Goal: Task Accomplishment & Management: Manage account settings

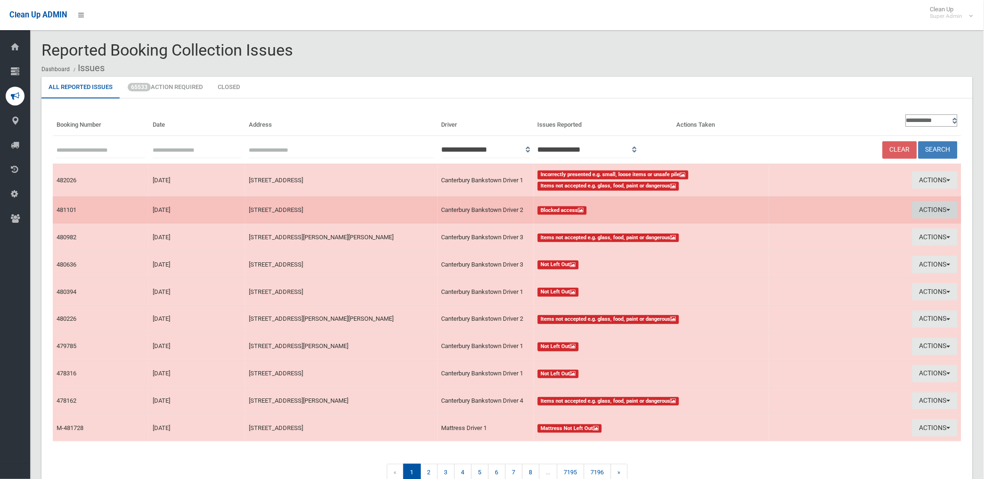
click at [932, 209] on button "Actions" at bounding box center [934, 210] width 45 height 17
click at [797, 228] on link "View Booking" at bounding box center [829, 230] width 112 height 16
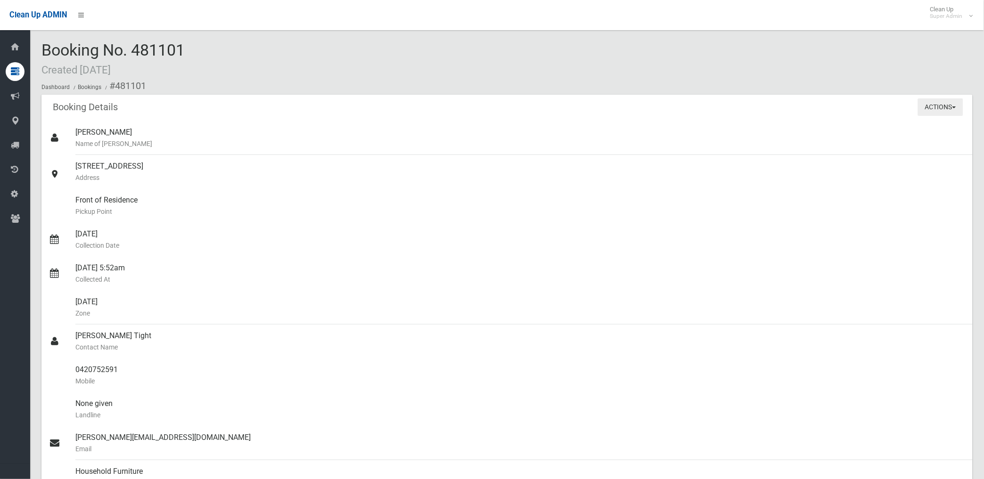
click at [936, 110] on button "Actions" at bounding box center [940, 106] width 45 height 17
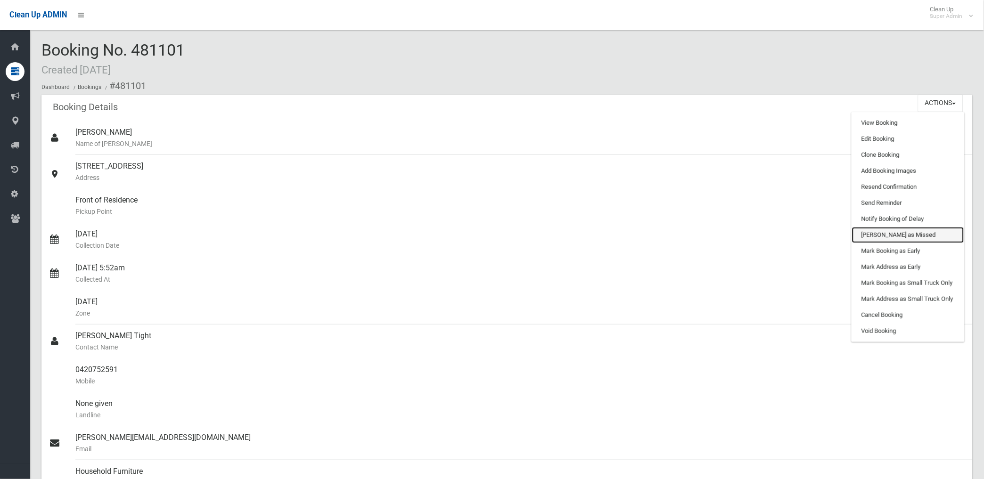
drag, startPoint x: 886, startPoint y: 233, endPoint x: 557, endPoint y: 34, distance: 384.7
click at [886, 233] on link "[PERSON_NAME] as Missed" at bounding box center [908, 235] width 112 height 16
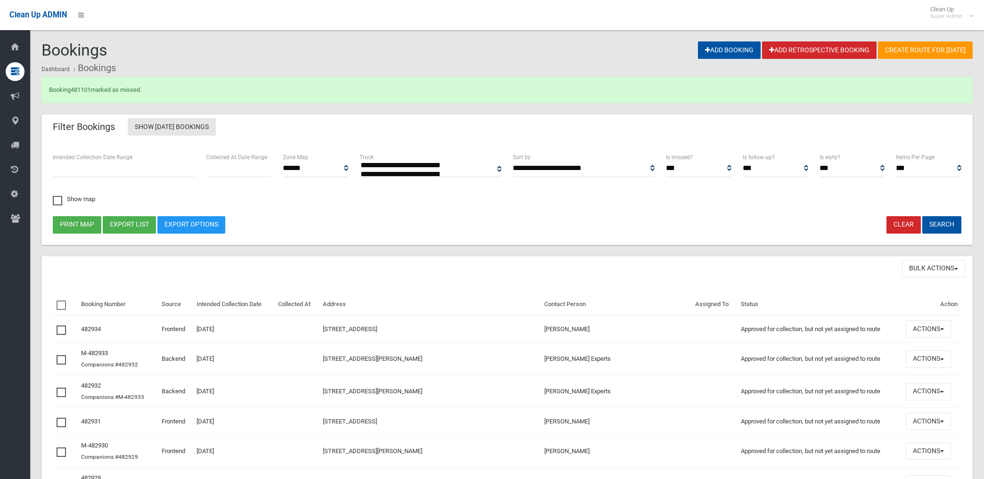
select select
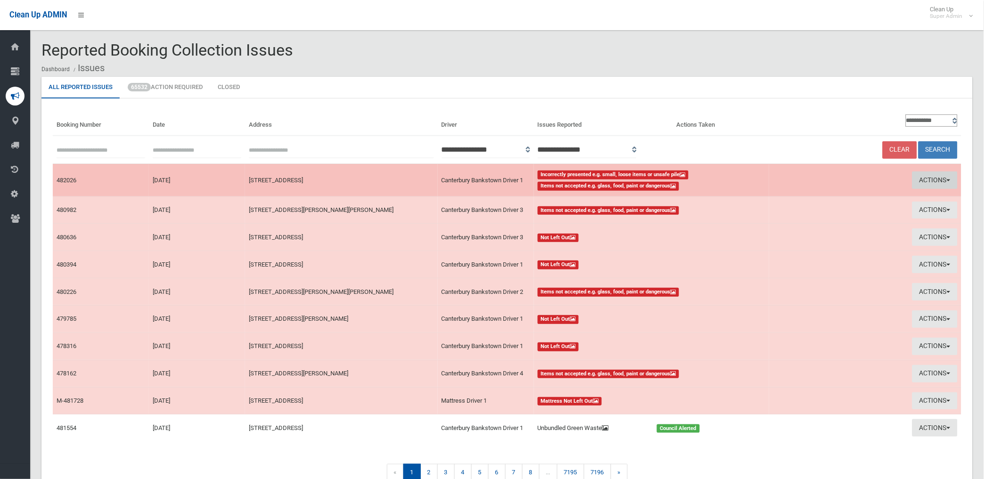
drag, startPoint x: 929, startPoint y: 175, endPoint x: 924, endPoint y: 176, distance: 4.7
click at [929, 175] on button "Actions" at bounding box center [934, 180] width 45 height 17
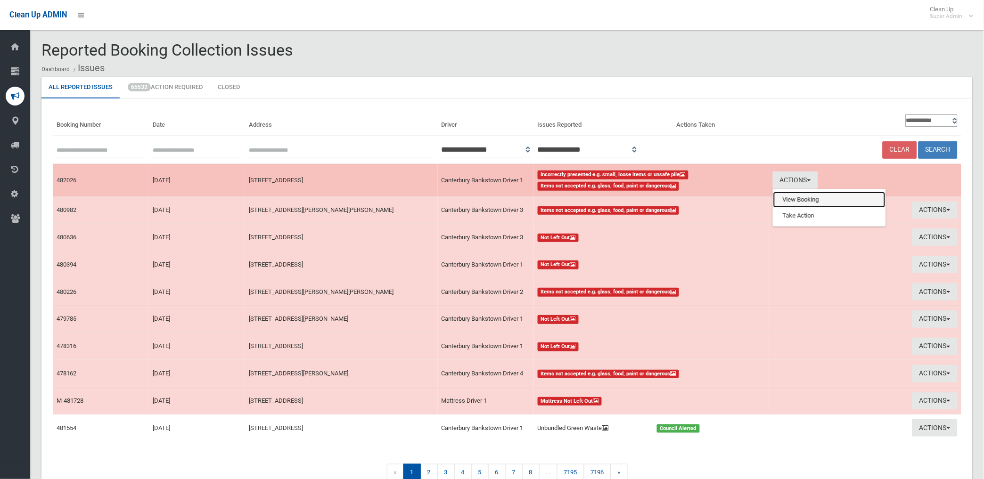
click at [794, 201] on link "View Booking" at bounding box center [829, 200] width 112 height 16
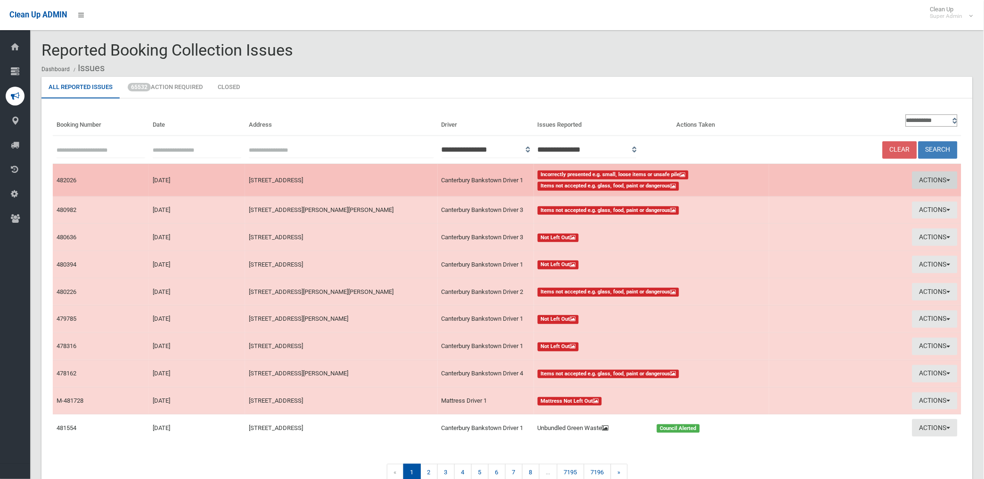
click at [931, 178] on button "Actions" at bounding box center [934, 180] width 45 height 17
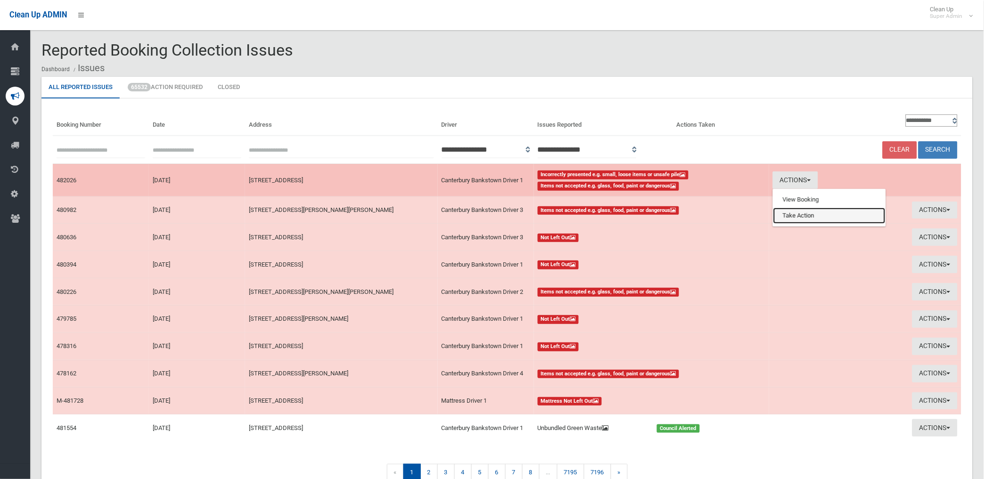
click at [785, 214] on link "Take Action" at bounding box center [829, 216] width 112 height 16
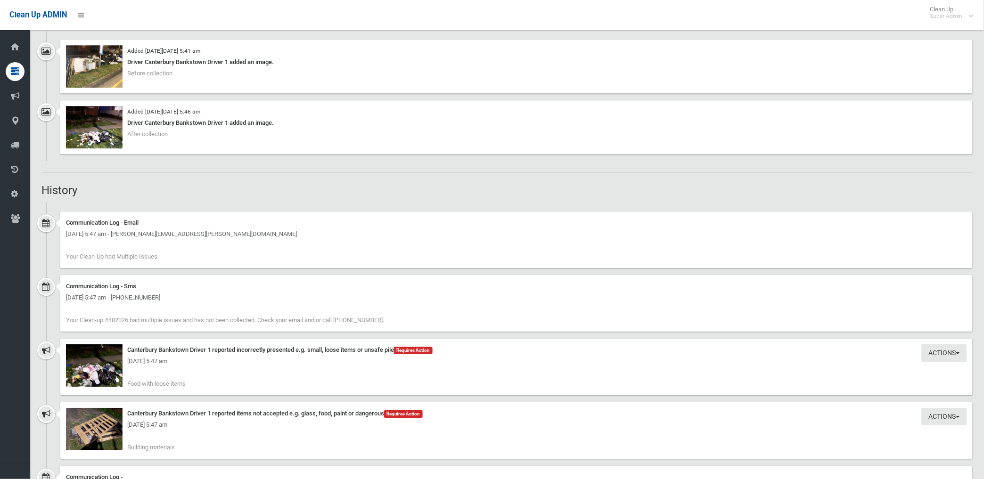
scroll to position [785, 0]
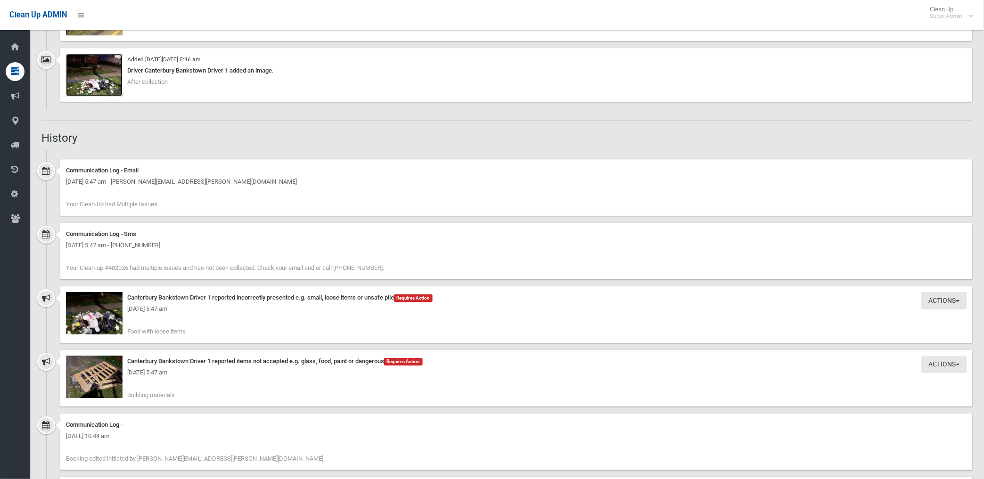
click at [96, 82] on img at bounding box center [94, 75] width 57 height 42
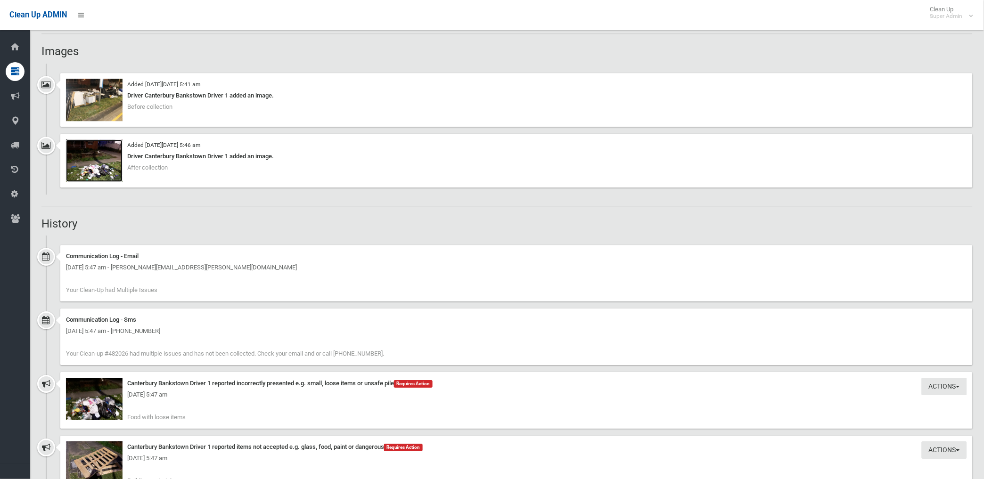
scroll to position [576, 0]
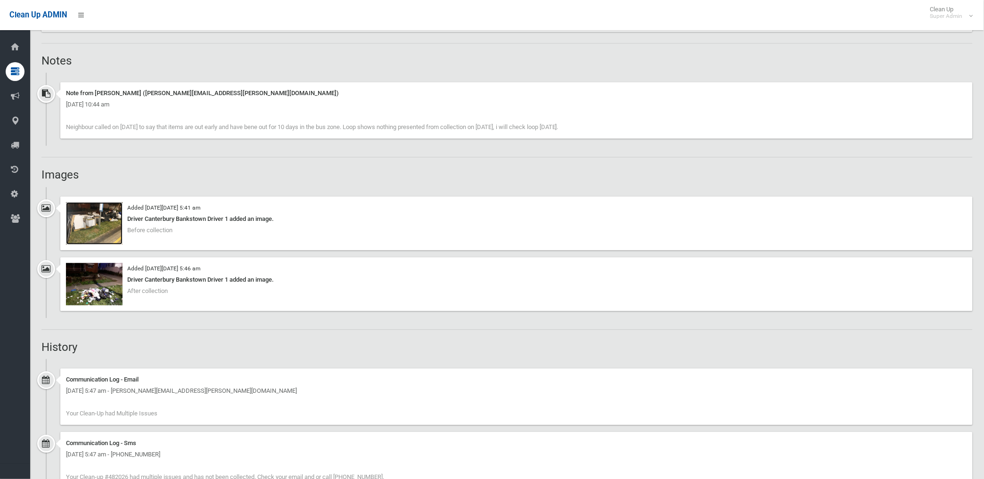
click at [100, 233] on img at bounding box center [94, 223] width 57 height 42
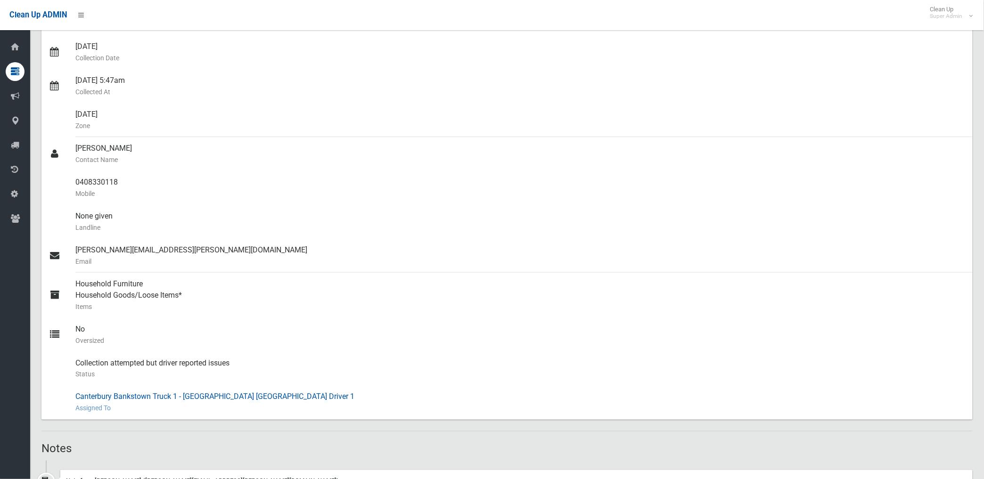
scroll to position [52, 0]
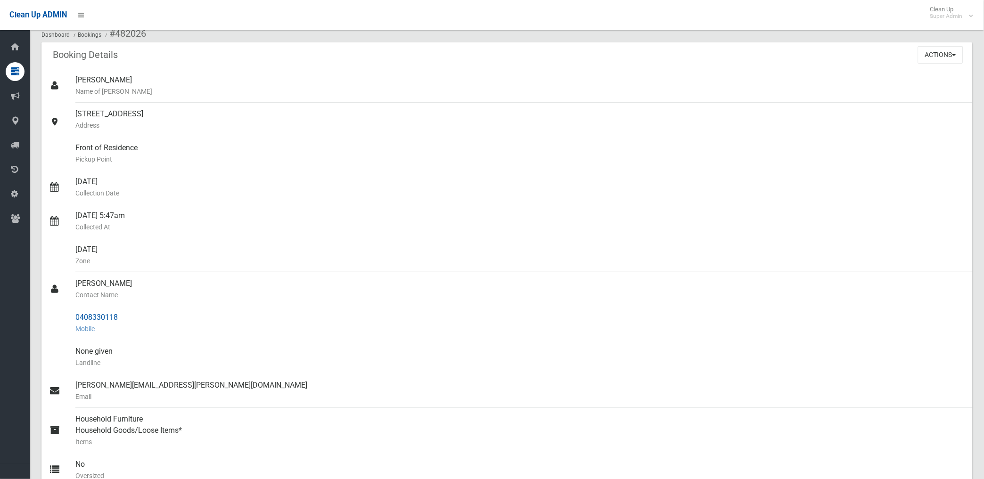
click at [75, 314] on div "0408330118 Mobile" at bounding box center [520, 323] width 890 height 34
drag, startPoint x: 75, startPoint y: 314, endPoint x: 114, endPoint y: 311, distance: 38.3
click at [114, 311] on div "0408330118 Mobile" at bounding box center [520, 323] width 890 height 34
drag, startPoint x: 114, startPoint y: 311, endPoint x: 110, endPoint y: 318, distance: 7.4
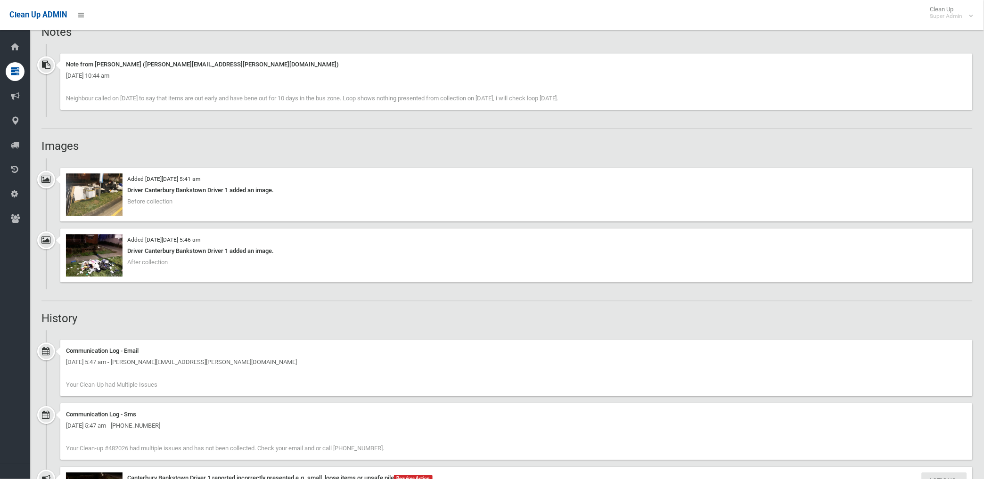
scroll to position [576, 0]
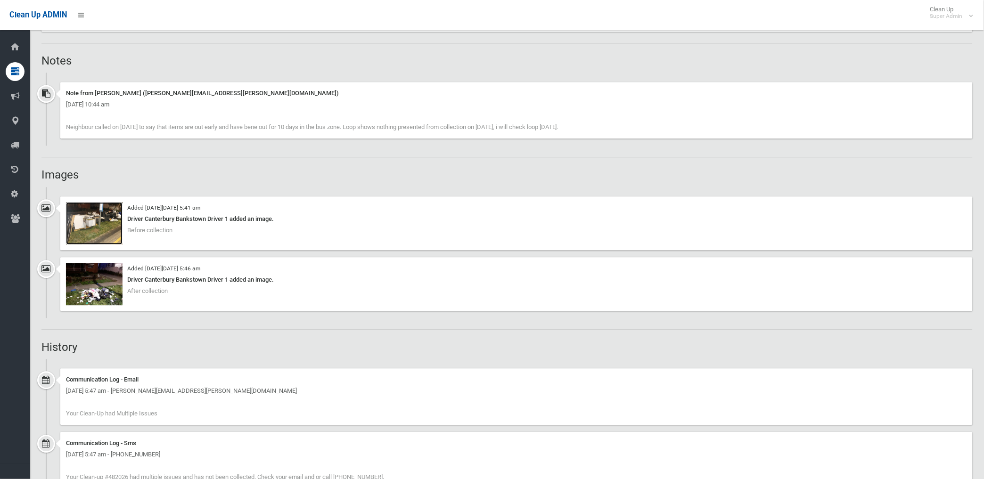
click at [111, 230] on img at bounding box center [94, 223] width 57 height 42
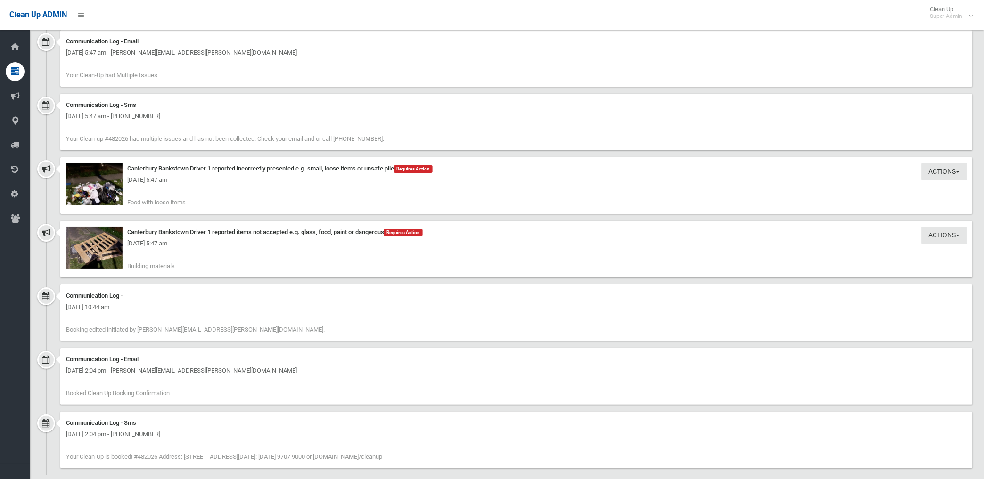
scroll to position [927, 0]
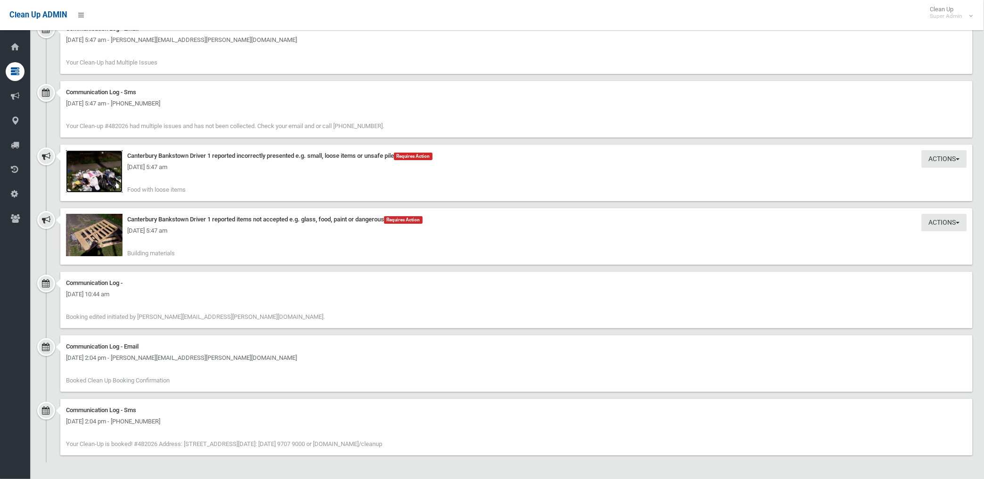
click at [102, 182] on img at bounding box center [94, 171] width 57 height 42
click at [107, 244] on img at bounding box center [94, 235] width 57 height 42
click at [98, 182] on img at bounding box center [94, 171] width 57 height 42
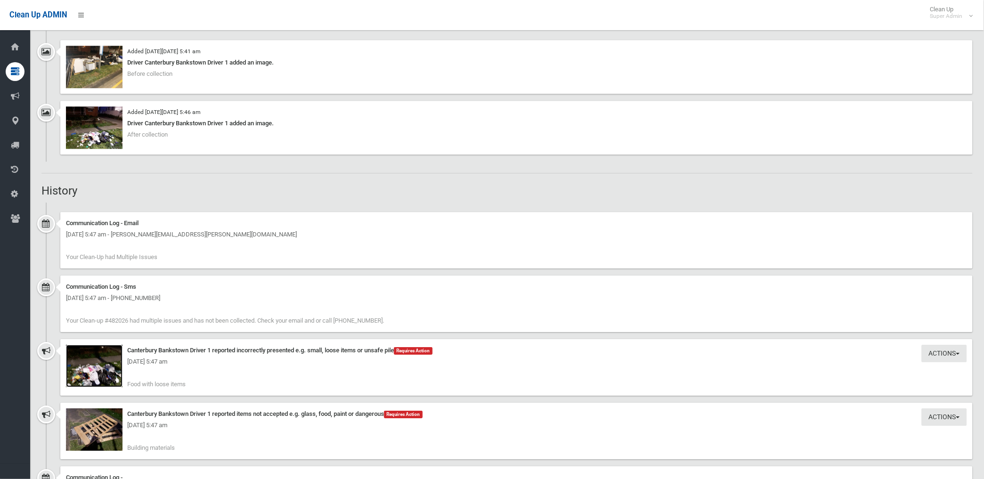
scroll to position [733, 0]
click at [107, 433] on img at bounding box center [94, 429] width 57 height 42
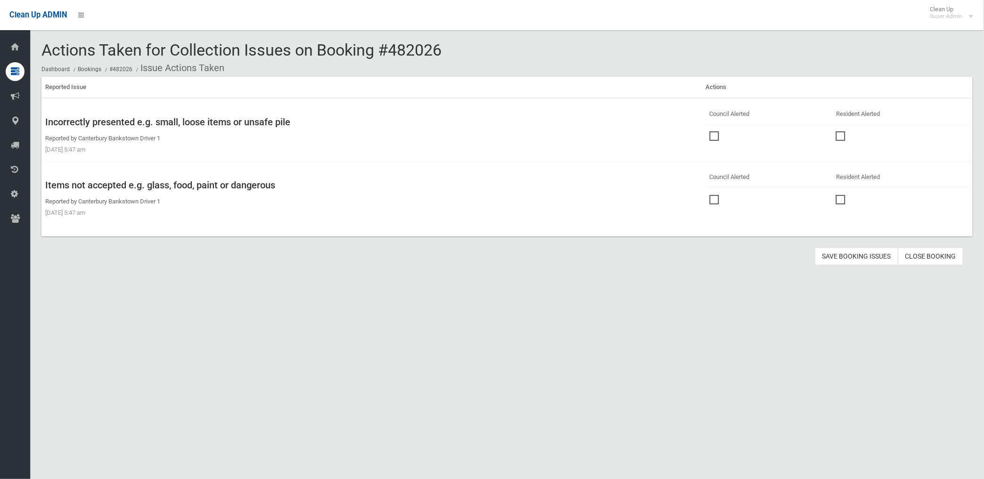
click at [710, 131] on span at bounding box center [717, 131] width 14 height 0
click at [711, 195] on span at bounding box center [717, 195] width 14 height 0
click at [853, 255] on button "Save Booking Issues" at bounding box center [856, 256] width 83 height 17
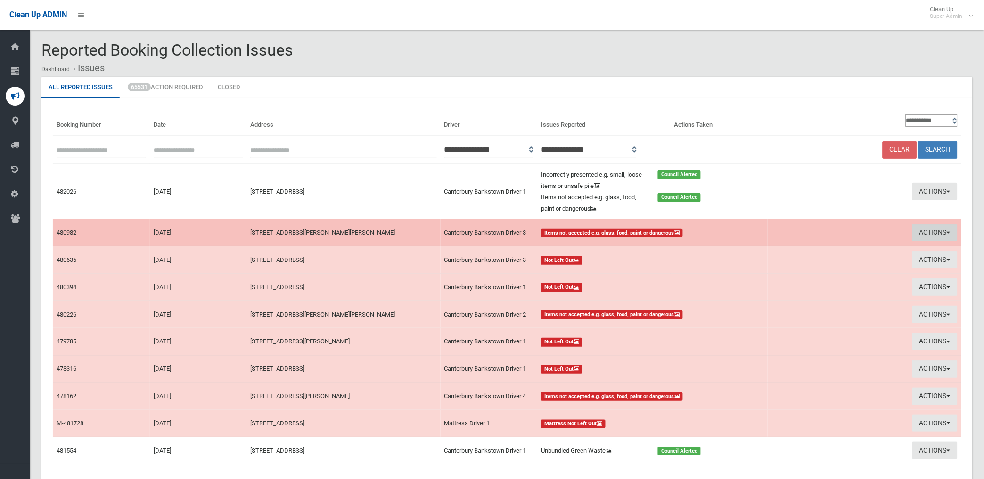
click at [933, 229] on button "Actions" at bounding box center [934, 232] width 45 height 17
click at [933, 229] on td "Actions View Booking Take Action" at bounding box center [865, 232] width 194 height 27
click at [929, 229] on button "Actions" at bounding box center [934, 232] width 45 height 17
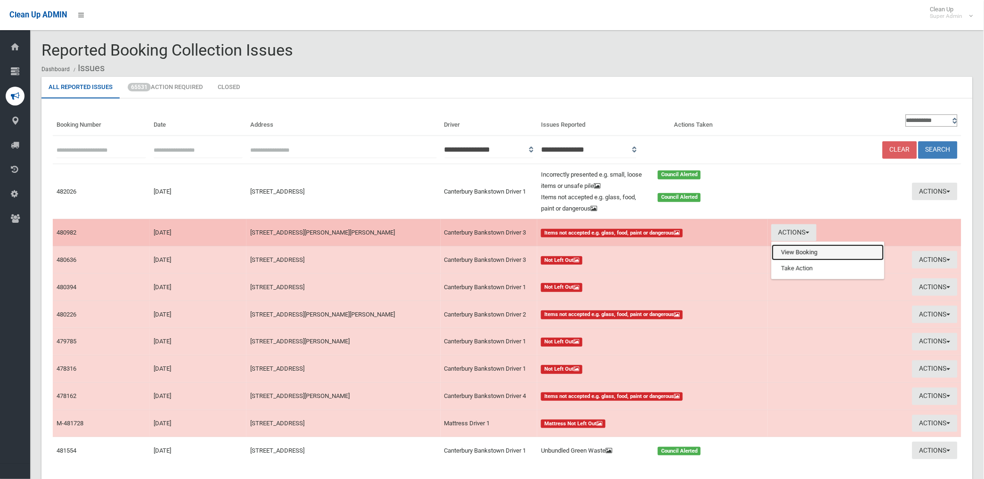
click at [796, 251] on link "View Booking" at bounding box center [828, 253] width 112 height 16
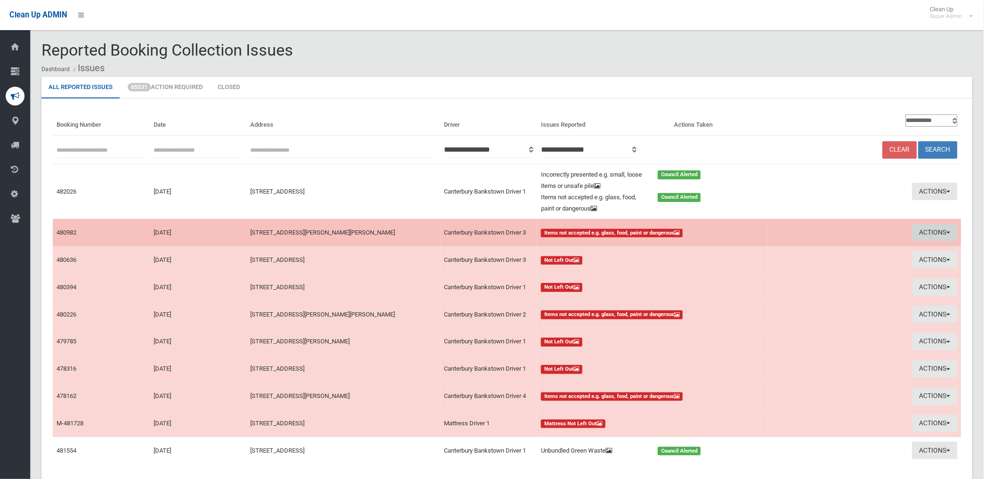
click at [921, 230] on button "Actions" at bounding box center [934, 232] width 45 height 17
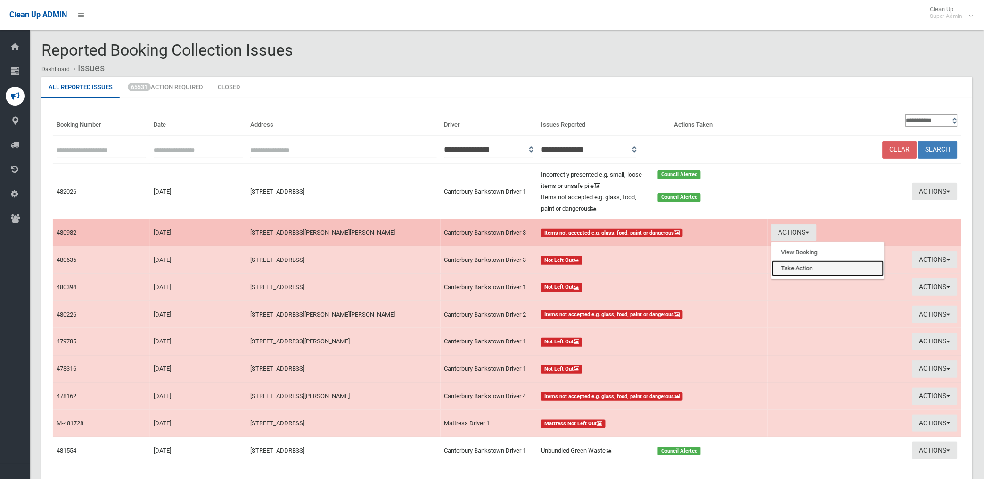
click at [794, 264] on link "Take Action" at bounding box center [828, 269] width 112 height 16
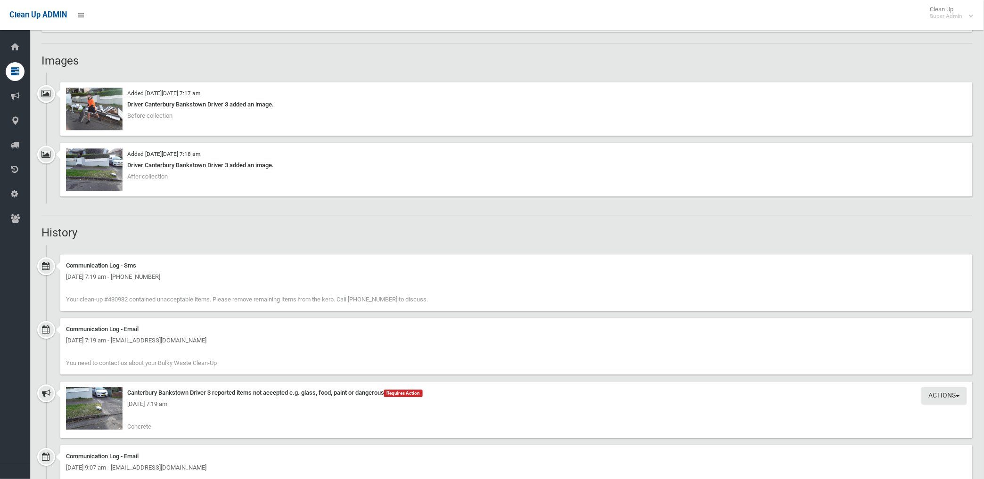
scroll to position [628, 0]
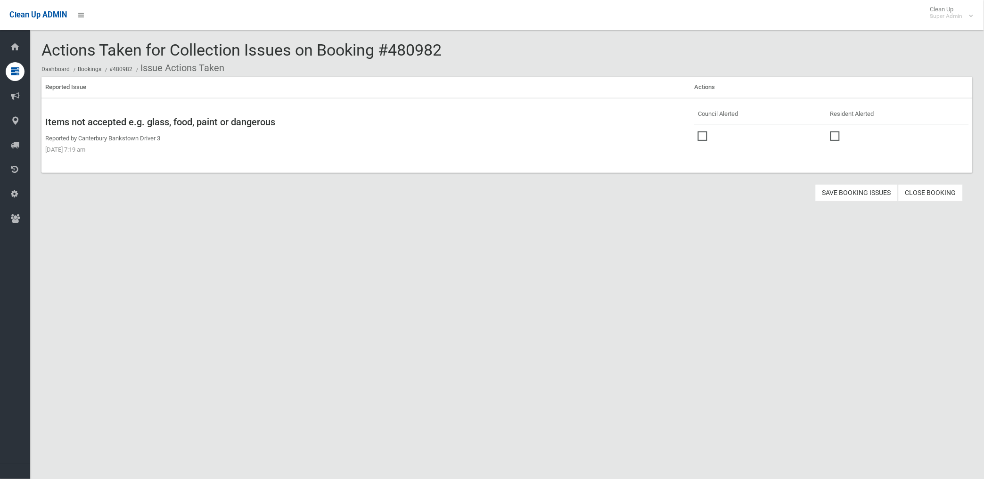
click at [700, 131] on span at bounding box center [705, 131] width 14 height 0
click at [847, 189] on button "Save Booking Issues" at bounding box center [856, 192] width 83 height 17
drag, startPoint x: 847, startPoint y: 189, endPoint x: 840, endPoint y: 195, distance: 9.4
click at [847, 189] on button "Save Booking Issues" at bounding box center [856, 192] width 83 height 17
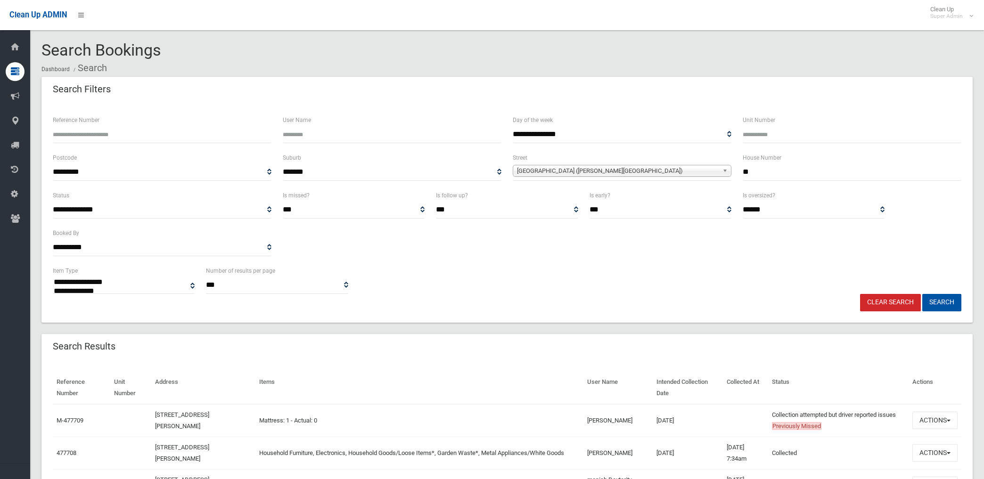
select select
click at [897, 304] on link "Clear Search" at bounding box center [890, 302] width 61 height 17
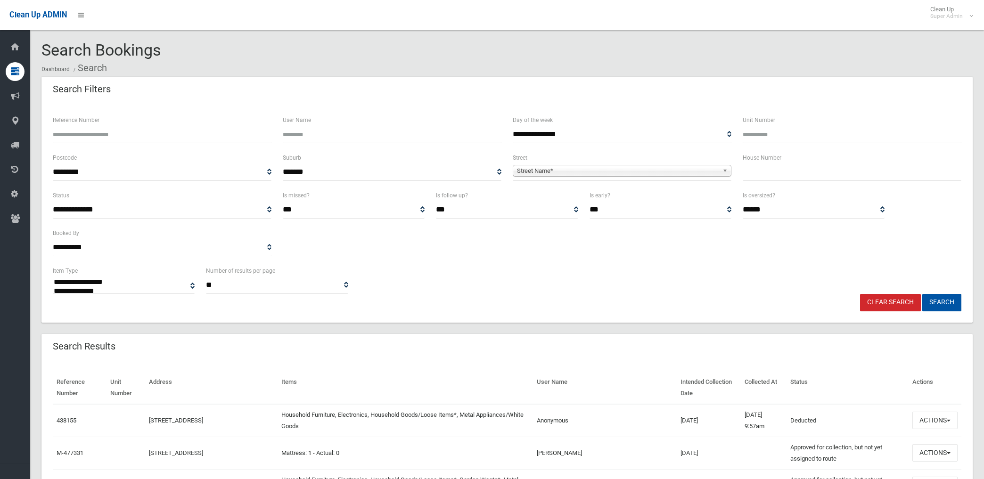
select select
click at [637, 172] on span "Street Name*" at bounding box center [618, 170] width 202 height 11
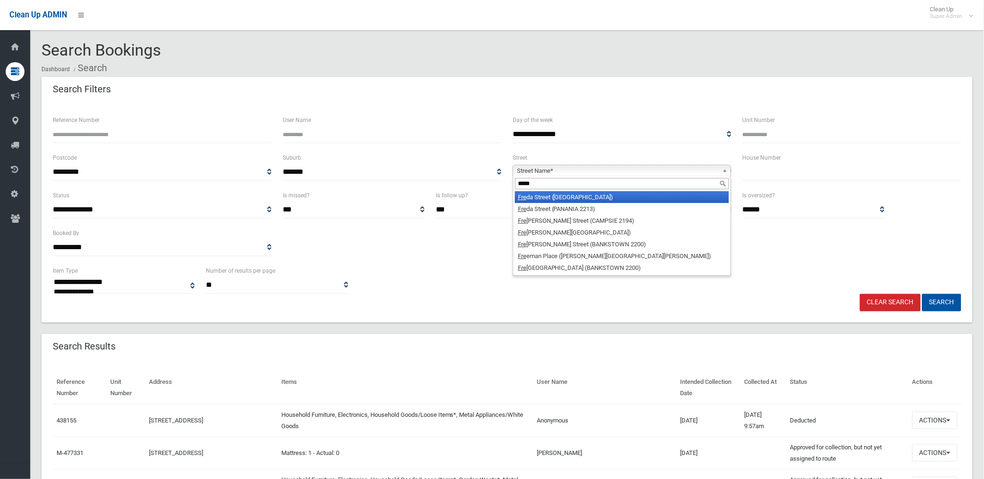
type input "******"
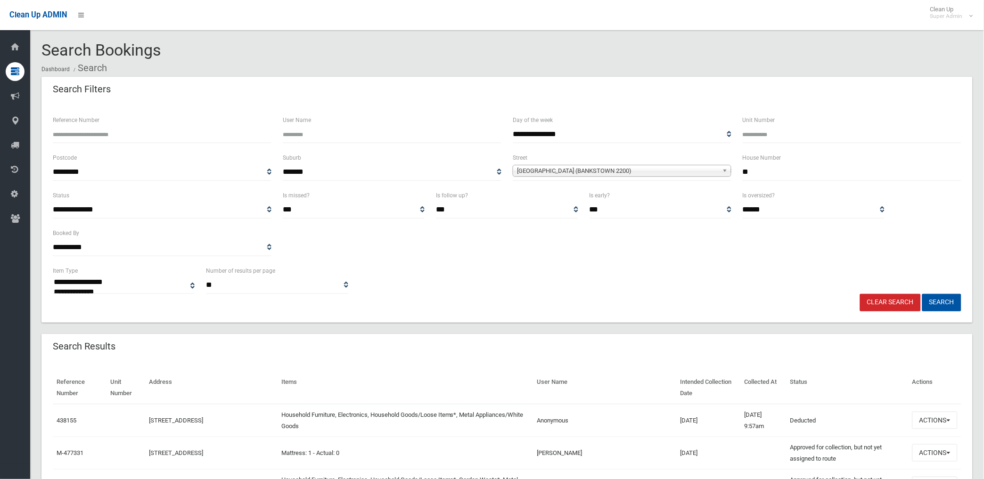
type input "**"
click at [922, 294] on button "Search" at bounding box center [941, 302] width 39 height 17
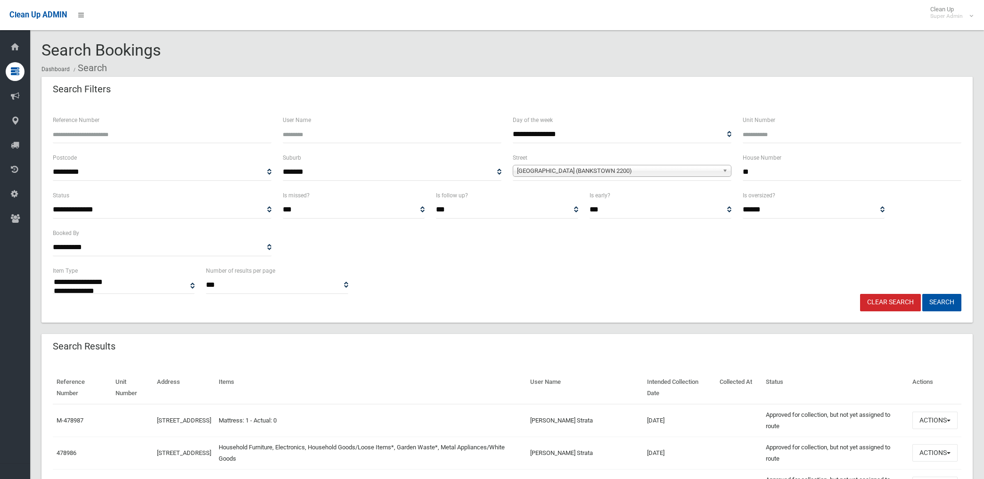
select select
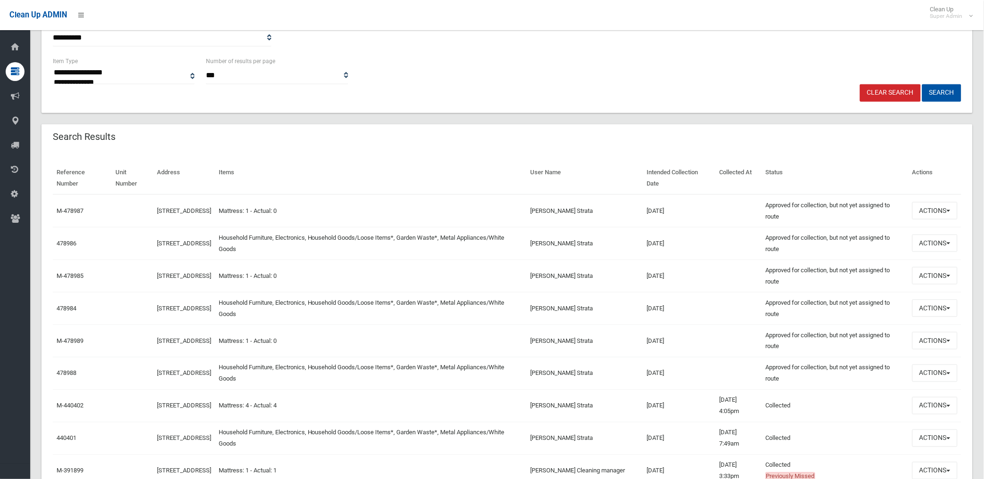
scroll to position [262, 0]
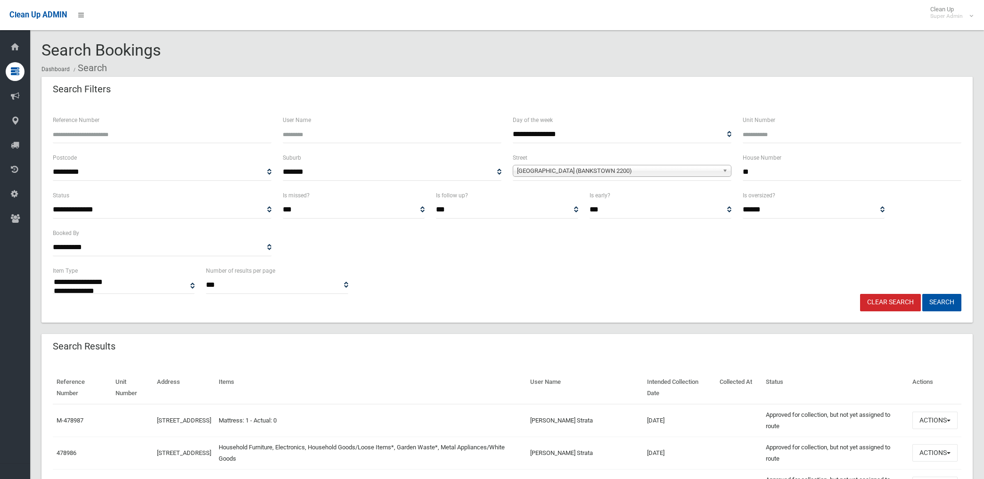
select select
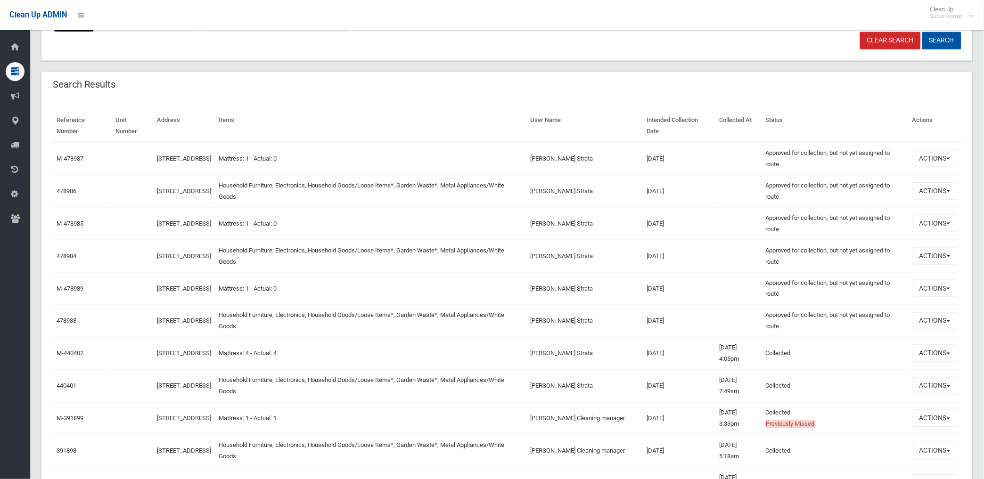
scroll to position [262, 0]
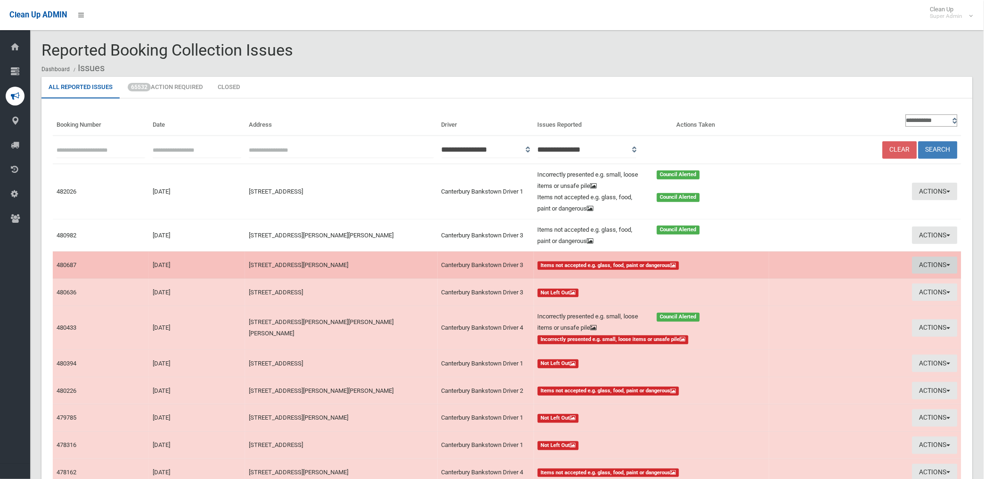
click at [920, 261] on button "Actions" at bounding box center [934, 265] width 45 height 17
click at [782, 281] on link "View Booking" at bounding box center [829, 285] width 112 height 16
click at [926, 262] on button "Actions" at bounding box center [934, 265] width 45 height 17
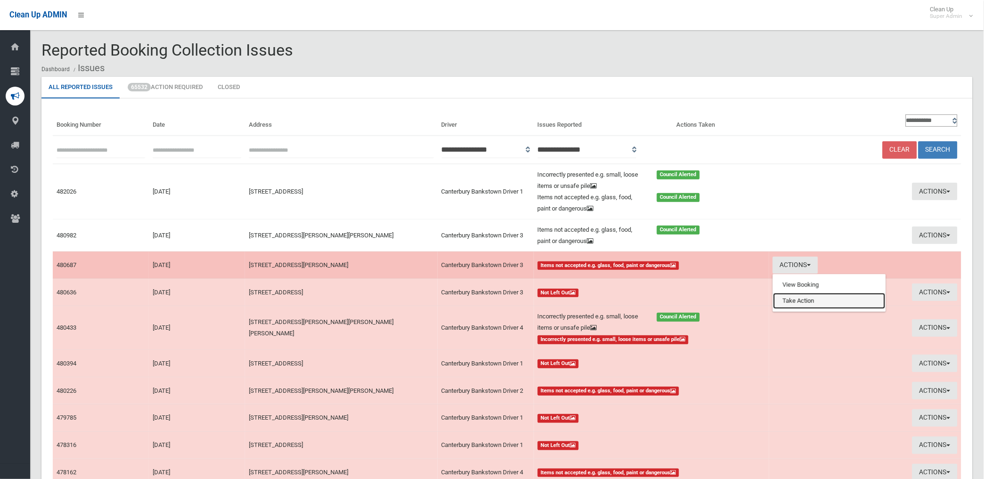
click at [795, 298] on link "Take Action" at bounding box center [829, 301] width 112 height 16
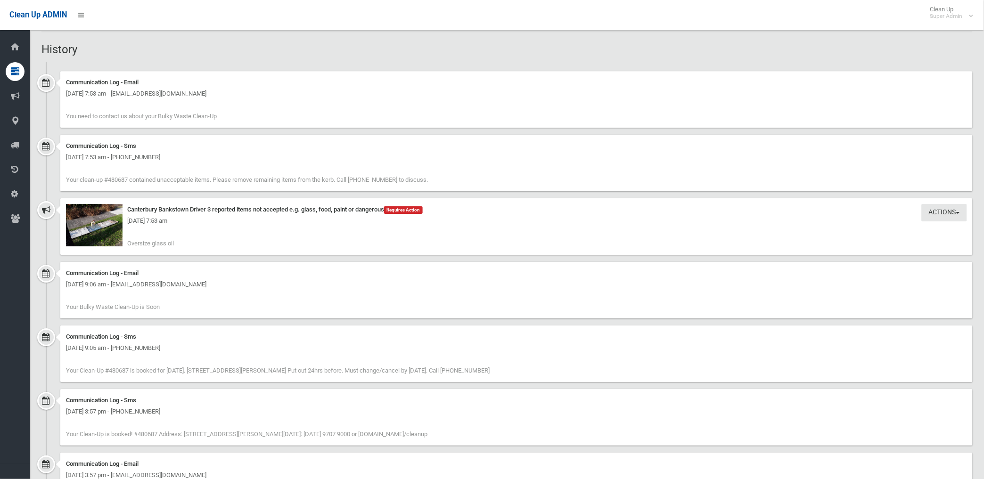
scroll to position [883, 0]
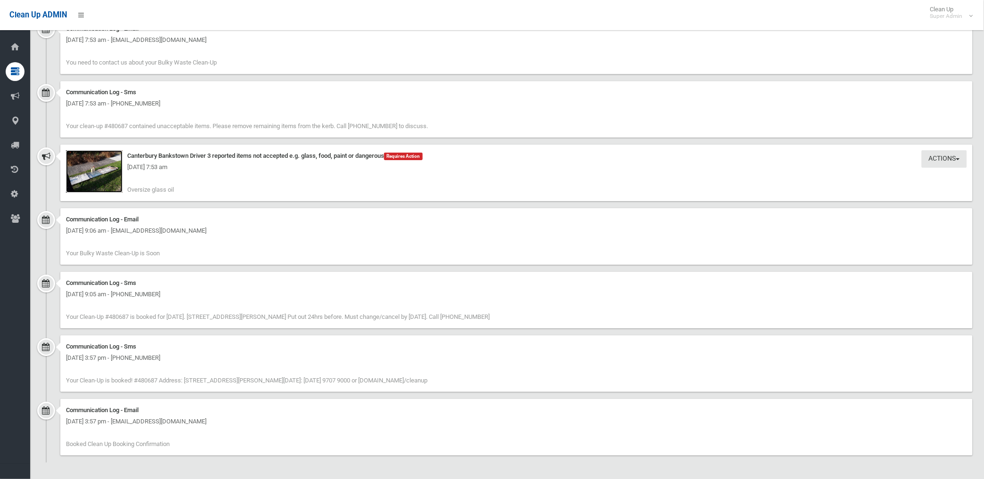
click at [116, 184] on img at bounding box center [94, 171] width 57 height 42
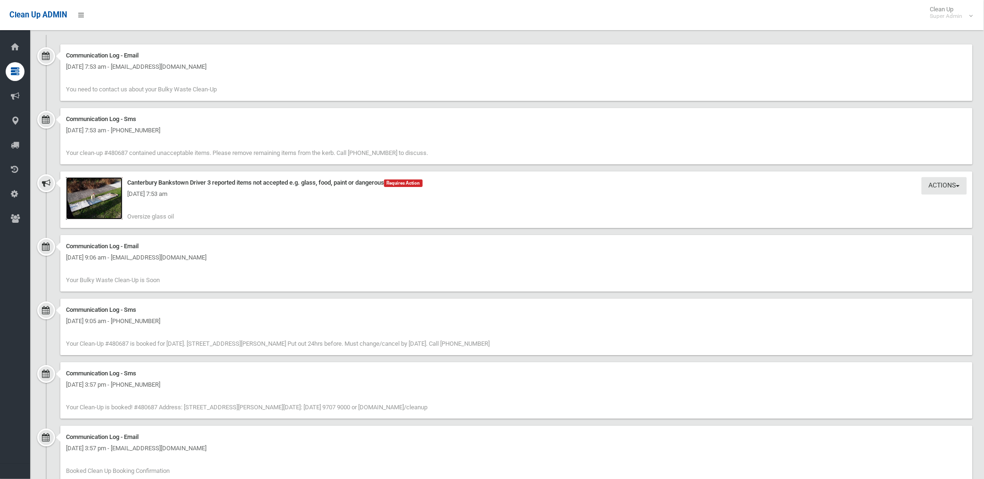
scroll to position [831, 0]
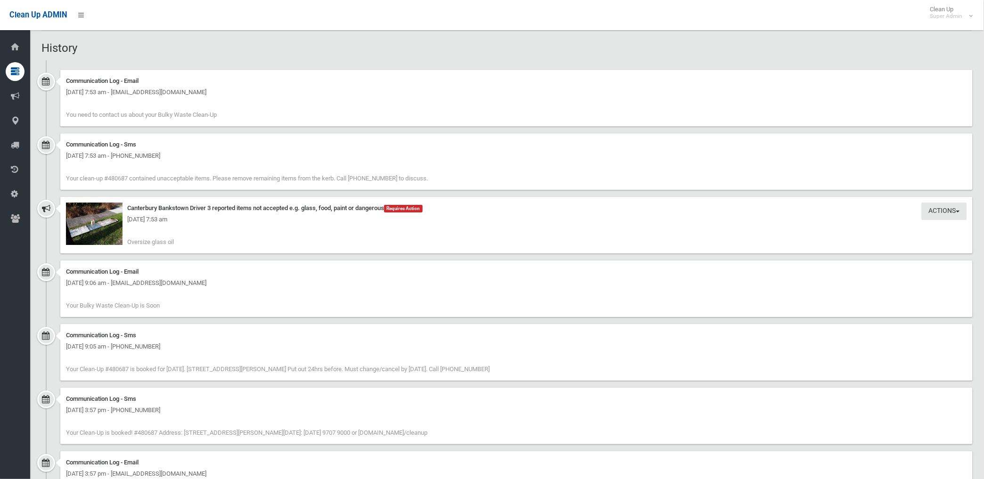
click at [110, 224] on div "Wednesday 3rd September 2025 - 7:53 am" at bounding box center [516, 219] width 901 height 11
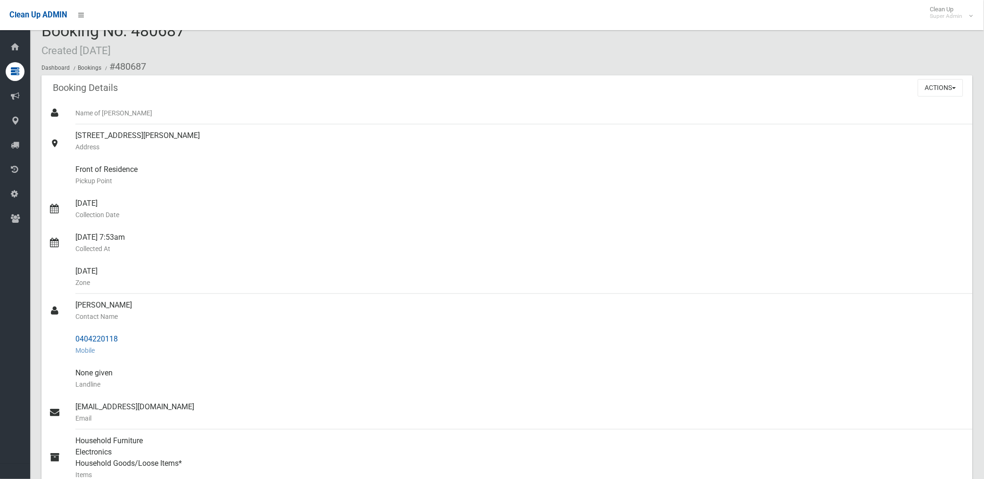
scroll to position [0, 0]
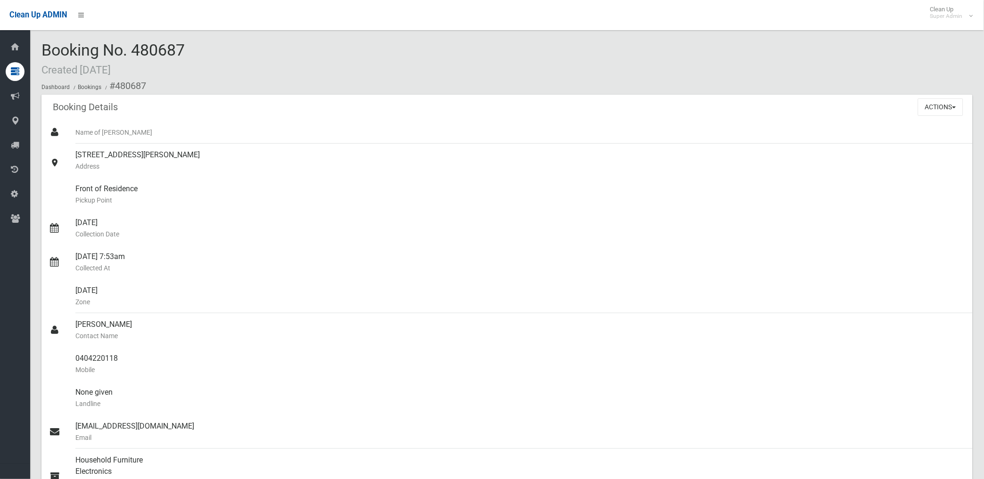
click at [116, 87] on li "#480687" at bounding box center [124, 85] width 43 height 17
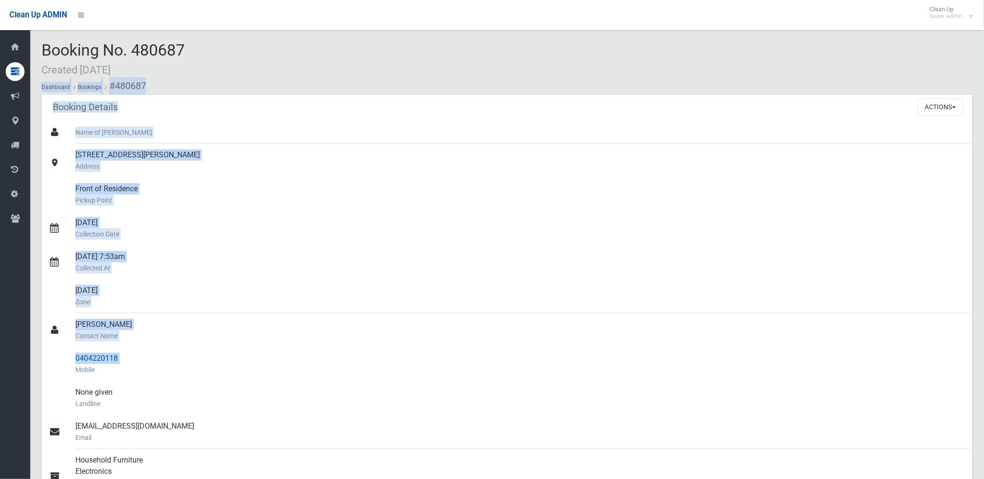
drag, startPoint x: 116, startPoint y: 87, endPoint x: 117, endPoint y: 361, distance: 274.2
copy section "Dashboard Bookings #480687 Booking Details Actions View Booking Edit Booking Cl…"
click at [371, 159] on div "56 Phillip Street, ROSELANDS NSW 2196 Address" at bounding box center [520, 161] width 890 height 34
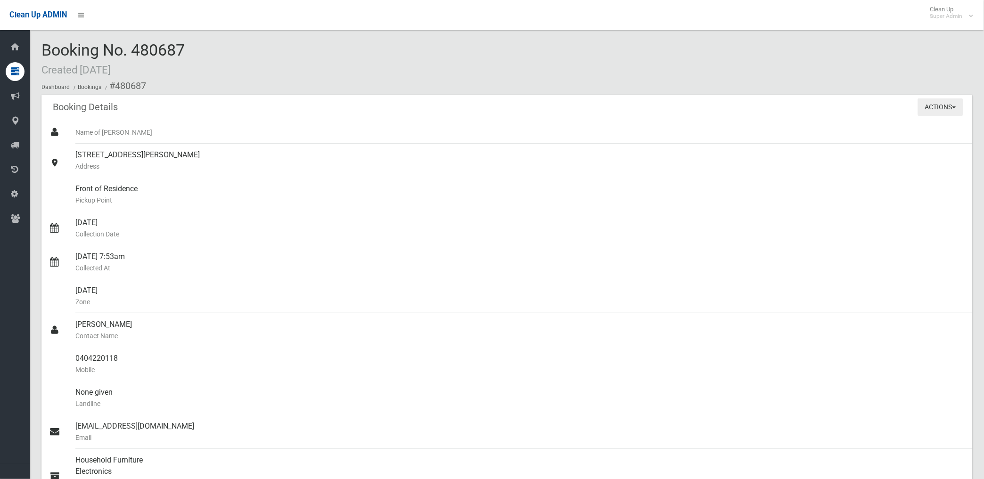
click at [920, 104] on button "Actions" at bounding box center [940, 106] width 45 height 17
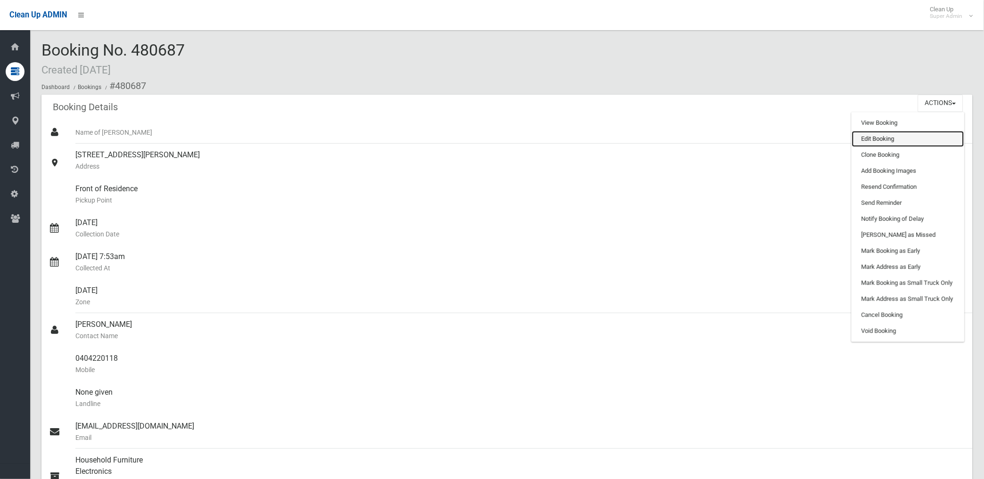
click at [877, 138] on link "Edit Booking" at bounding box center [908, 139] width 112 height 16
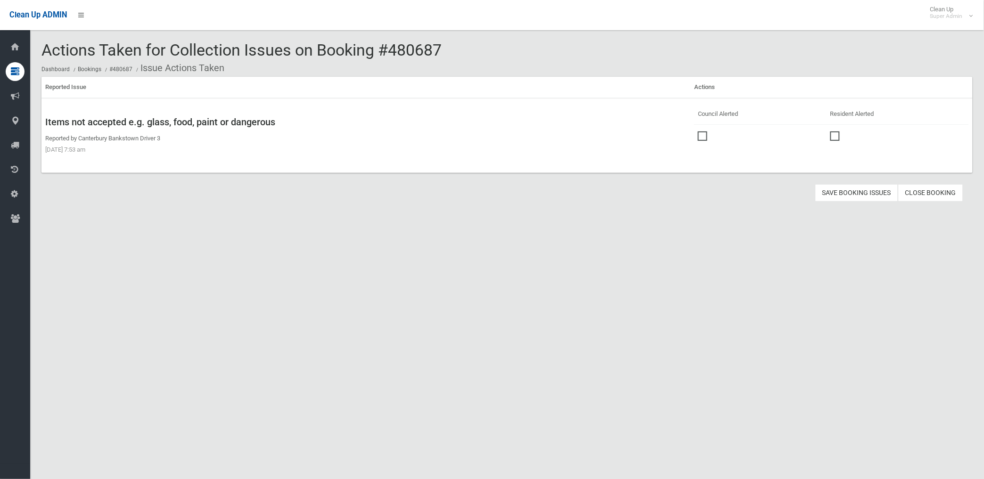
click at [698, 131] on span at bounding box center [705, 131] width 14 height 0
click at [844, 191] on button "Save Booking Issues" at bounding box center [856, 192] width 83 height 17
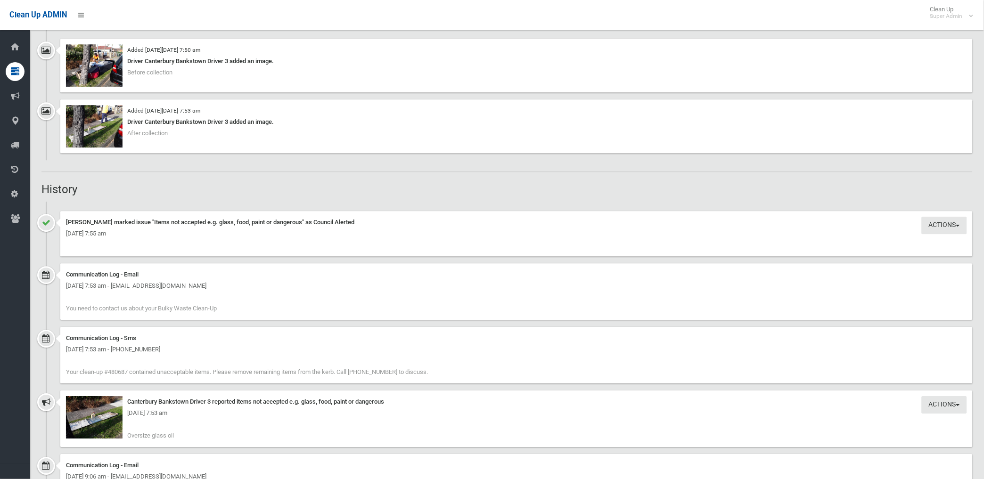
scroll to position [785, 0]
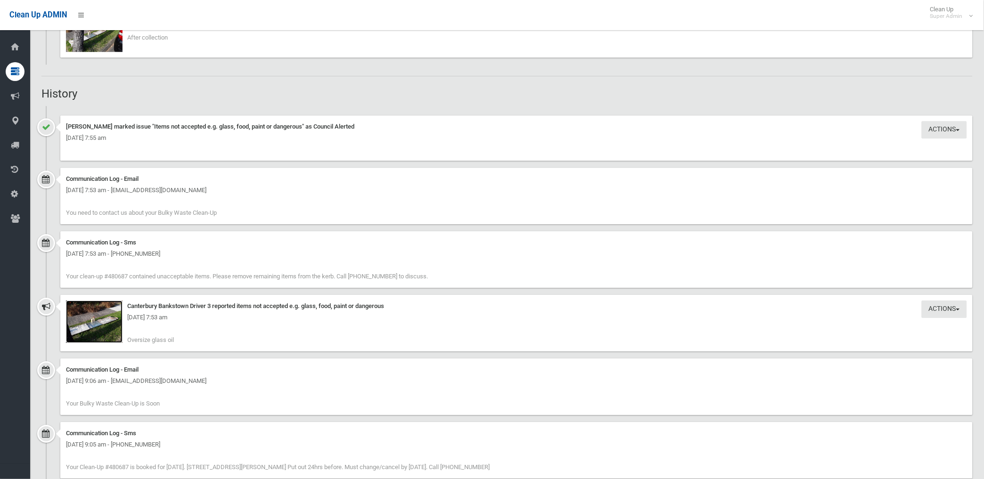
click at [106, 327] on img at bounding box center [94, 322] width 57 height 42
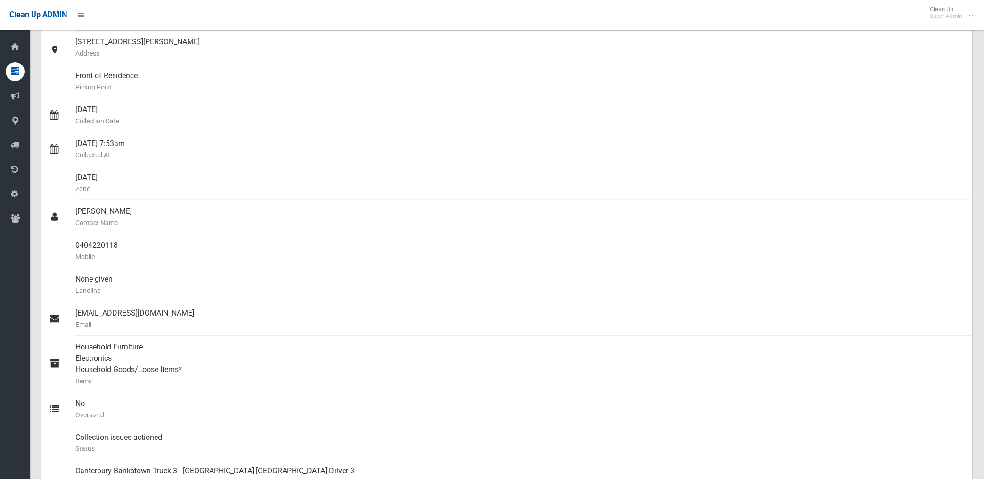
scroll to position [105, 0]
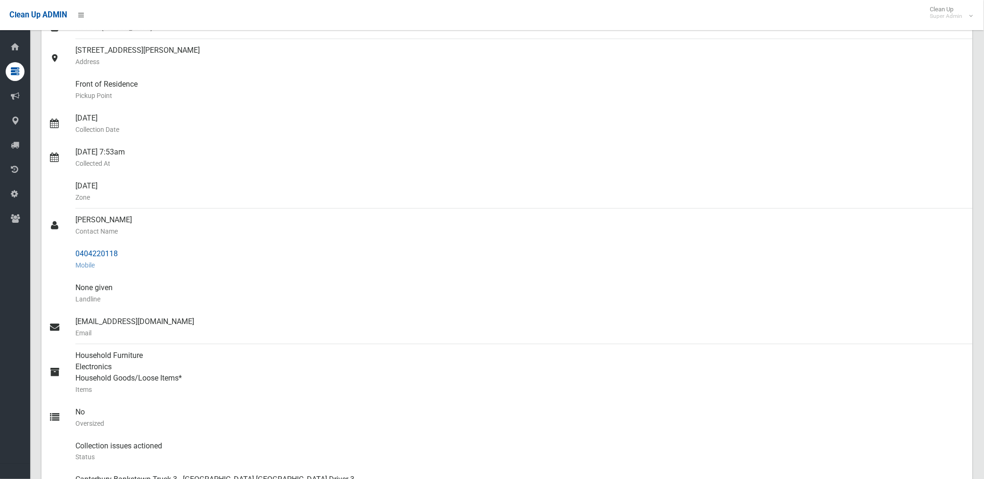
drag, startPoint x: 75, startPoint y: 252, endPoint x: 119, endPoint y: 255, distance: 43.9
click at [119, 255] on div "0404220118 Mobile" at bounding box center [520, 260] width 890 height 34
drag, startPoint x: 119, startPoint y: 255, endPoint x: 106, endPoint y: 253, distance: 12.9
copy div "0404220118"
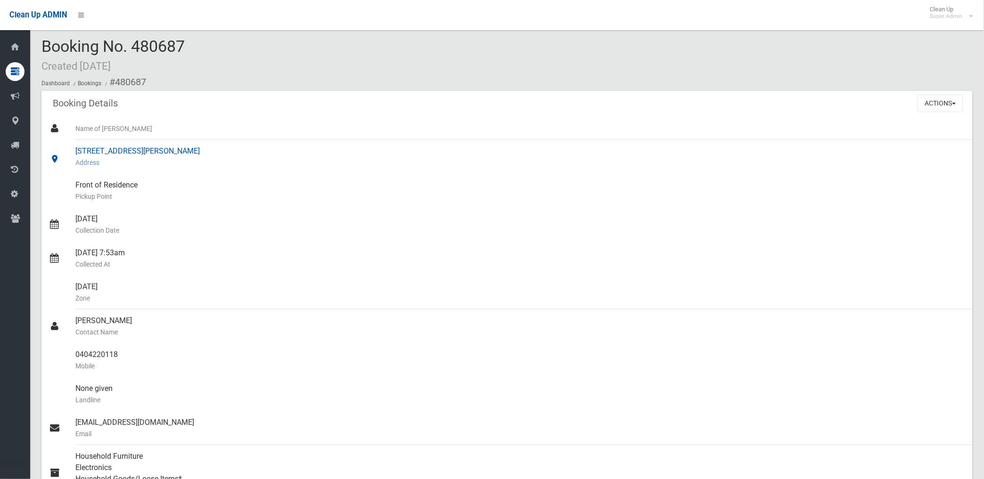
scroll to position [0, 0]
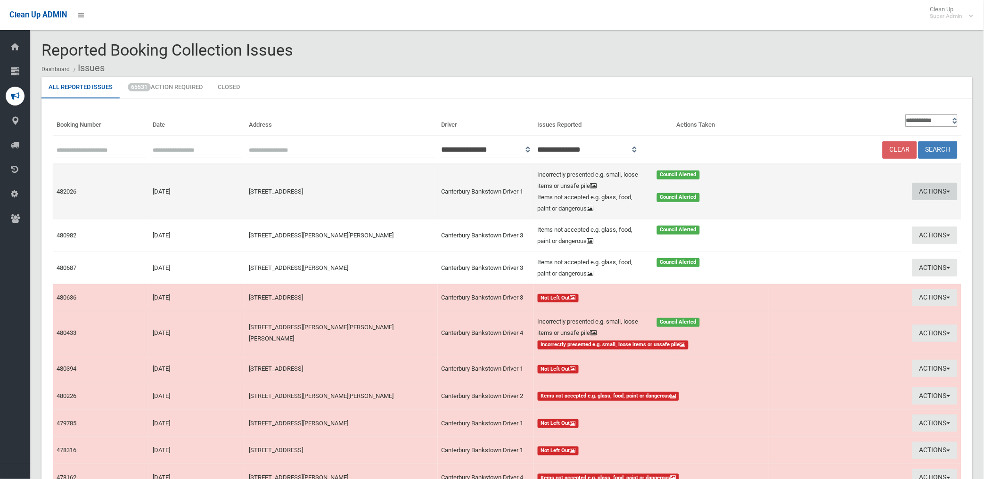
click at [922, 190] on button "Actions" at bounding box center [934, 191] width 45 height 17
click at [785, 214] on link "View Booking" at bounding box center [829, 211] width 112 height 16
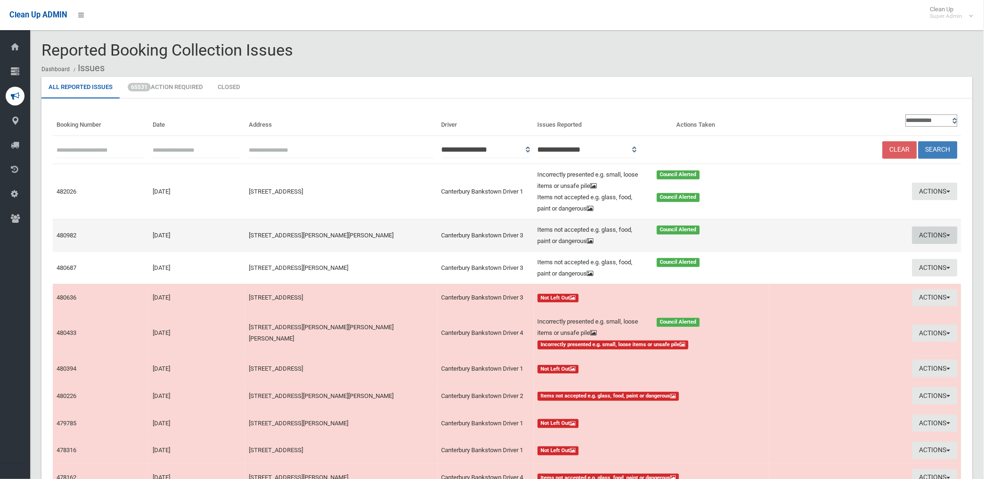
click at [935, 232] on button "Actions" at bounding box center [934, 235] width 45 height 17
click at [791, 253] on link "View Booking" at bounding box center [829, 255] width 112 height 16
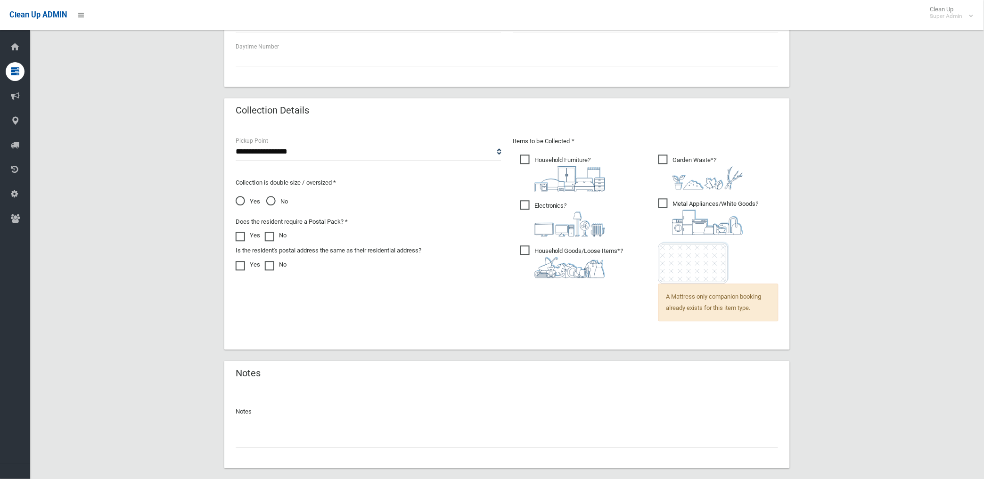
scroll to position [605, 0]
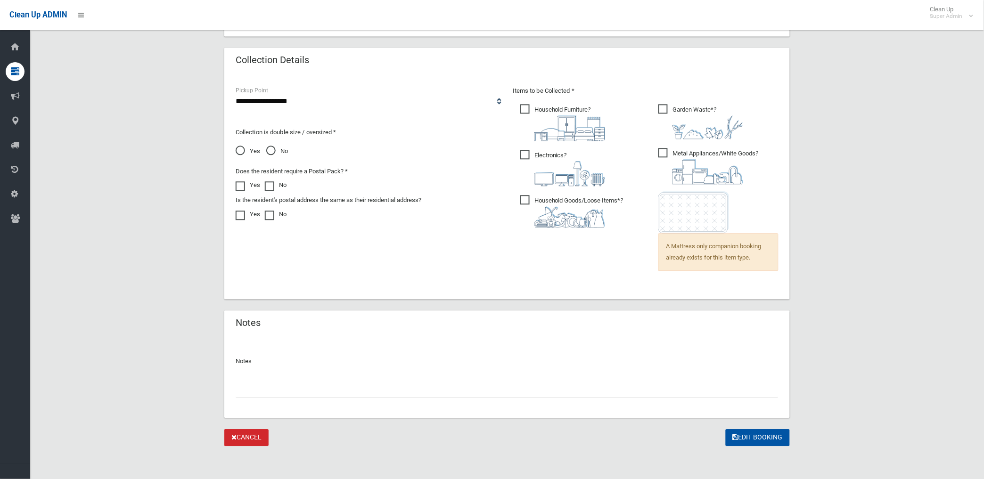
click at [271, 382] on input "text" at bounding box center [507, 388] width 543 height 17
paste input "********"
type input "**********"
click at [750, 433] on button "Edit Booking" at bounding box center [758, 437] width 64 height 17
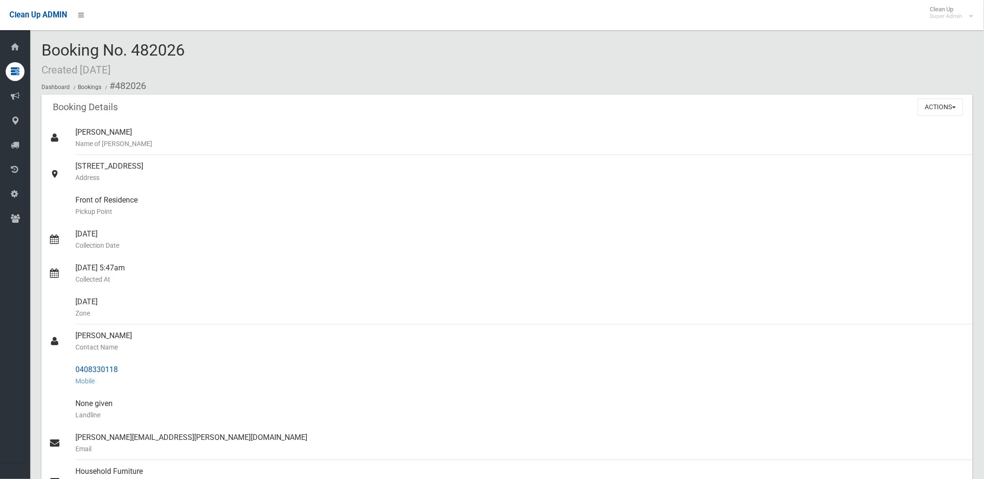
drag, startPoint x: 115, startPoint y: 86, endPoint x: 125, endPoint y: 363, distance: 277.2
copy section "482026 Booking Details Actions View Booking Edit Booking Clone Booking Add Book…"
click at [478, 198] on div "Front of Residence [GEOGRAPHIC_DATA]" at bounding box center [520, 206] width 890 height 34
click at [927, 107] on button "Actions" at bounding box center [940, 106] width 45 height 17
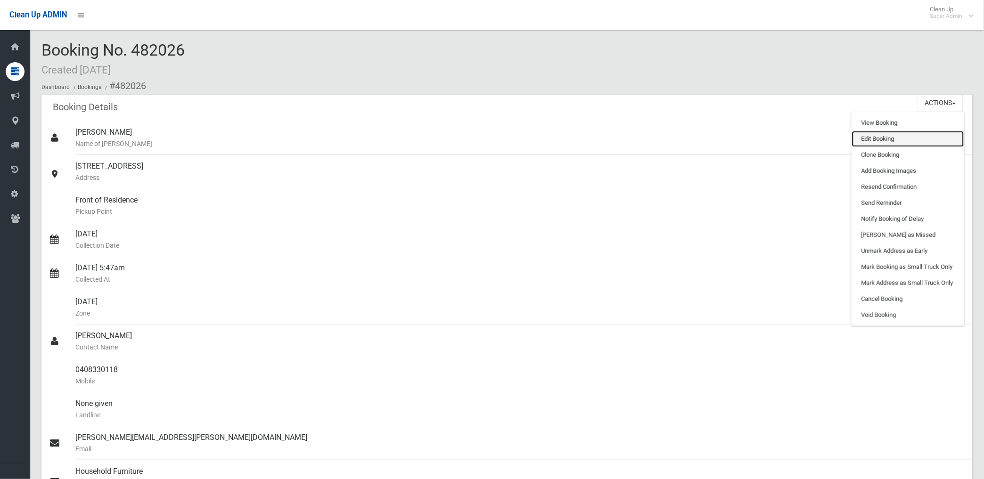
click at [863, 139] on link "Edit Booking" at bounding box center [908, 139] width 112 height 16
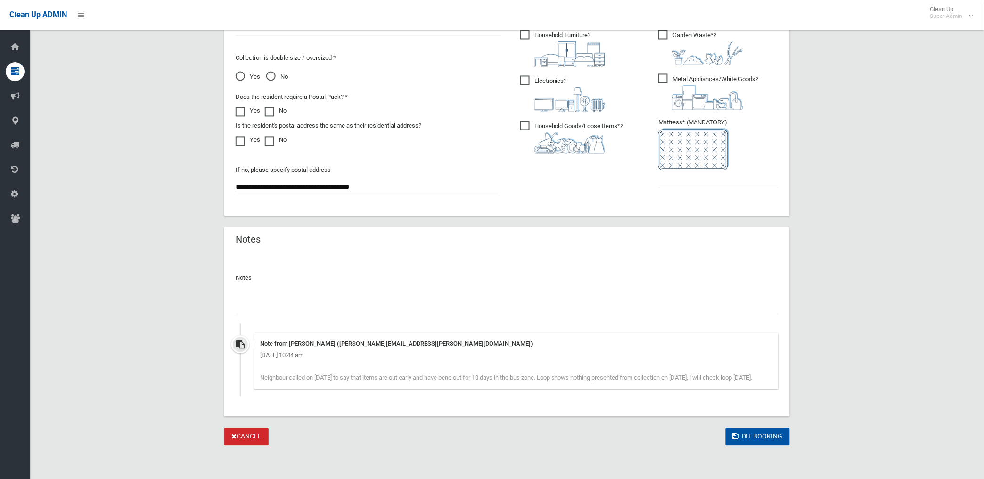
scroll to position [545, 0]
click at [288, 297] on input "text" at bounding box center [507, 305] width 543 height 17
paste input "********"
type input "**********"
click at [693, 170] on input "text" at bounding box center [718, 178] width 120 height 17
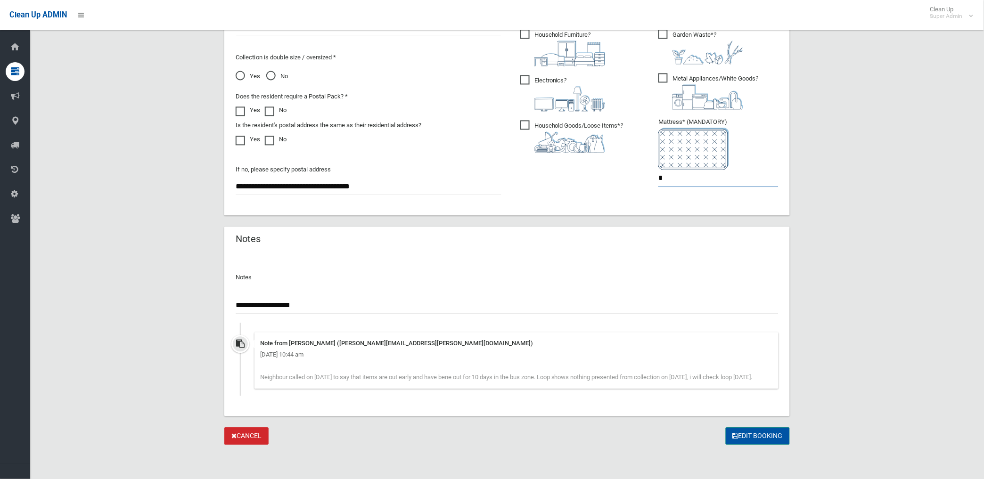
type input "*"
click at [757, 435] on button "Edit Booking" at bounding box center [758, 436] width 64 height 17
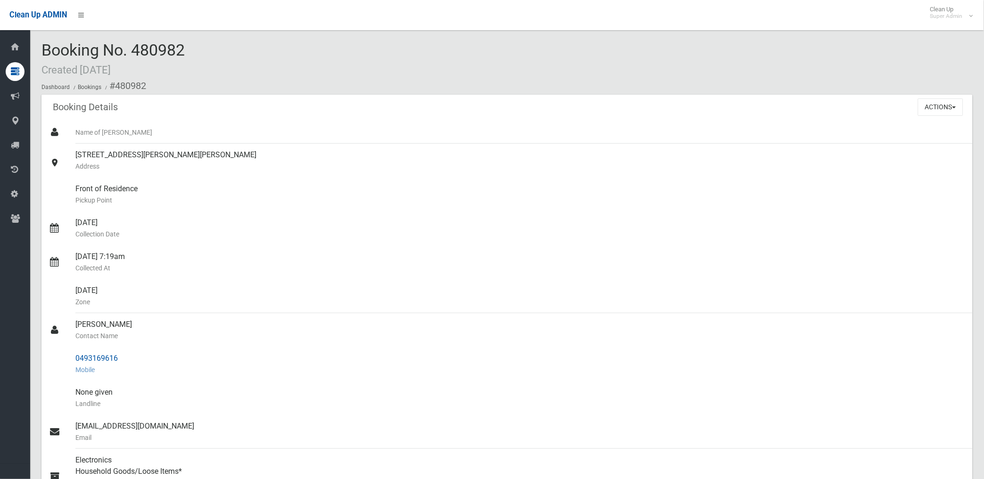
drag, startPoint x: 74, startPoint y: 358, endPoint x: 119, endPoint y: 359, distance: 44.3
click at [119, 359] on div "0493169616 Mobile" at bounding box center [520, 364] width 890 height 34
drag, startPoint x: 119, startPoint y: 359, endPoint x: 97, endPoint y: 357, distance: 22.2
copy div "0493169616"
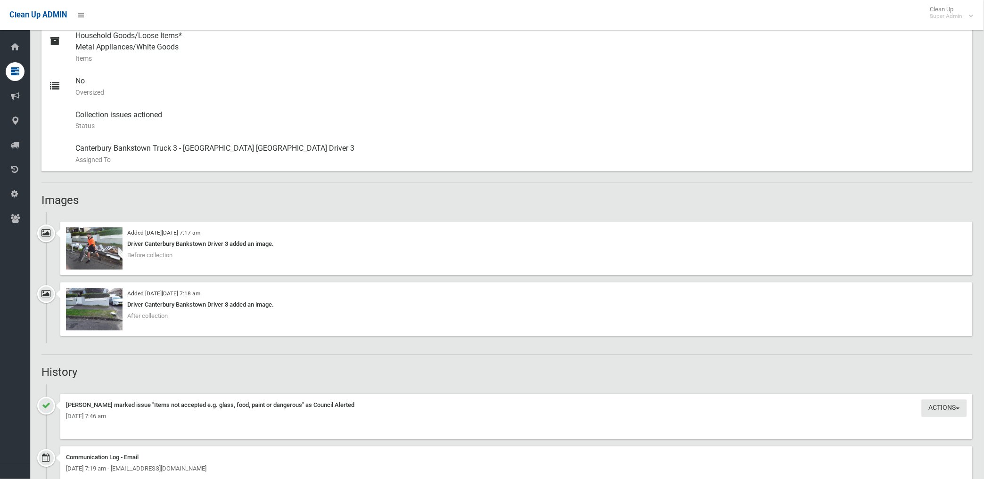
scroll to position [418, 0]
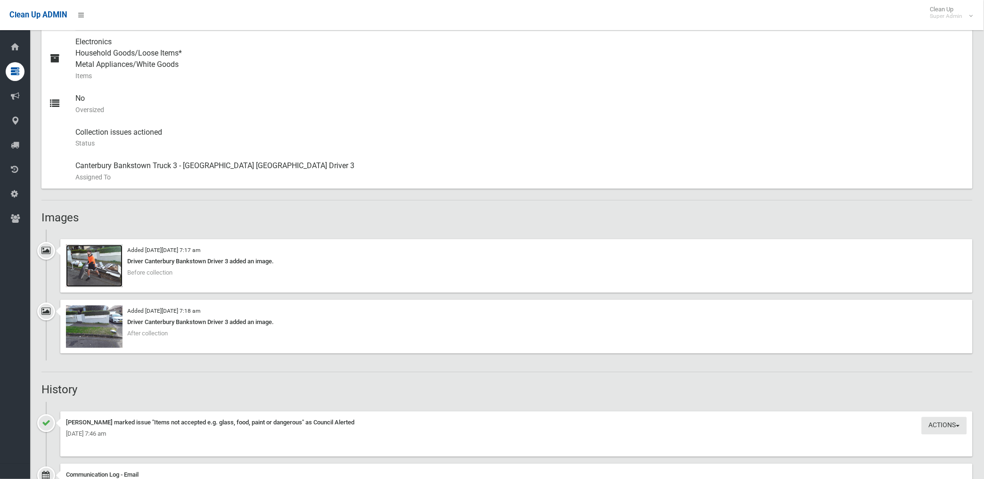
click at [106, 277] on img at bounding box center [94, 266] width 57 height 42
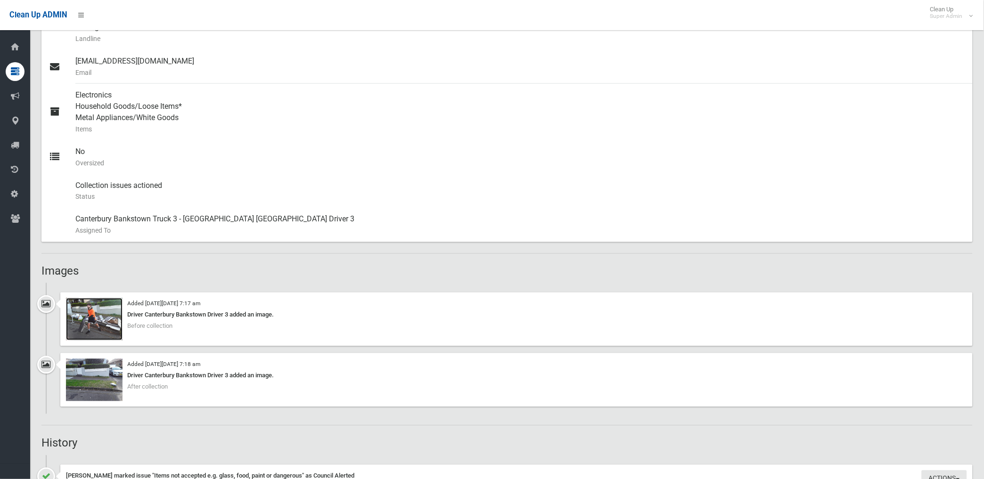
scroll to position [366, 0]
click at [98, 322] on img at bounding box center [94, 318] width 57 height 42
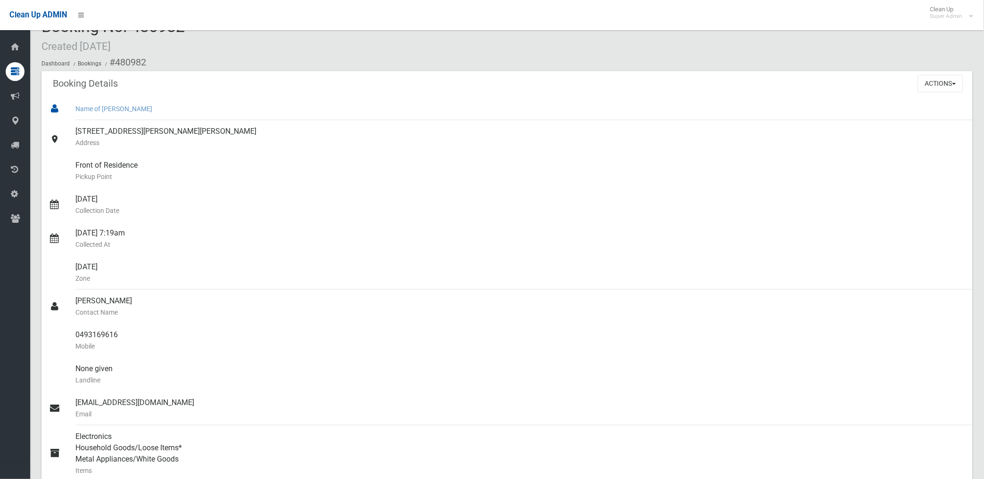
scroll to position [0, 0]
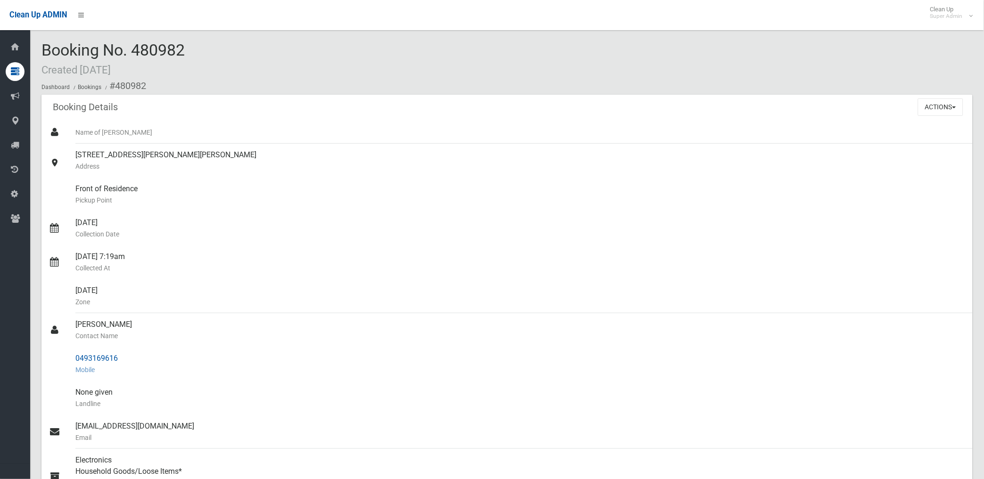
drag, startPoint x: 115, startPoint y: 85, endPoint x: 123, endPoint y: 360, distance: 274.3
copy section "480982 Booking Details Actions View Booking Edit Booking Clone Booking Add Book…"
click at [370, 218] on div "03/09/2025 Collection Date" at bounding box center [520, 229] width 890 height 34
click at [945, 106] on button "Actions" at bounding box center [940, 106] width 45 height 17
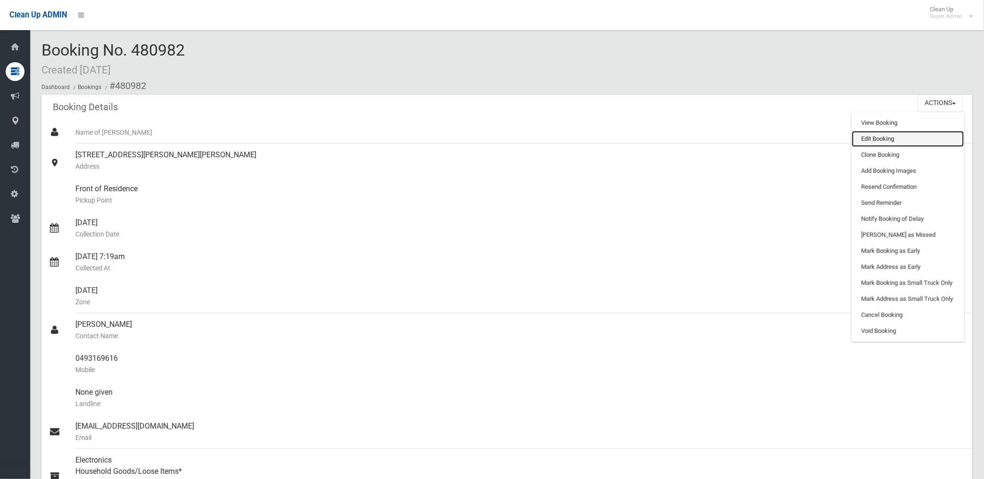
click at [869, 139] on link "Edit Booking" at bounding box center [908, 139] width 112 height 16
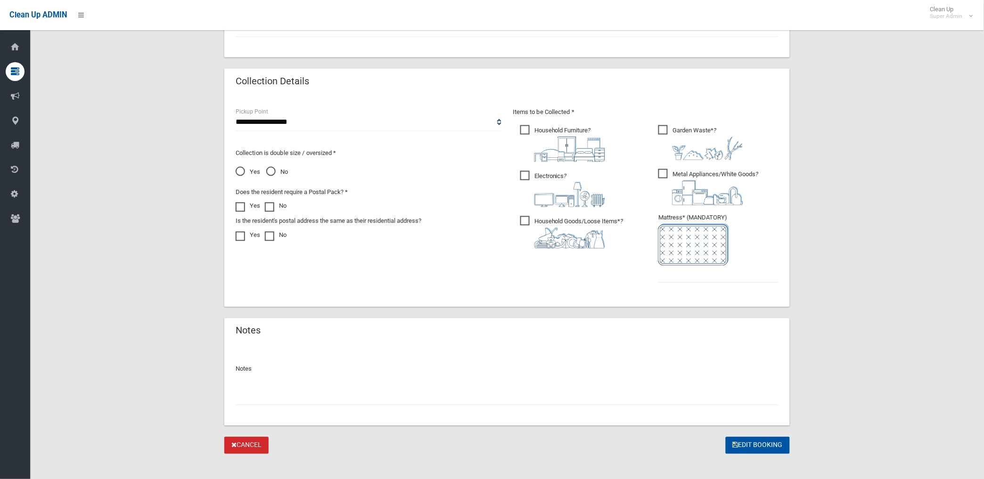
scroll to position [448, 0]
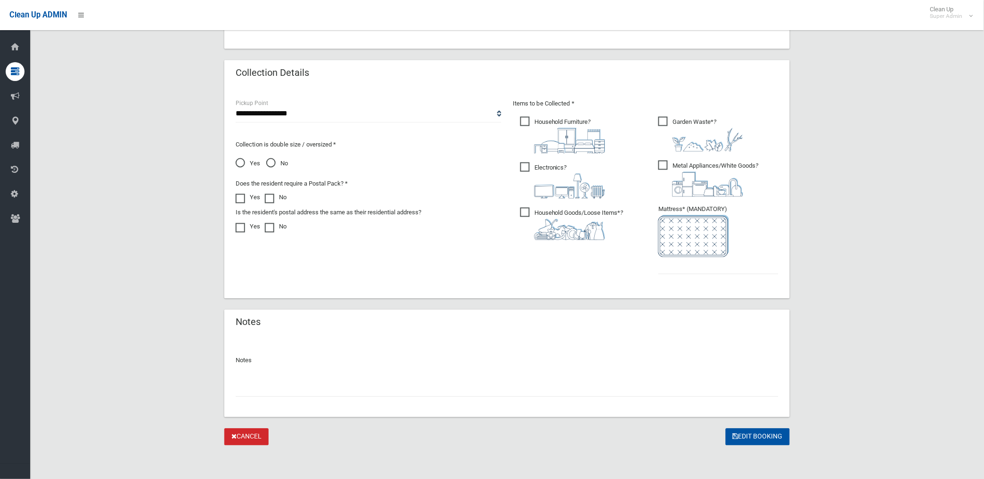
click at [278, 391] on input "text" at bounding box center [507, 388] width 543 height 17
paste input "********"
type input "**********"
click at [686, 267] on input "text" at bounding box center [718, 265] width 120 height 17
type input "*"
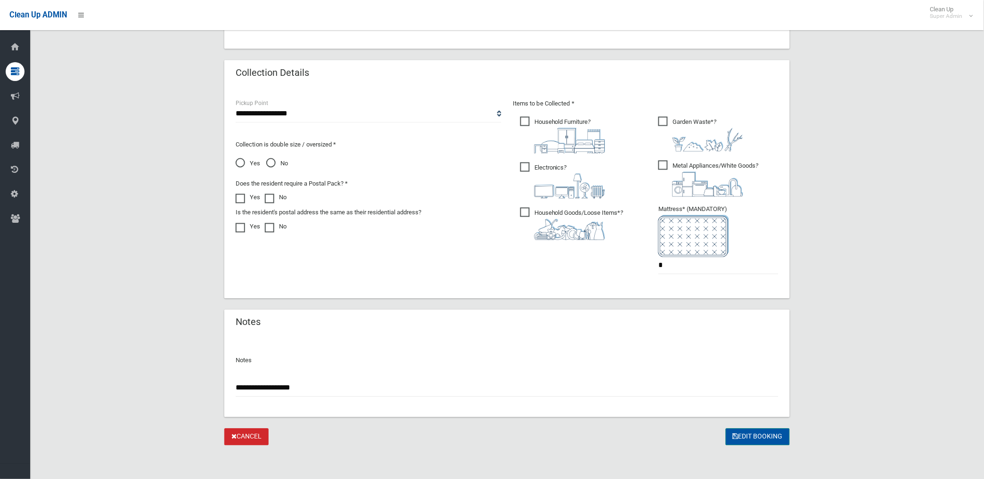
click at [752, 432] on button "Edit Booking" at bounding box center [758, 437] width 64 height 17
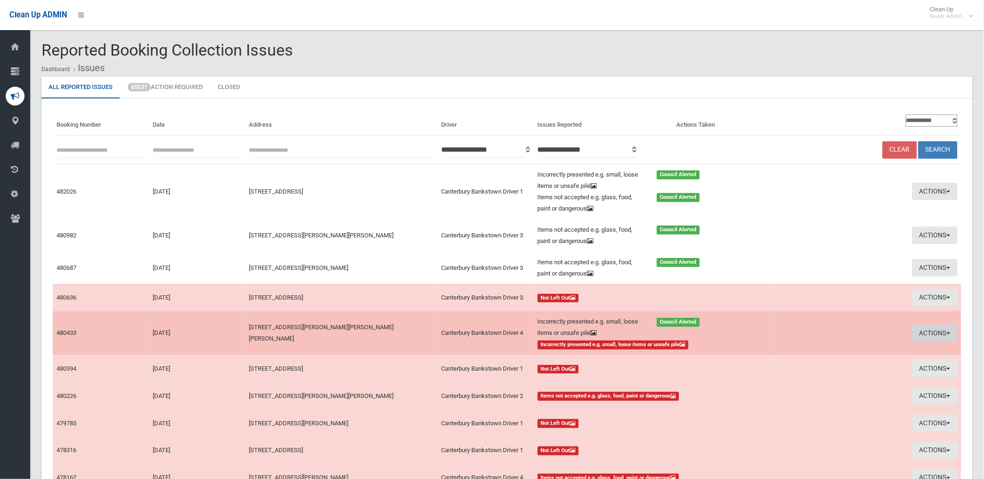
click at [925, 332] on button "Actions" at bounding box center [934, 333] width 45 height 17
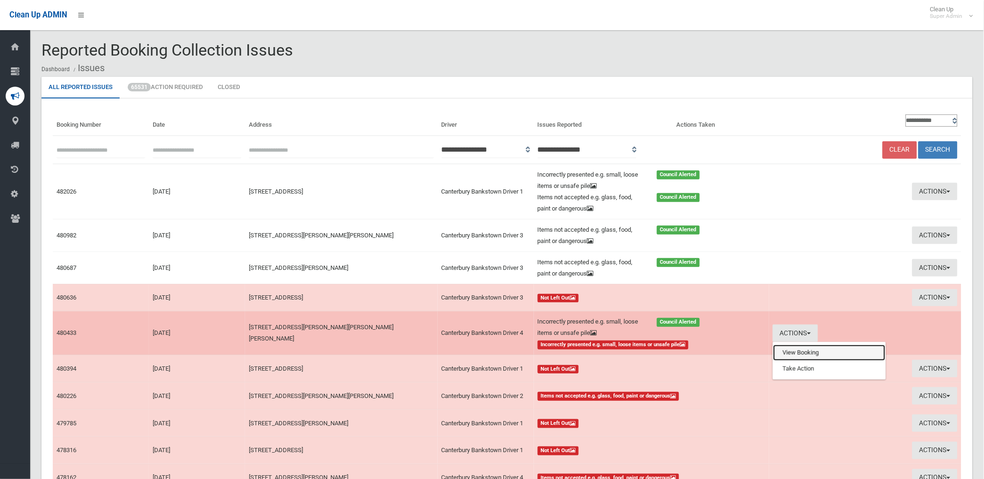
click at [797, 355] on link "View Booking" at bounding box center [829, 353] width 112 height 16
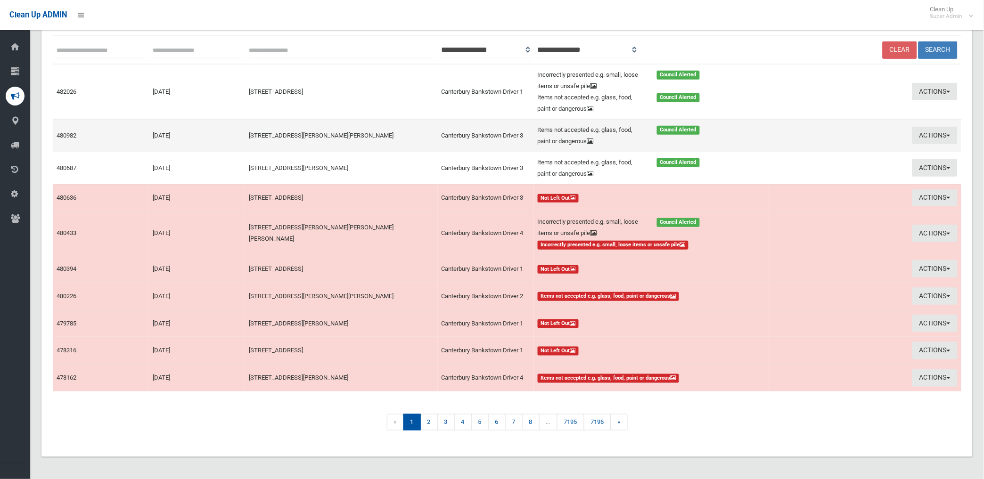
scroll to position [101, 0]
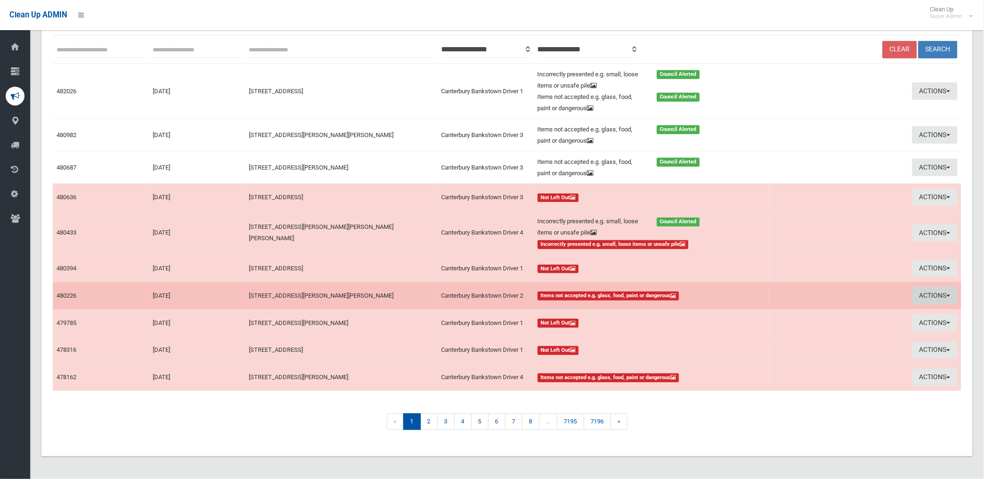
click at [931, 295] on button "Actions" at bounding box center [934, 295] width 45 height 17
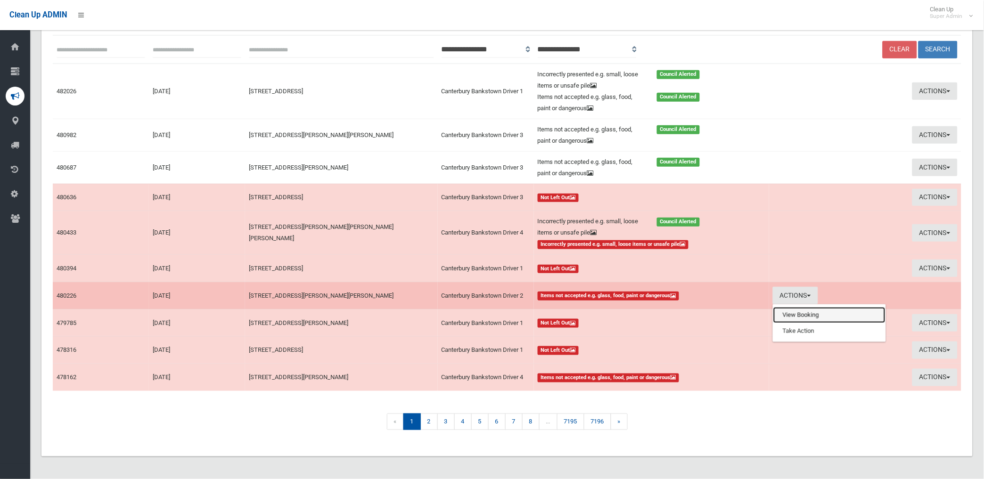
click at [794, 314] on link "View Booking" at bounding box center [829, 315] width 112 height 16
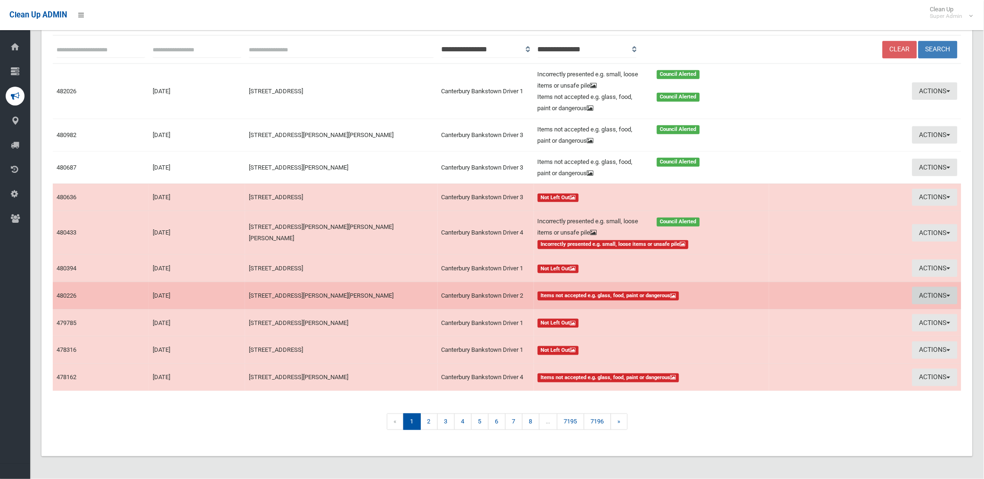
click at [931, 299] on button "Actions" at bounding box center [934, 295] width 45 height 17
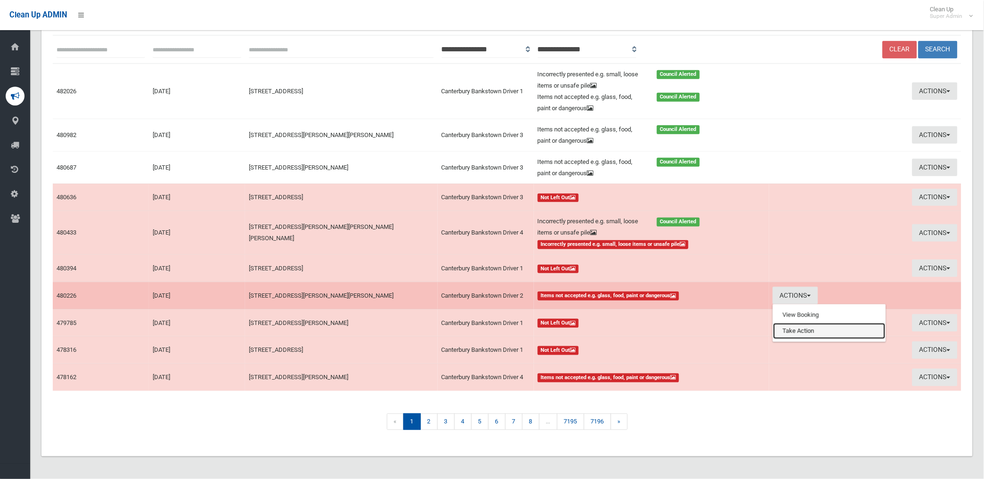
click at [791, 335] on link "Take Action" at bounding box center [829, 331] width 112 height 16
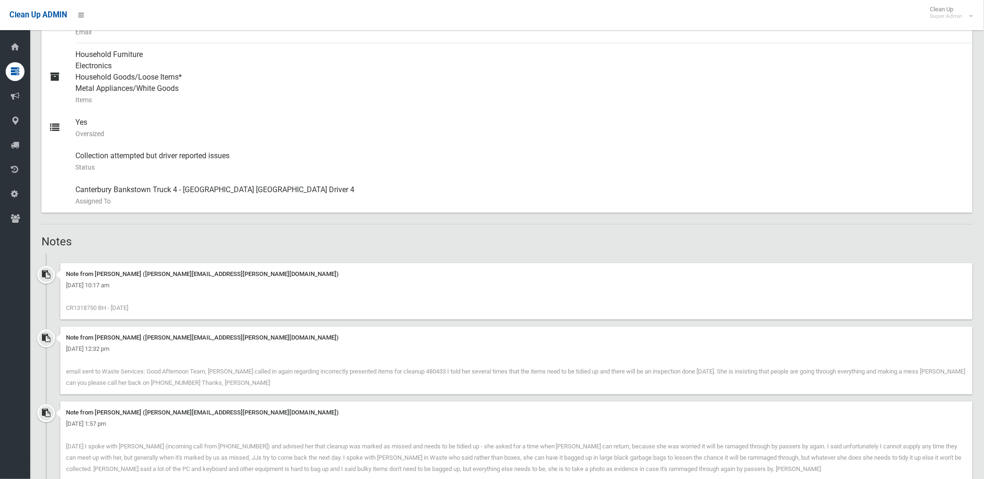
scroll to position [418, 0]
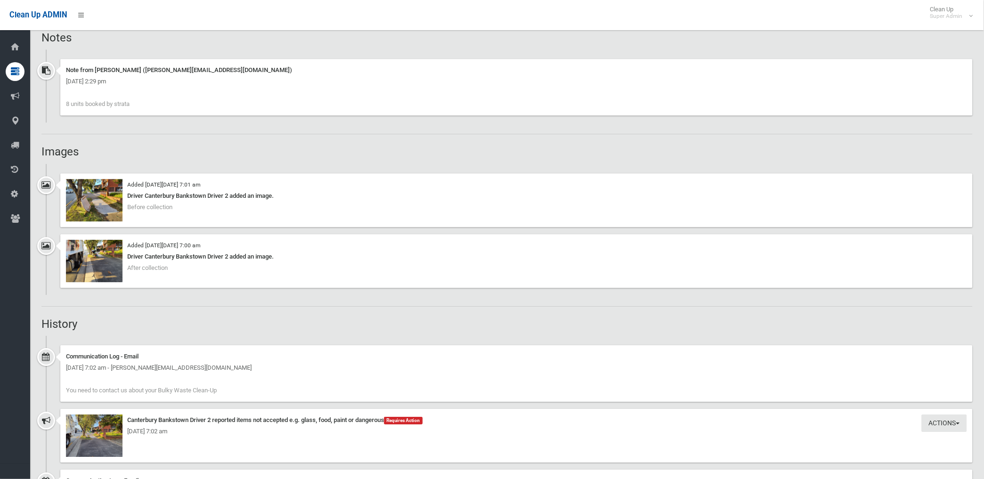
scroll to position [733, 0]
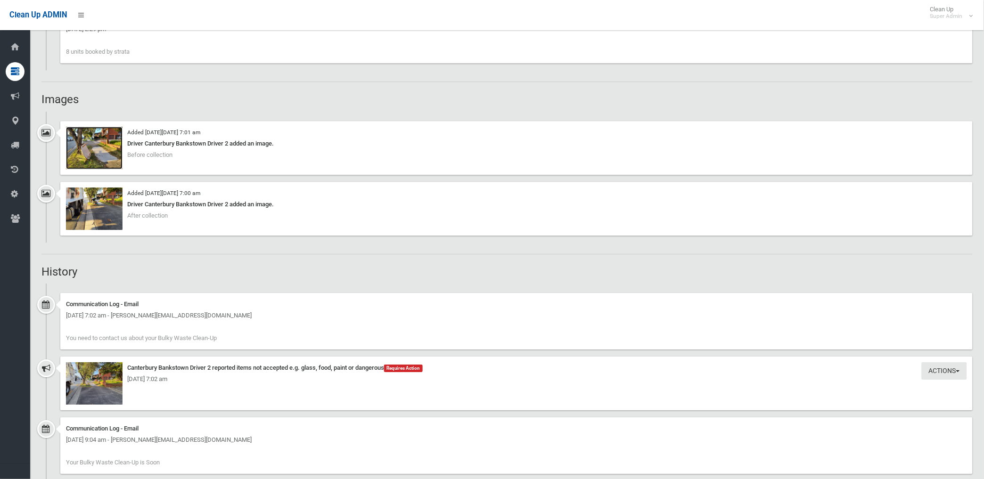
click at [100, 156] on img at bounding box center [94, 148] width 57 height 42
click at [97, 218] on img at bounding box center [94, 209] width 57 height 42
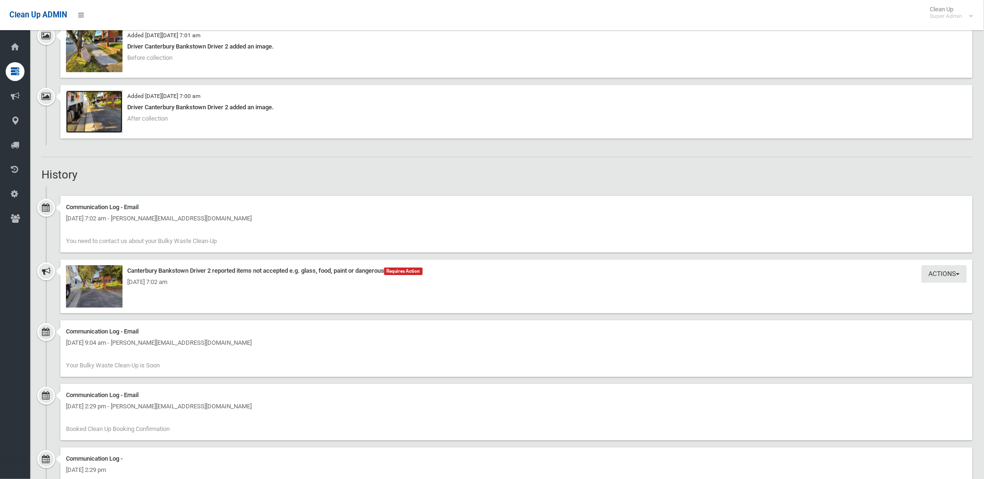
scroll to position [837, 0]
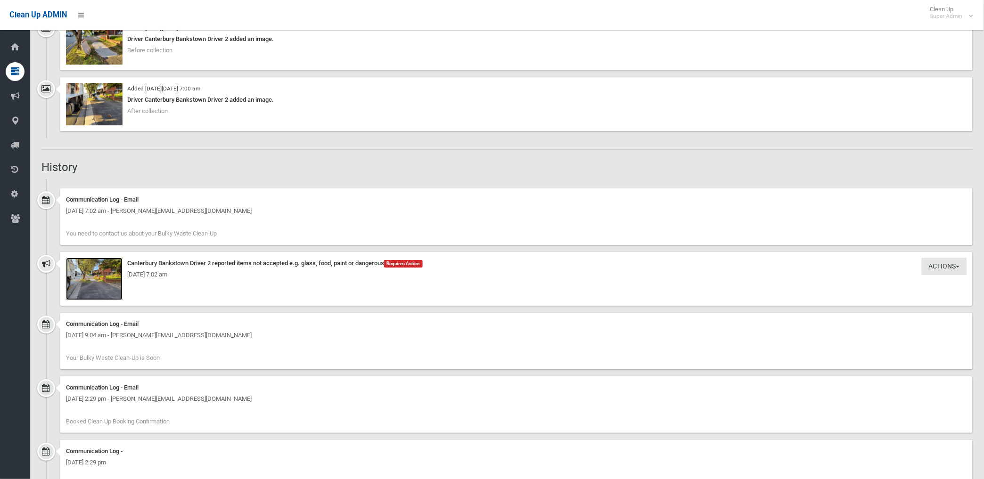
click at [107, 288] on img at bounding box center [94, 279] width 57 height 42
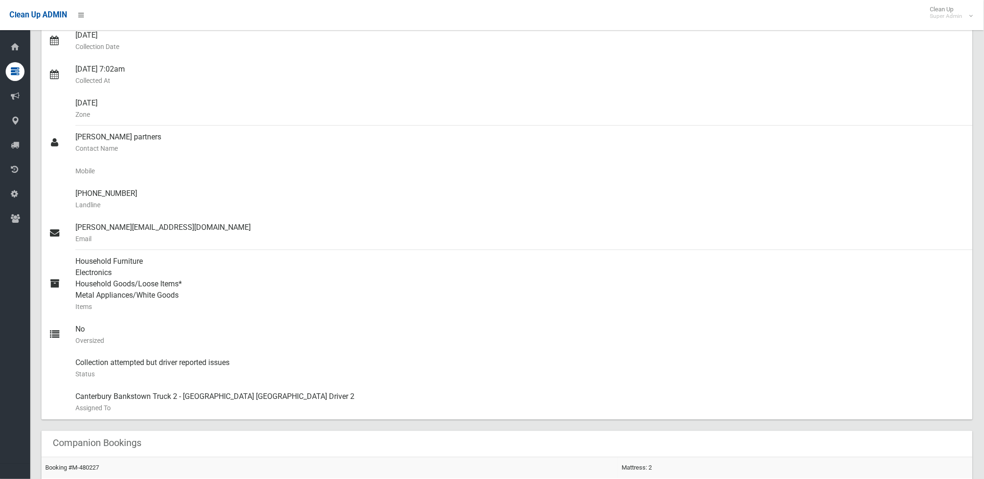
scroll to position [198, 0]
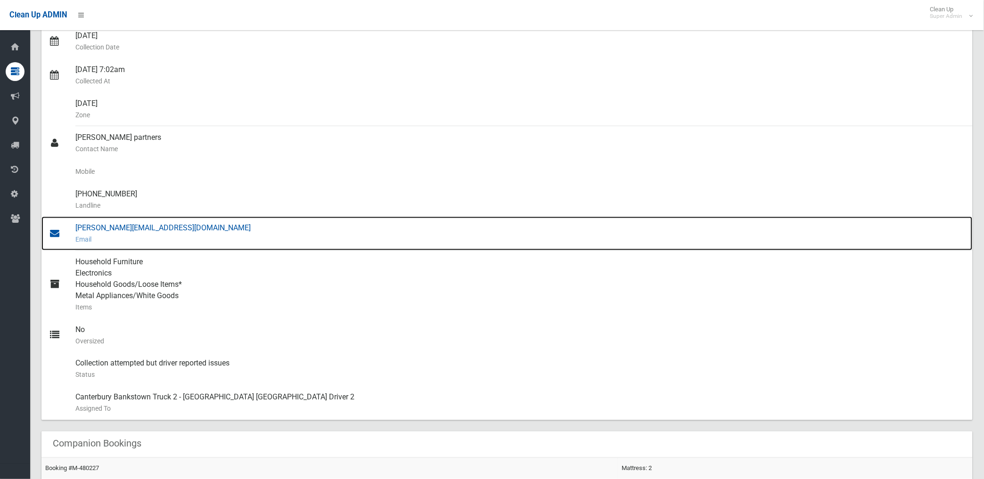
click at [153, 225] on div "tarakesh@strathfieldpartners.com.au Email" at bounding box center [520, 234] width 890 height 34
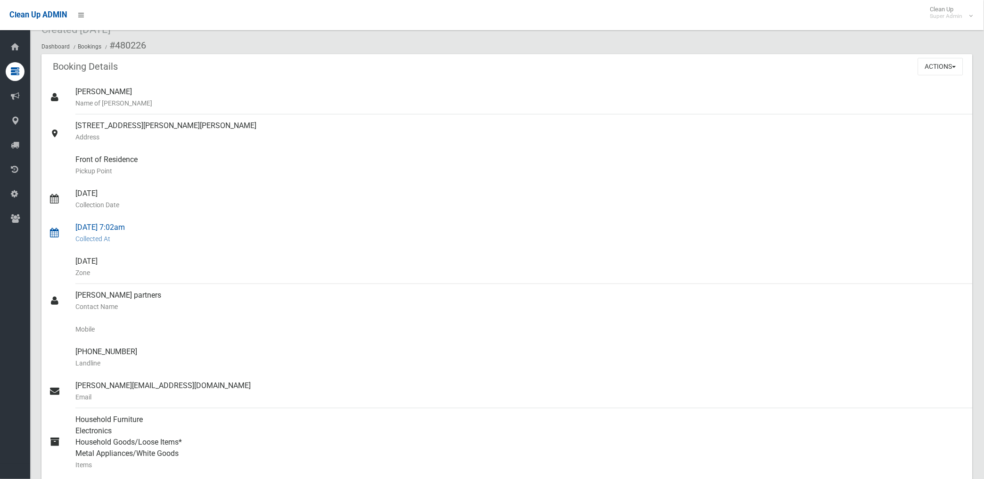
scroll to position [0, 0]
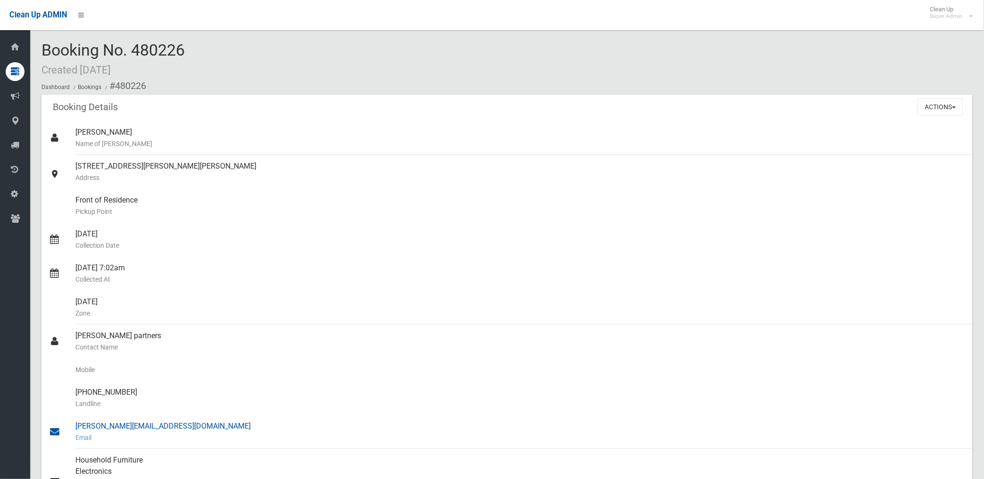
drag, startPoint x: 116, startPoint y: 85, endPoint x: 222, endPoint y: 426, distance: 356.8
copy section "480226 Booking Details Actions View Booking Edit Booking Clone Booking Add Book…"
click at [443, 206] on small "Pickup Point" at bounding box center [520, 211] width 890 height 11
click at [939, 106] on button "Actions" at bounding box center [940, 106] width 45 height 17
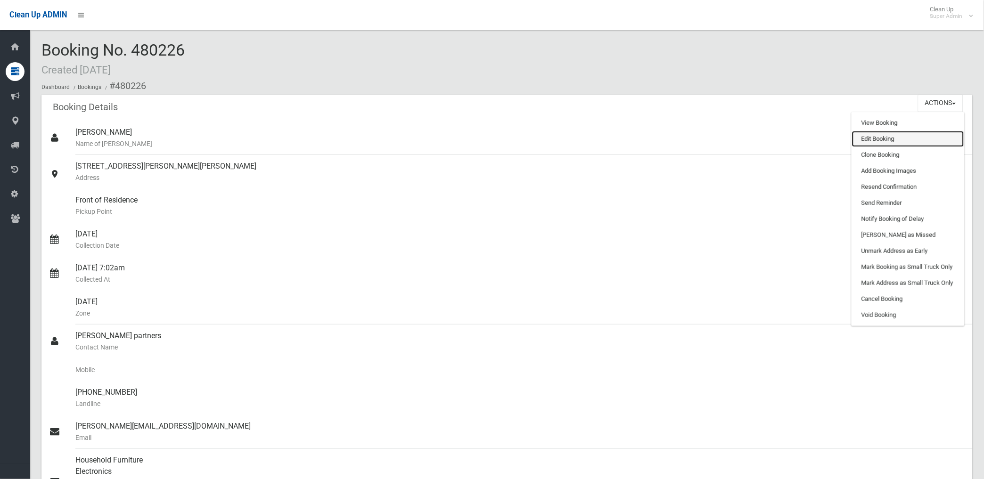
click at [868, 139] on link "Edit Booking" at bounding box center [908, 139] width 112 height 16
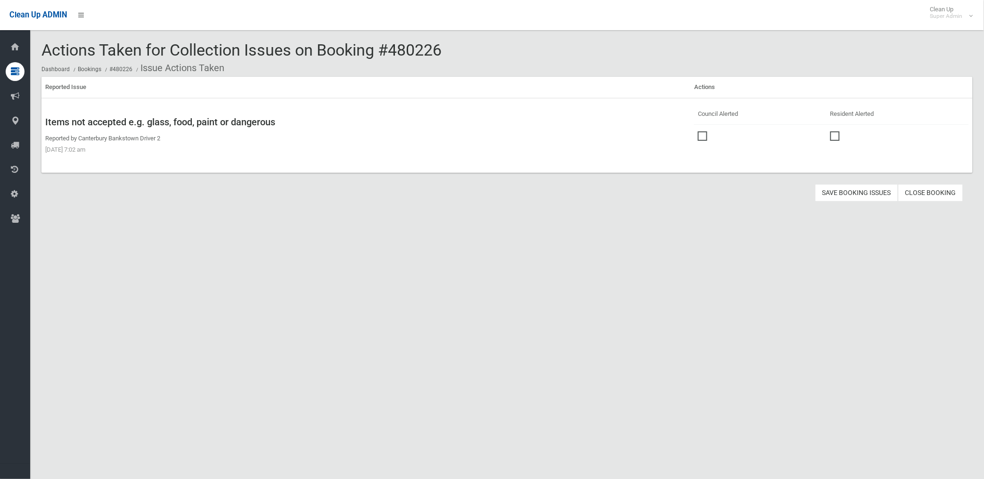
click at [703, 131] on span at bounding box center [705, 131] width 14 height 0
click at [842, 195] on button "Save Booking Issues" at bounding box center [856, 192] width 83 height 17
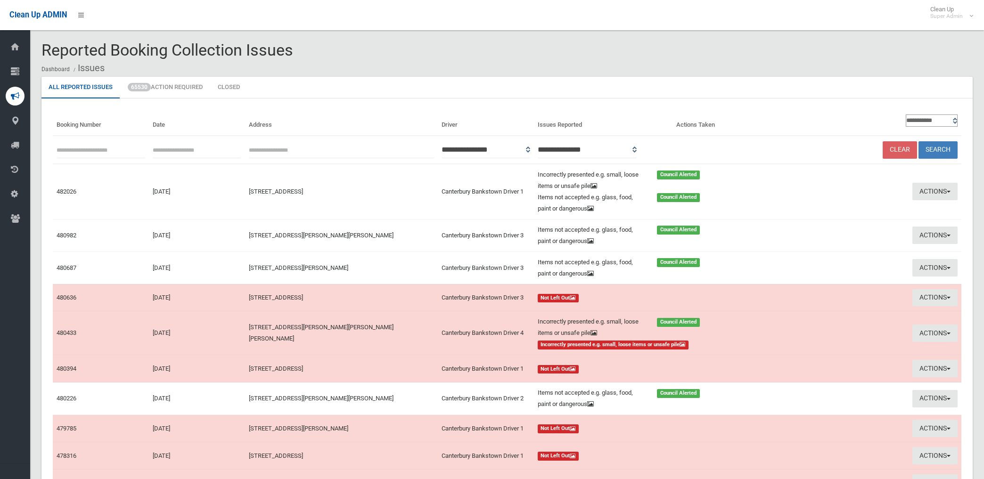
scroll to position [101, 0]
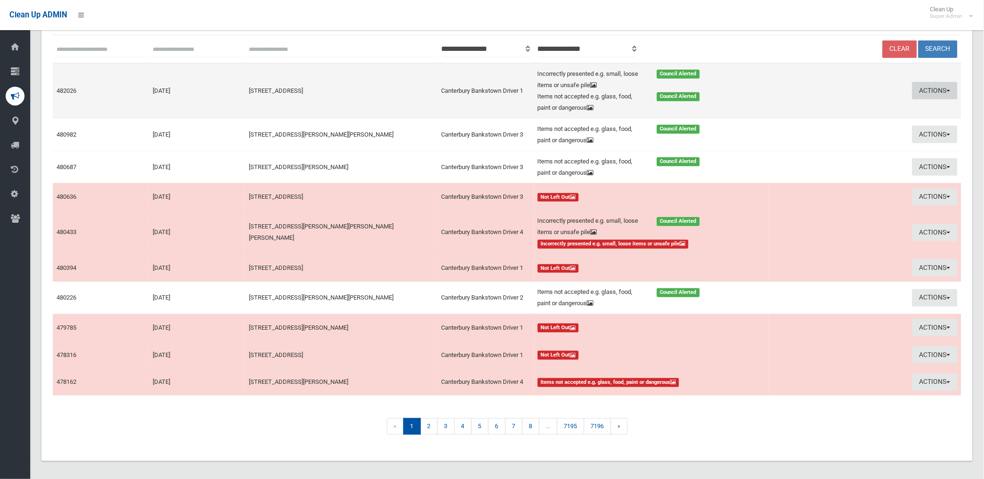
click at [926, 92] on button "Actions" at bounding box center [934, 90] width 45 height 17
drag, startPoint x: 926, startPoint y: 92, endPoint x: 921, endPoint y: 93, distance: 5.3
click at [926, 92] on td "Actions View Booking Edit Actions Taken" at bounding box center [865, 91] width 192 height 56
click at [925, 89] on button "Actions" at bounding box center [934, 90] width 45 height 17
click at [802, 126] on link "Edit Actions Taken" at bounding box center [829, 126] width 112 height 16
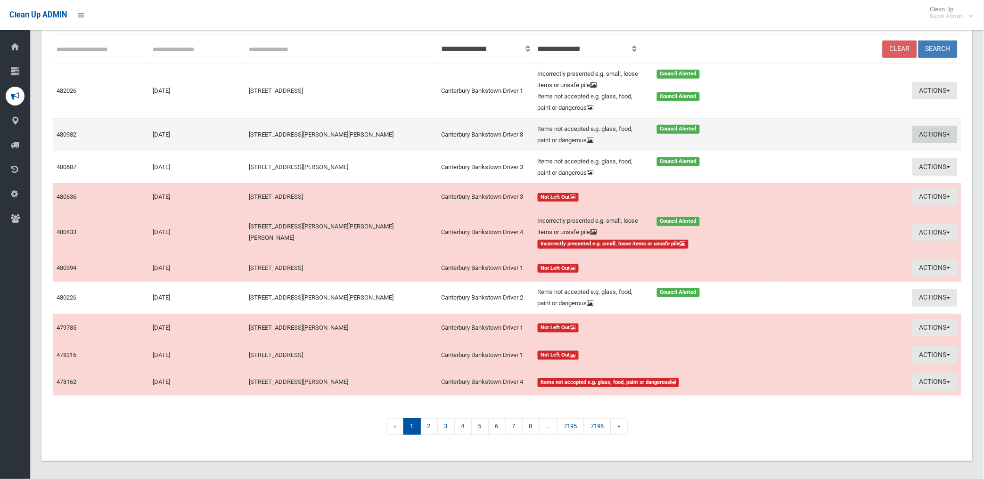
click at [931, 131] on button "Actions" at bounding box center [934, 134] width 45 height 17
click at [820, 170] on link "Edit Actions Taken" at bounding box center [829, 170] width 112 height 16
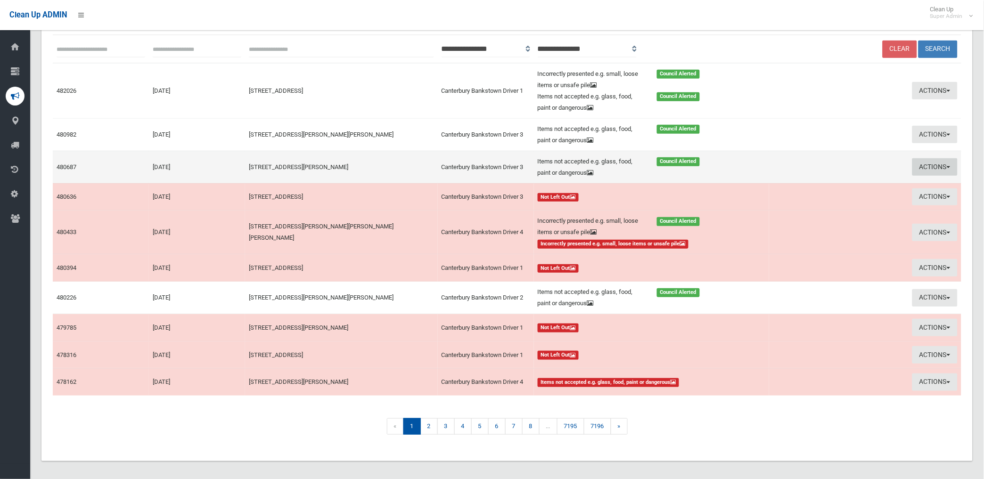
click at [926, 167] on button "Actions" at bounding box center [934, 166] width 45 height 17
click at [826, 204] on link "Edit Actions Taken" at bounding box center [829, 203] width 112 height 16
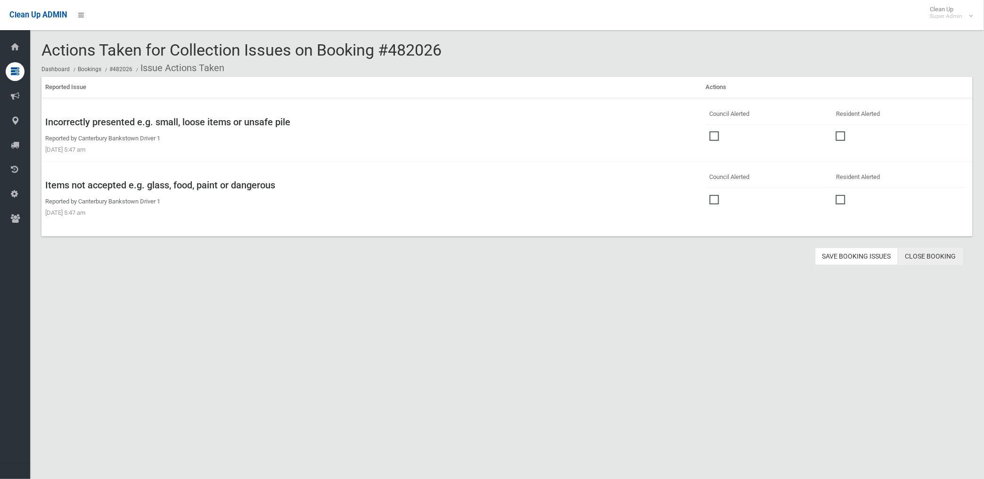
click at [930, 258] on link "Close Booking" at bounding box center [930, 256] width 65 height 17
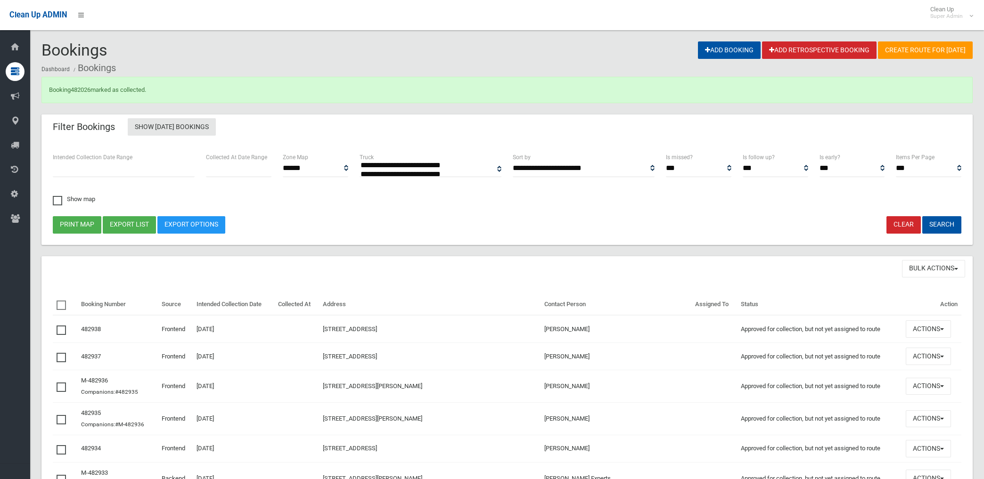
select select
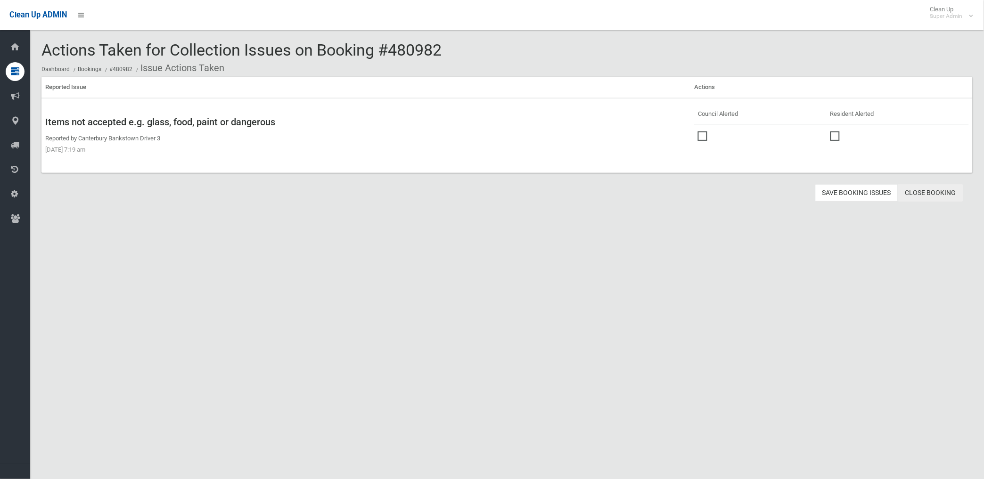
click at [933, 194] on link "Close Booking" at bounding box center [930, 192] width 65 height 17
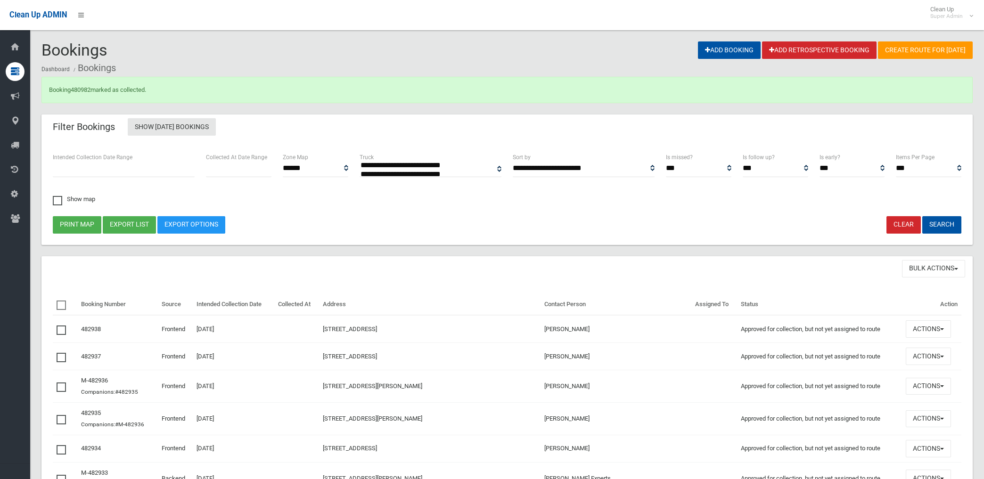
select select
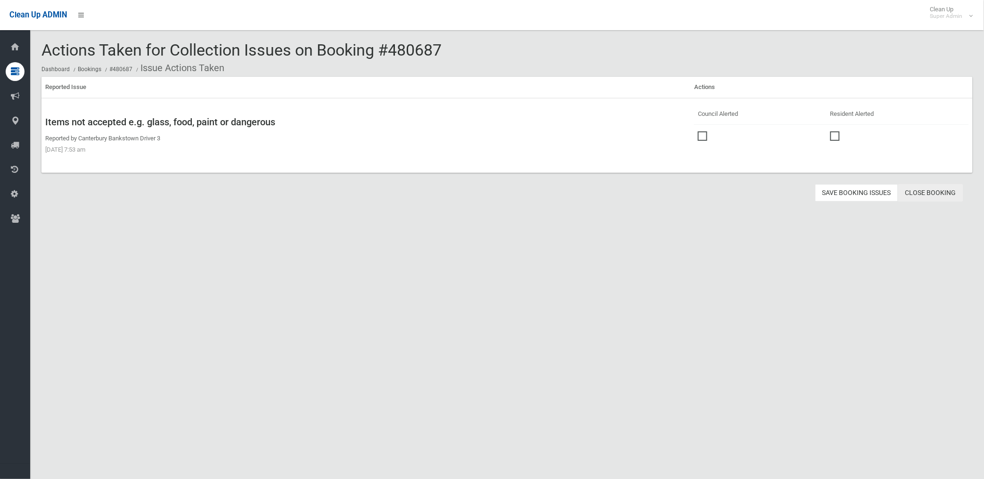
click at [921, 190] on link "Close Booking" at bounding box center [930, 192] width 65 height 17
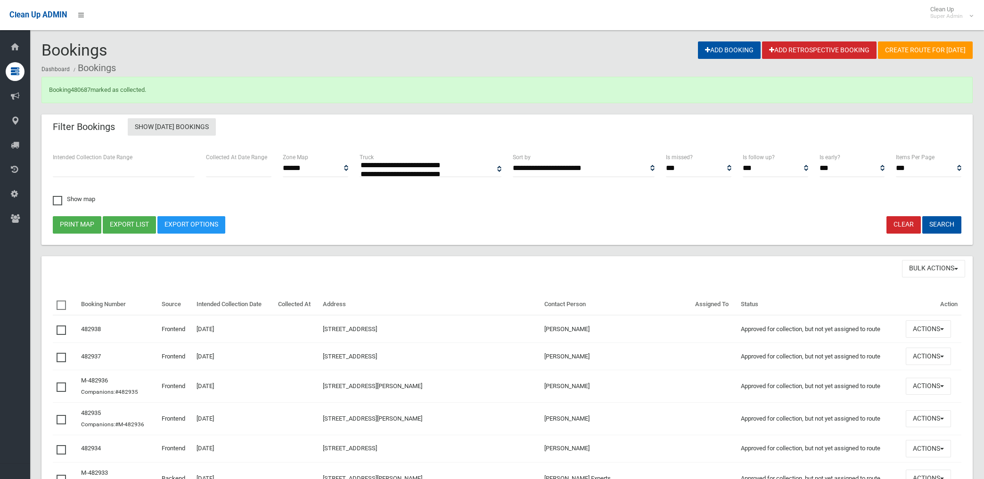
select select
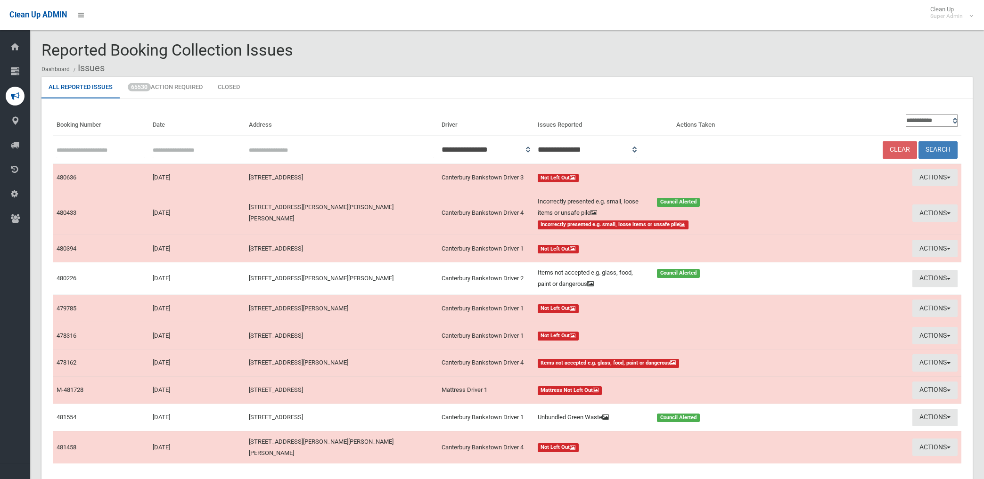
scroll to position [68, 0]
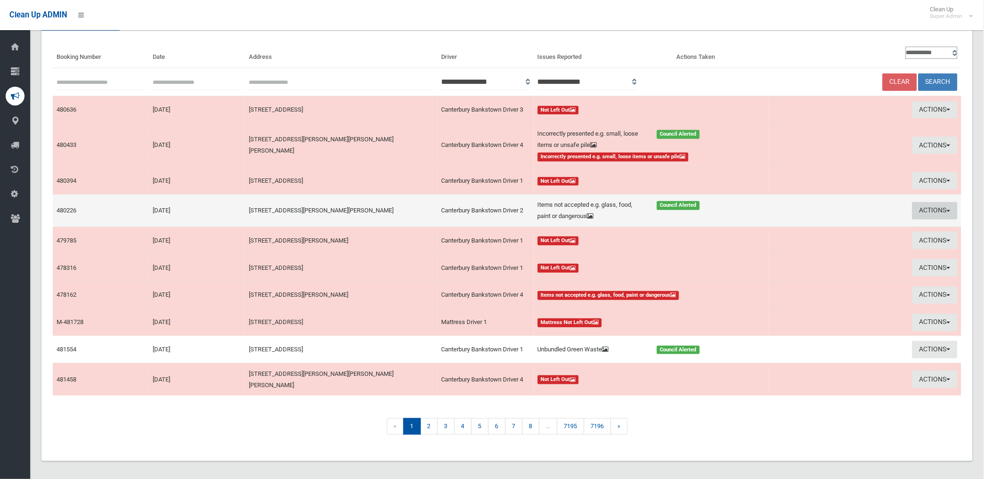
click at [926, 209] on button "Actions" at bounding box center [934, 210] width 45 height 17
click at [810, 246] on link "Edit Actions Taken" at bounding box center [829, 246] width 112 height 16
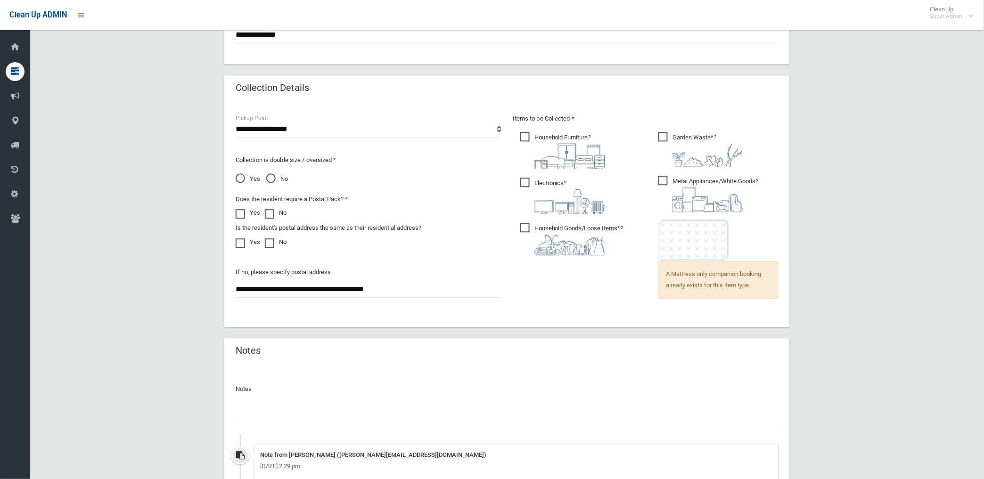
scroll to position [687, 0]
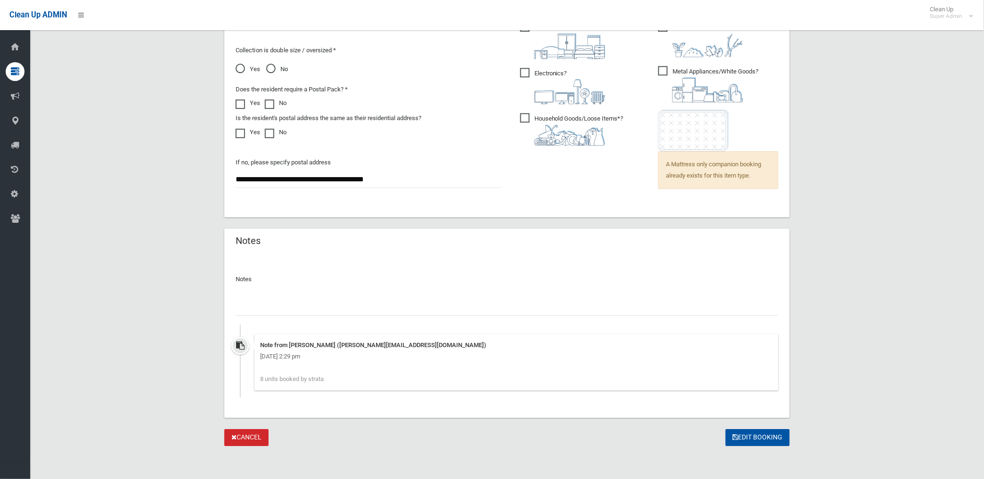
click at [298, 305] on input "text" at bounding box center [507, 306] width 543 height 17
paste input "********"
type input "**********"
click at [742, 436] on button "Edit Booking" at bounding box center [758, 437] width 64 height 17
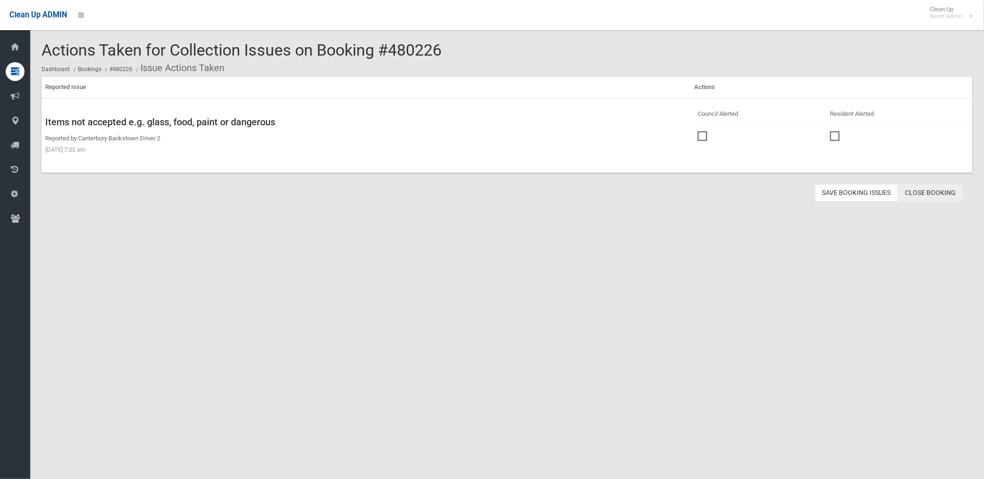
click at [920, 188] on link "Close Booking" at bounding box center [930, 192] width 65 height 17
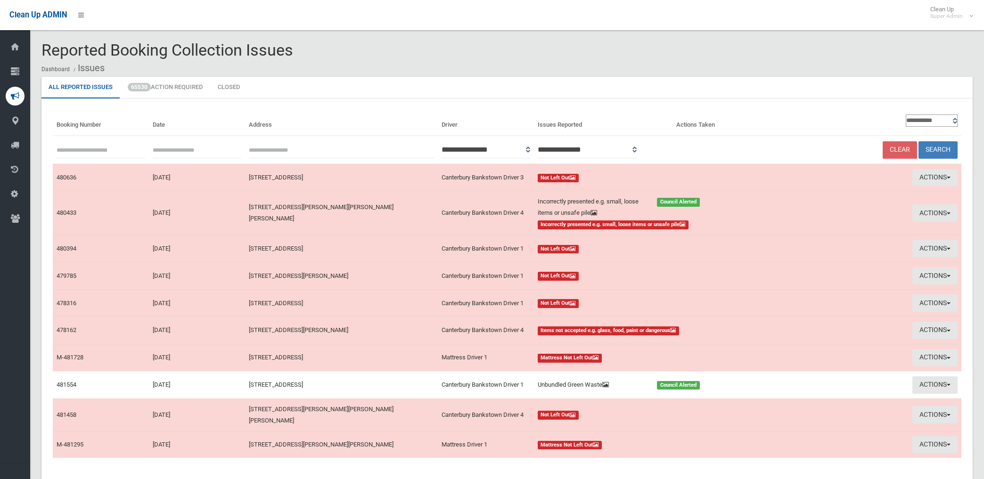
scroll to position [63, 0]
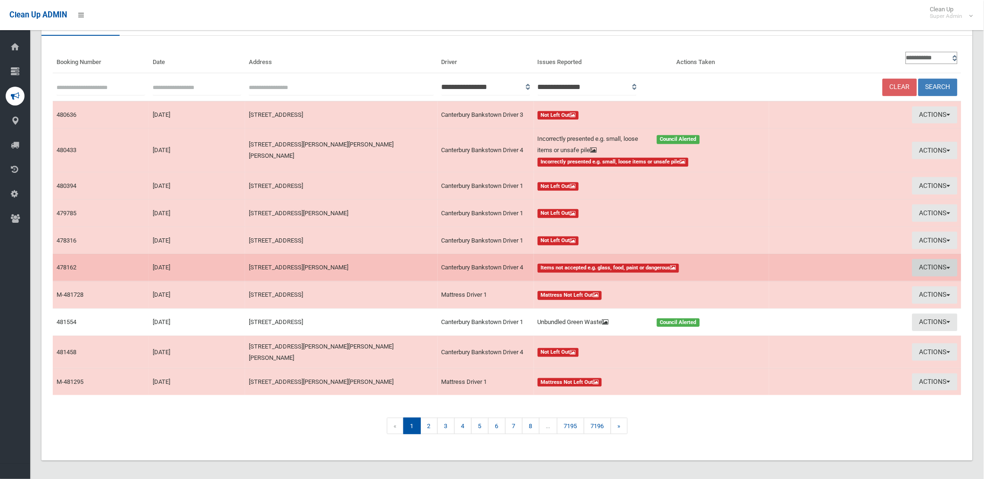
click at [929, 267] on button "Actions" at bounding box center [934, 267] width 45 height 17
click at [799, 286] on link "View Booking" at bounding box center [829, 287] width 112 height 16
click at [931, 267] on button "Actions" at bounding box center [934, 267] width 45 height 17
click at [803, 303] on link "Take Action" at bounding box center [829, 303] width 112 height 16
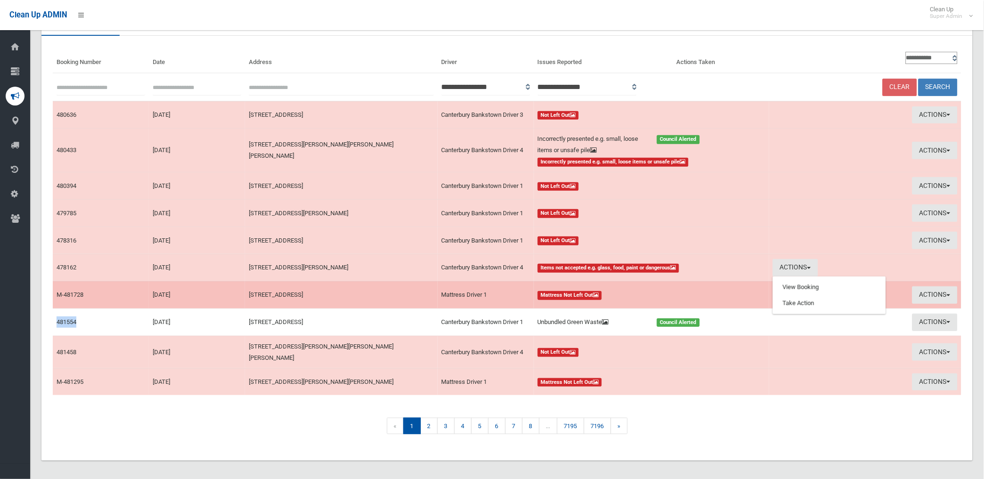
click at [803, 303] on td "Actions View Booking Take Action" at bounding box center [865, 294] width 192 height 27
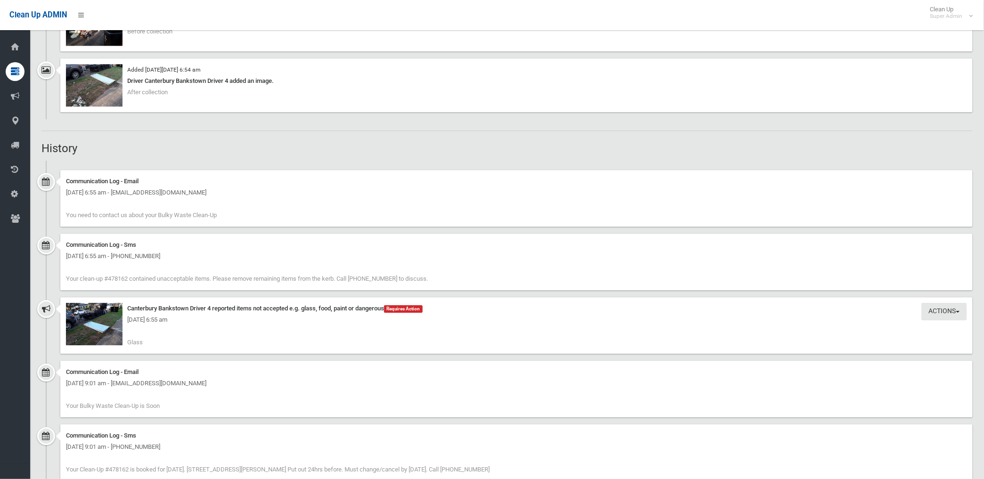
scroll to position [733, 0]
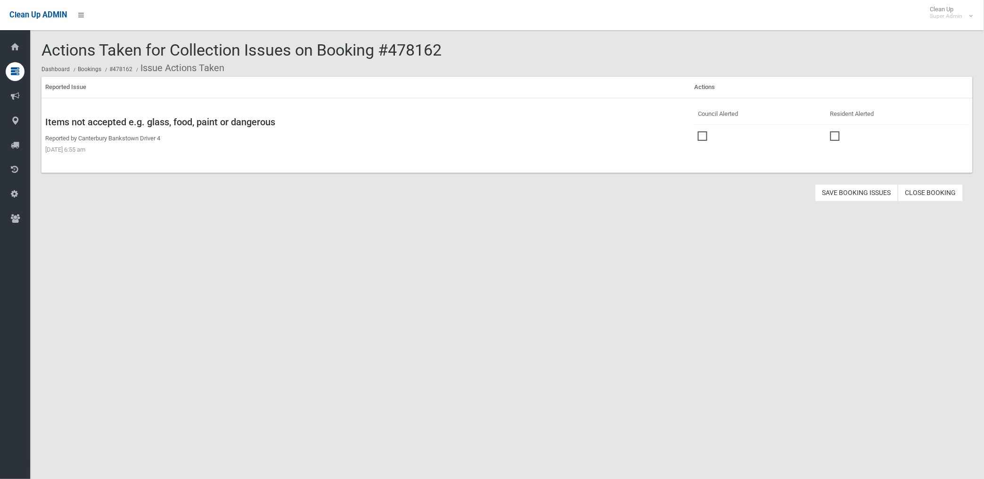
click at [698, 130] on label at bounding box center [705, 135] width 14 height 11
click at [841, 195] on button "Save Booking Issues" at bounding box center [856, 192] width 83 height 17
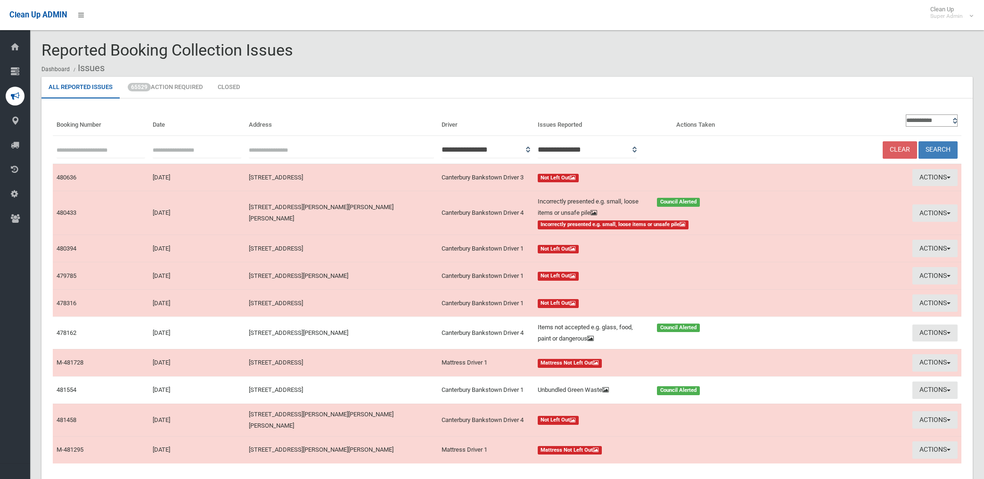
scroll to position [63, 0]
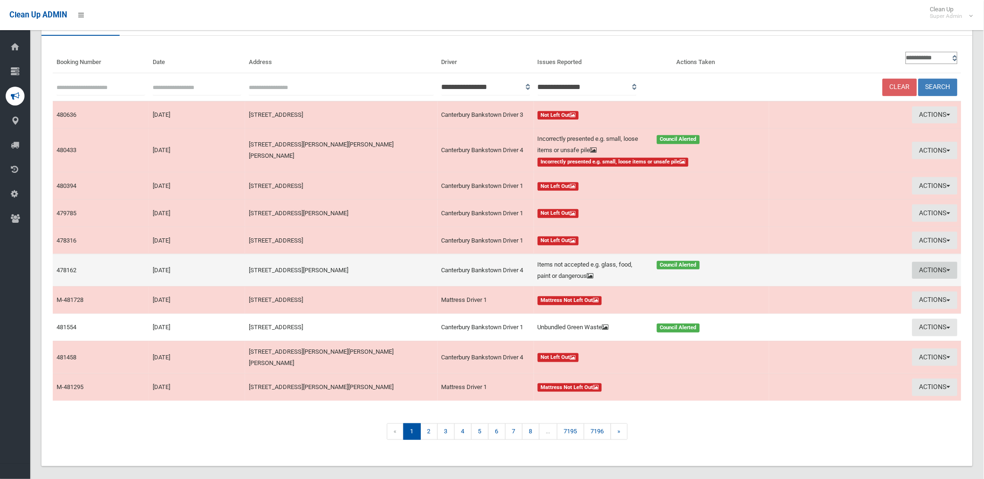
drag, startPoint x: 928, startPoint y: 267, endPoint x: 910, endPoint y: 272, distance: 18.8
click at [928, 266] on button "Actions" at bounding box center [934, 270] width 45 height 17
click at [786, 288] on link "View Booking" at bounding box center [829, 290] width 112 height 16
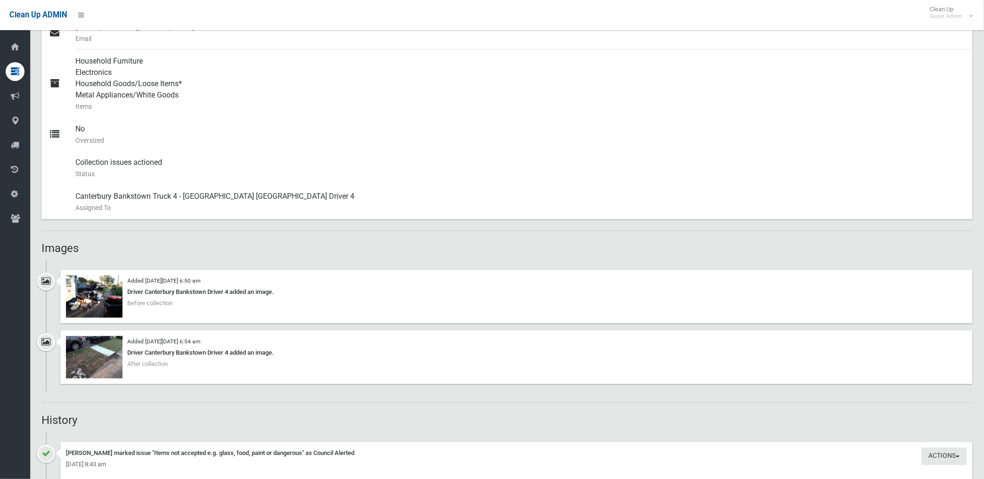
scroll to position [471, 0]
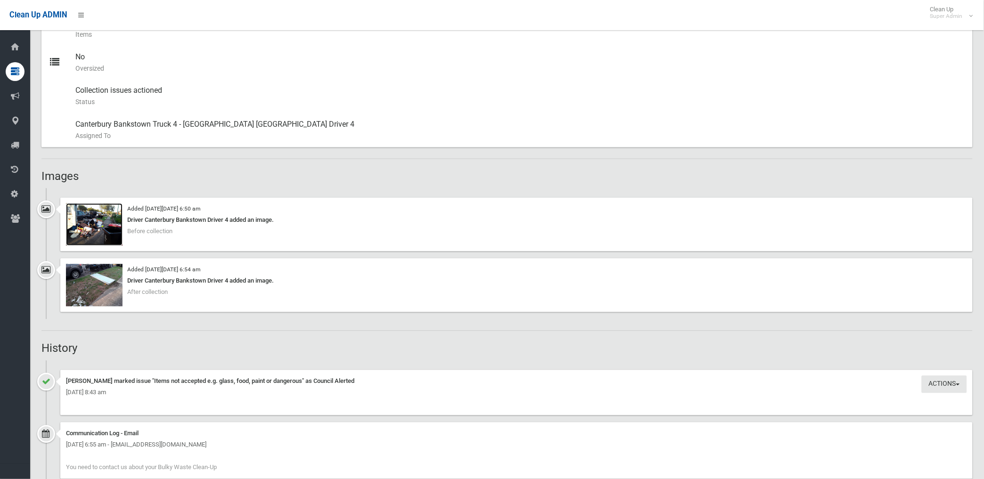
click at [100, 235] on img at bounding box center [94, 225] width 57 height 42
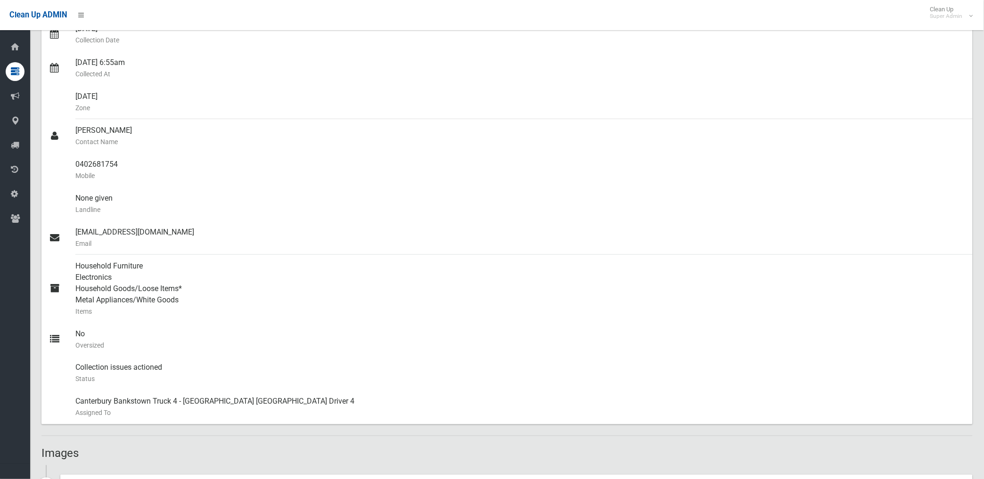
scroll to position [105, 0]
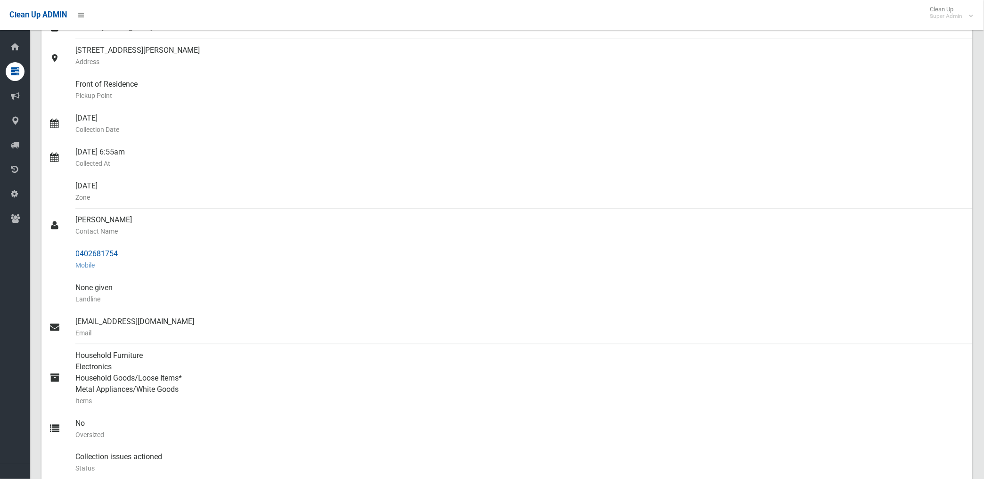
drag, startPoint x: 76, startPoint y: 253, endPoint x: 120, endPoint y: 250, distance: 43.4
click at [120, 250] on div "0402681754 Mobile" at bounding box center [520, 260] width 890 height 34
drag, startPoint x: 120, startPoint y: 250, endPoint x: 100, endPoint y: 252, distance: 19.8
copy div "0402681754"
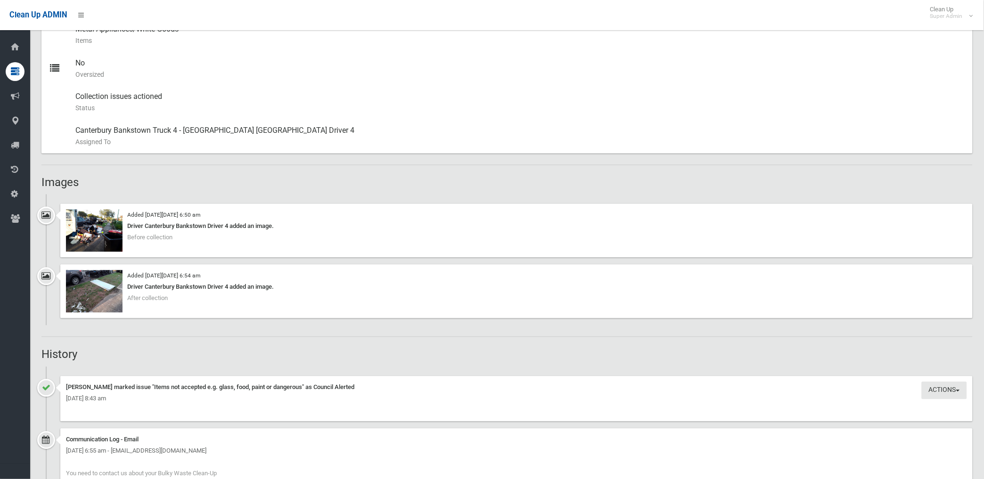
scroll to position [471, 0]
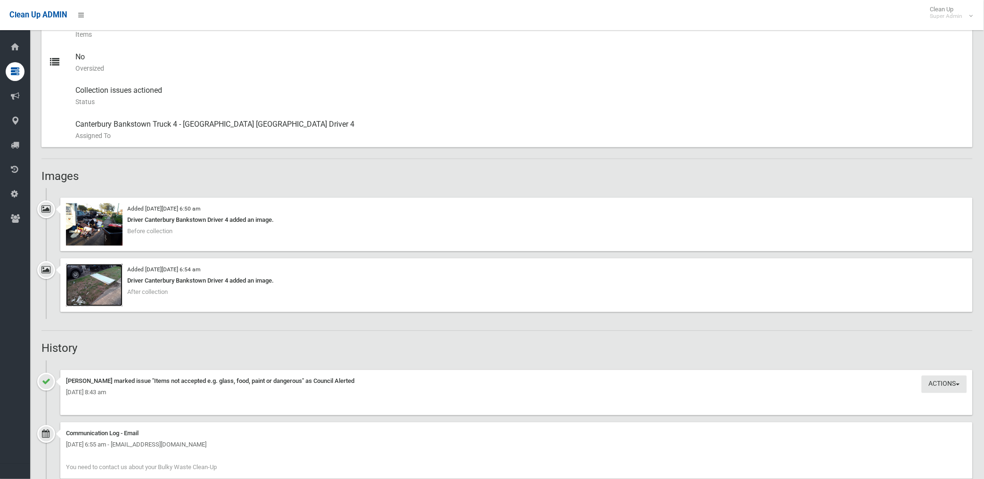
click at [99, 300] on img at bounding box center [94, 285] width 57 height 42
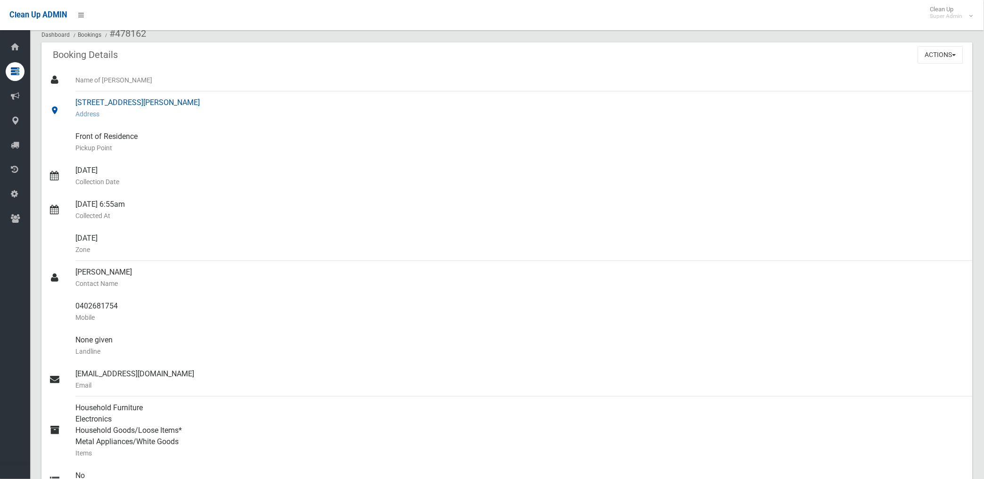
scroll to position [0, 0]
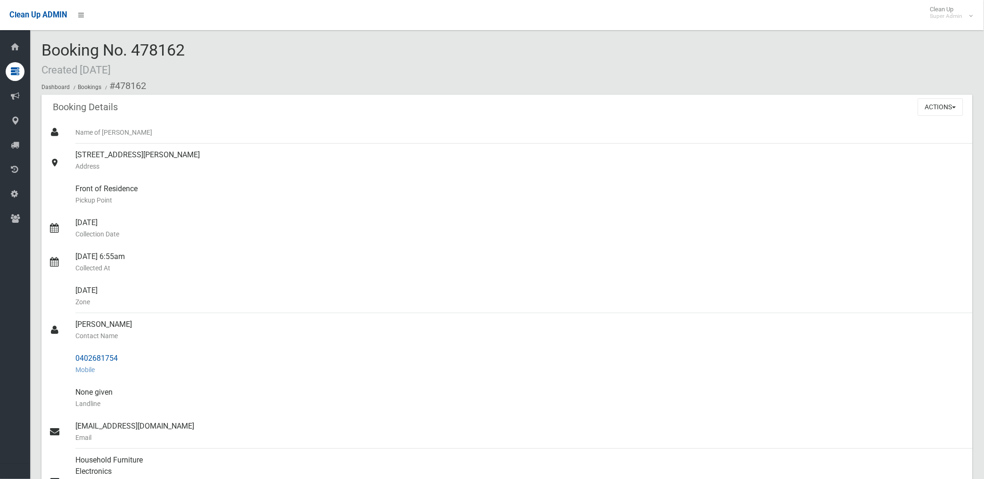
drag, startPoint x: 114, startPoint y: 81, endPoint x: 125, endPoint y: 355, distance: 274.4
copy section "478162 Booking Details Actions View Booking Edit Booking Clone Booking Add Book…"
click at [483, 172] on div "1/51 Yangoora Road, BELMORE NSW 2192 Address" at bounding box center [520, 161] width 890 height 34
click at [938, 101] on button "Actions" at bounding box center [940, 106] width 45 height 17
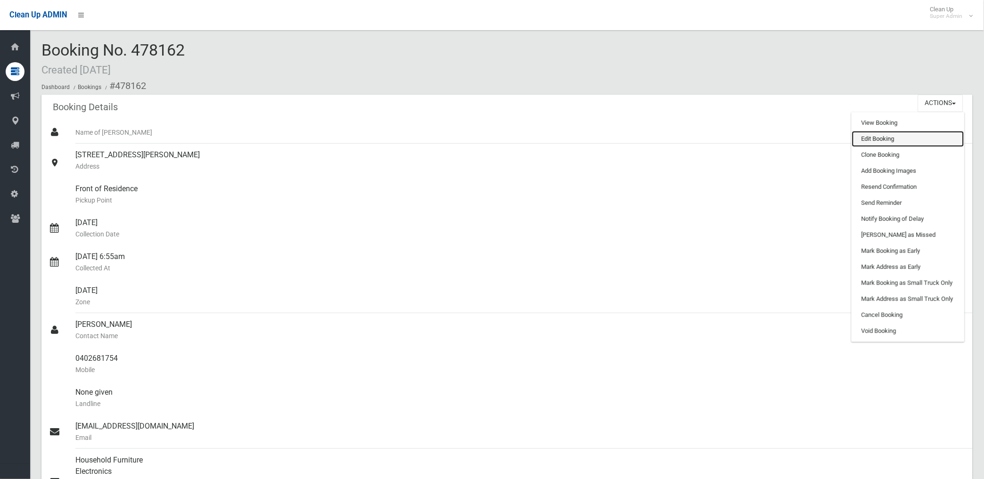
click at [865, 136] on link "Edit Booking" at bounding box center [908, 139] width 112 height 16
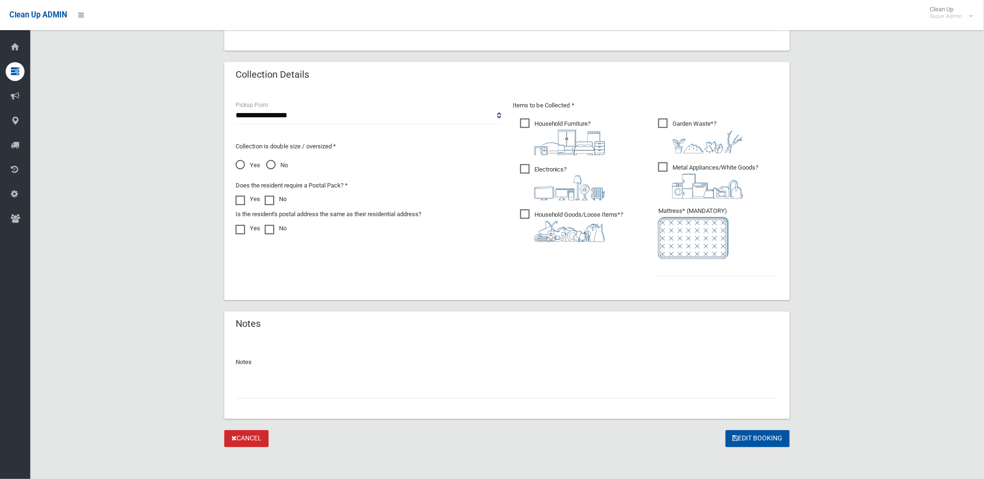
scroll to position [448, 0]
click at [304, 386] on input "text" at bounding box center [507, 388] width 543 height 17
paste input "********"
type input "**********"
click at [708, 272] on input "text" at bounding box center [718, 265] width 120 height 17
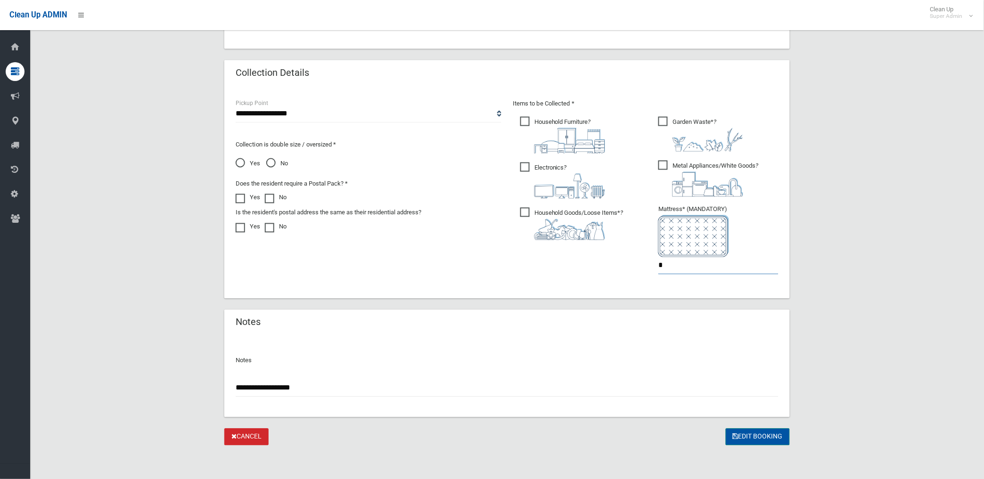
type input "*"
click at [755, 436] on button "Edit Booking" at bounding box center [758, 437] width 64 height 17
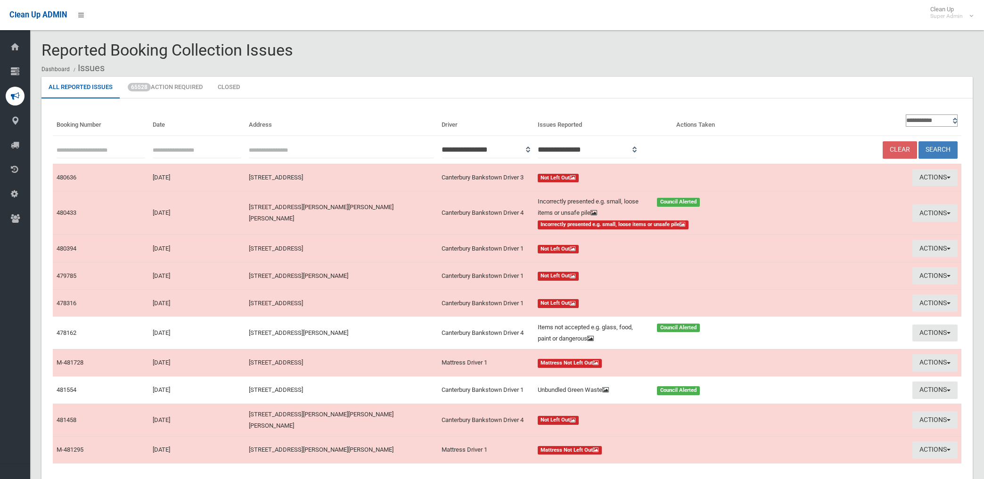
scroll to position [63, 0]
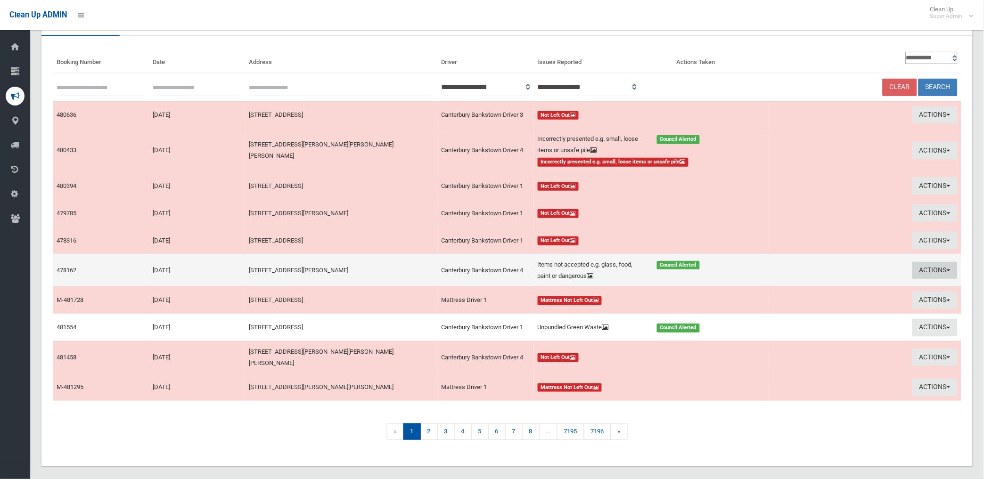
click at [933, 266] on button "Actions" at bounding box center [934, 270] width 45 height 17
click at [795, 304] on link "Edit Actions Taken" at bounding box center [829, 306] width 112 height 16
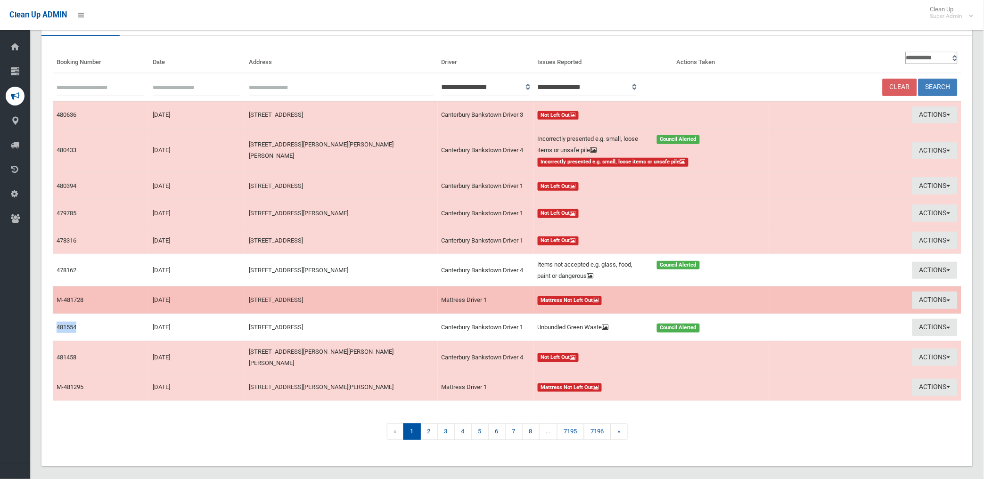
click at [795, 304] on td "Actions View Booking Take Action" at bounding box center [865, 299] width 192 height 27
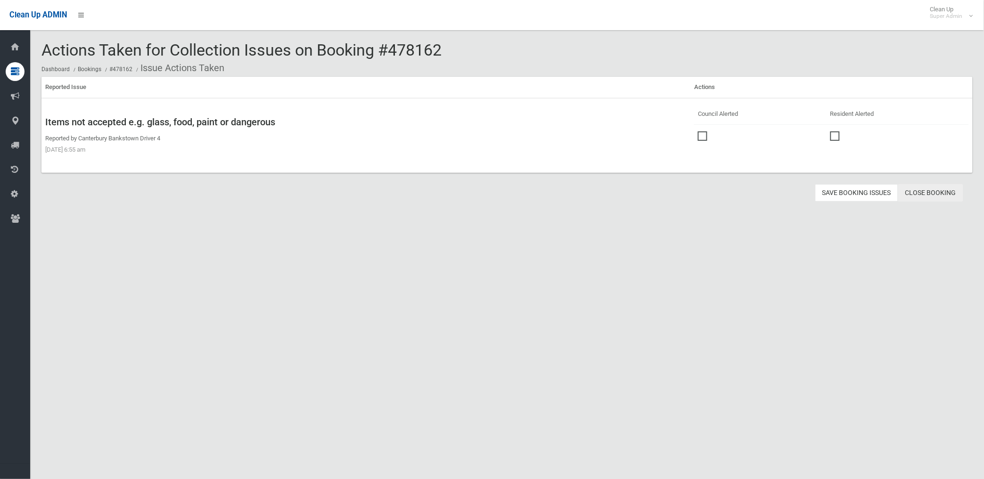
drag, startPoint x: 0, startPoint y: 0, endPoint x: 933, endPoint y: 189, distance: 951.9
click at [933, 189] on link "Close Booking" at bounding box center [930, 192] width 65 height 17
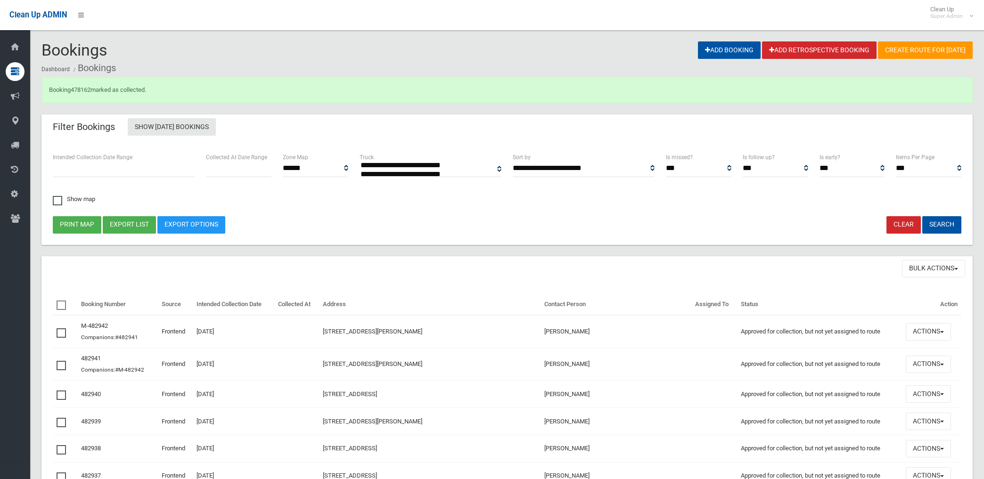
select select
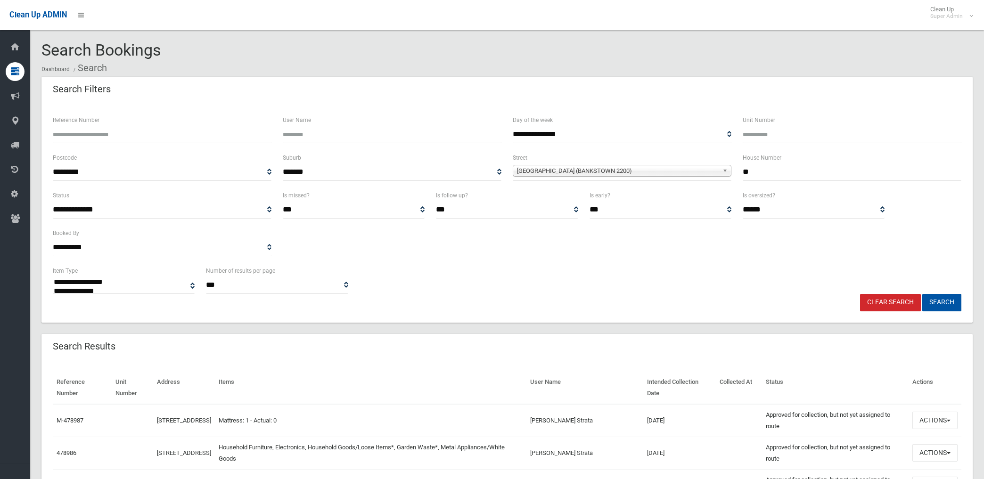
select select
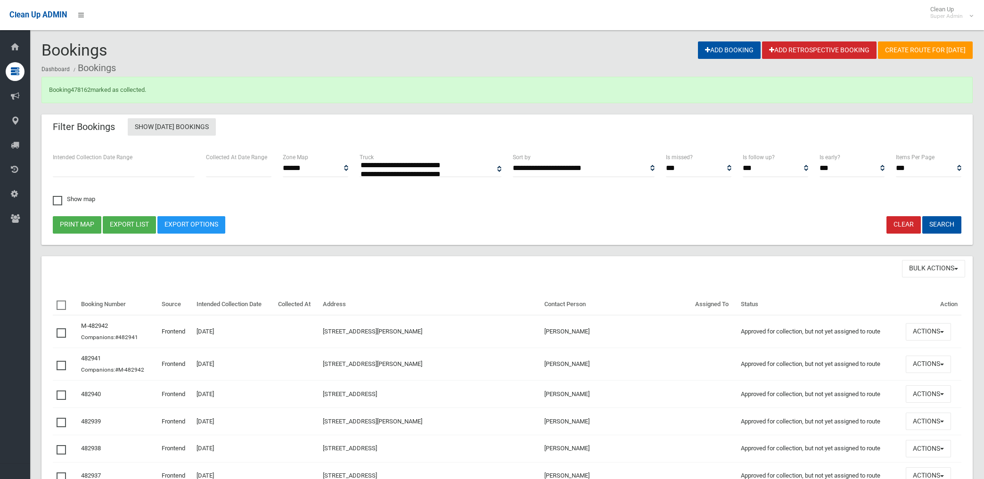
select select
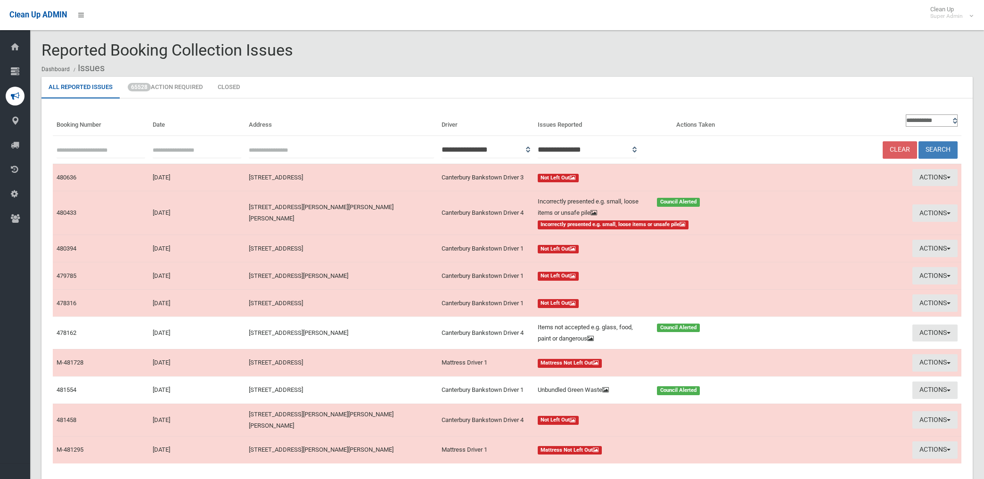
scroll to position [63, 0]
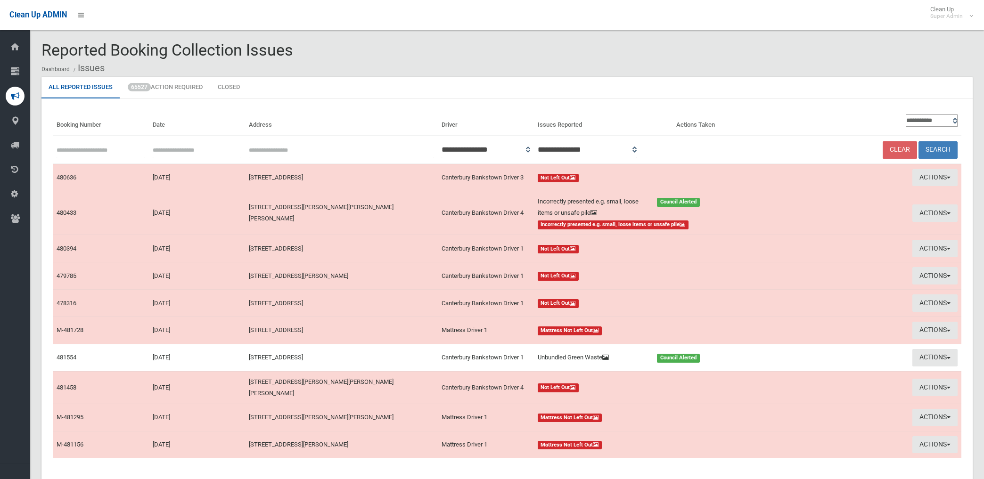
scroll to position [63, 0]
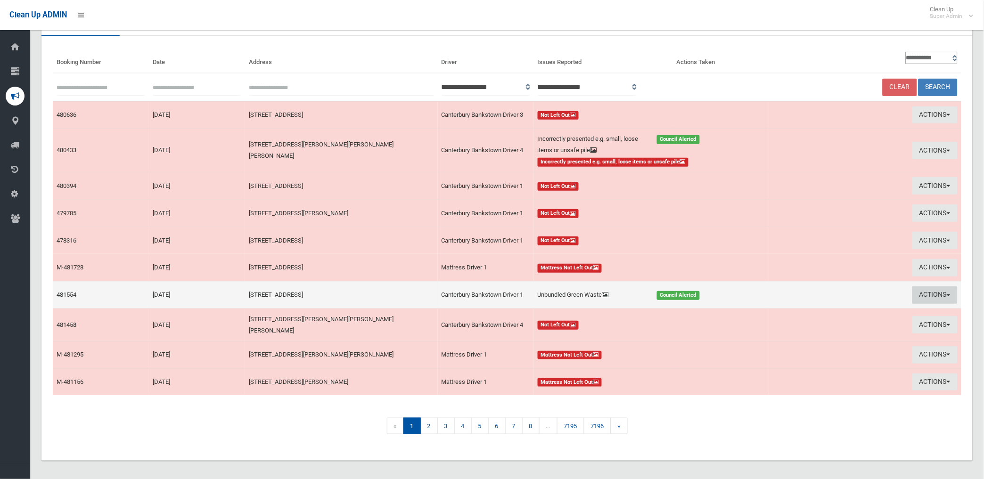
click at [931, 295] on button "Actions" at bounding box center [934, 294] width 45 height 17
click at [799, 313] on link "View Booking" at bounding box center [829, 315] width 112 height 16
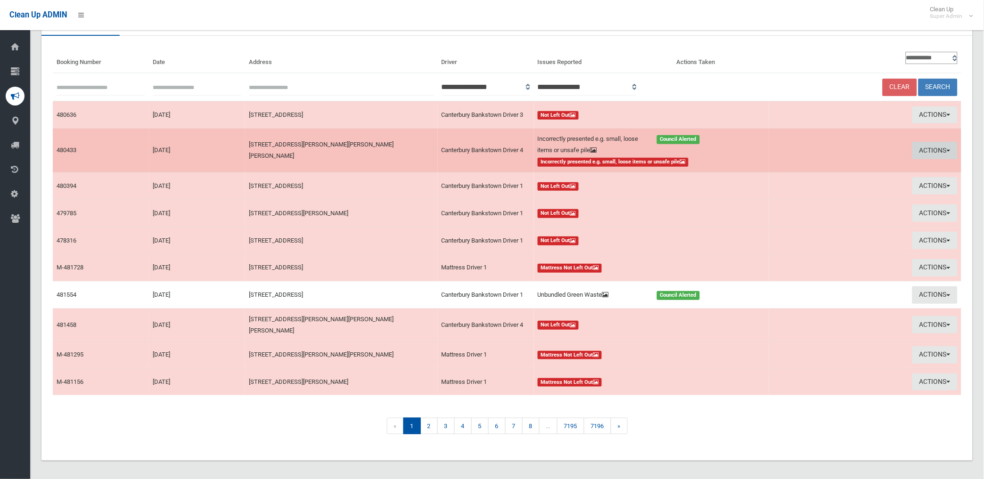
click at [933, 148] on button "Actions" at bounding box center [934, 150] width 45 height 17
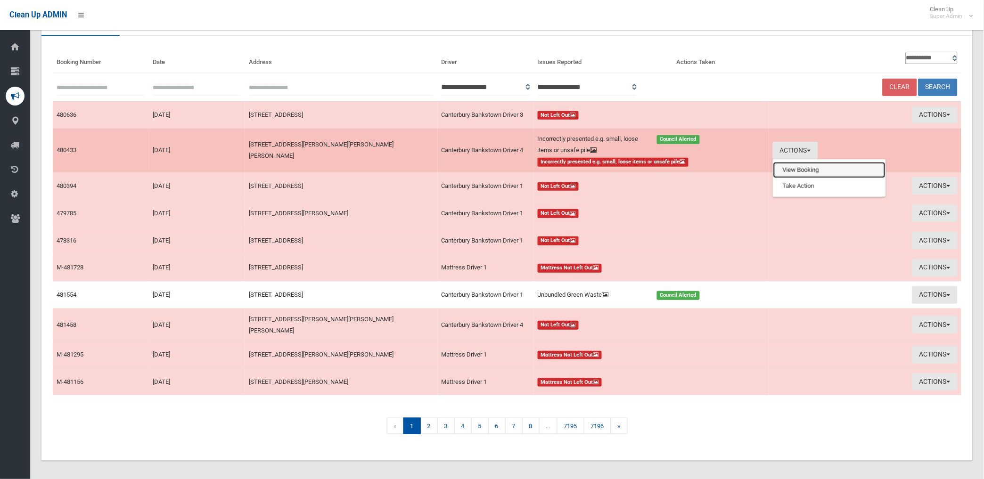
click at [804, 169] on link "View Booking" at bounding box center [829, 170] width 112 height 16
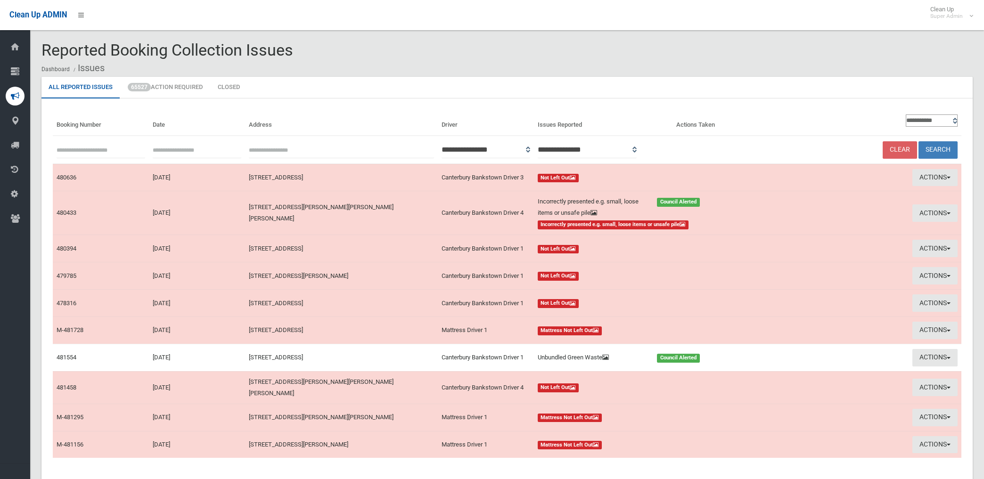
scroll to position [63, 0]
